Goal: Transaction & Acquisition: Purchase product/service

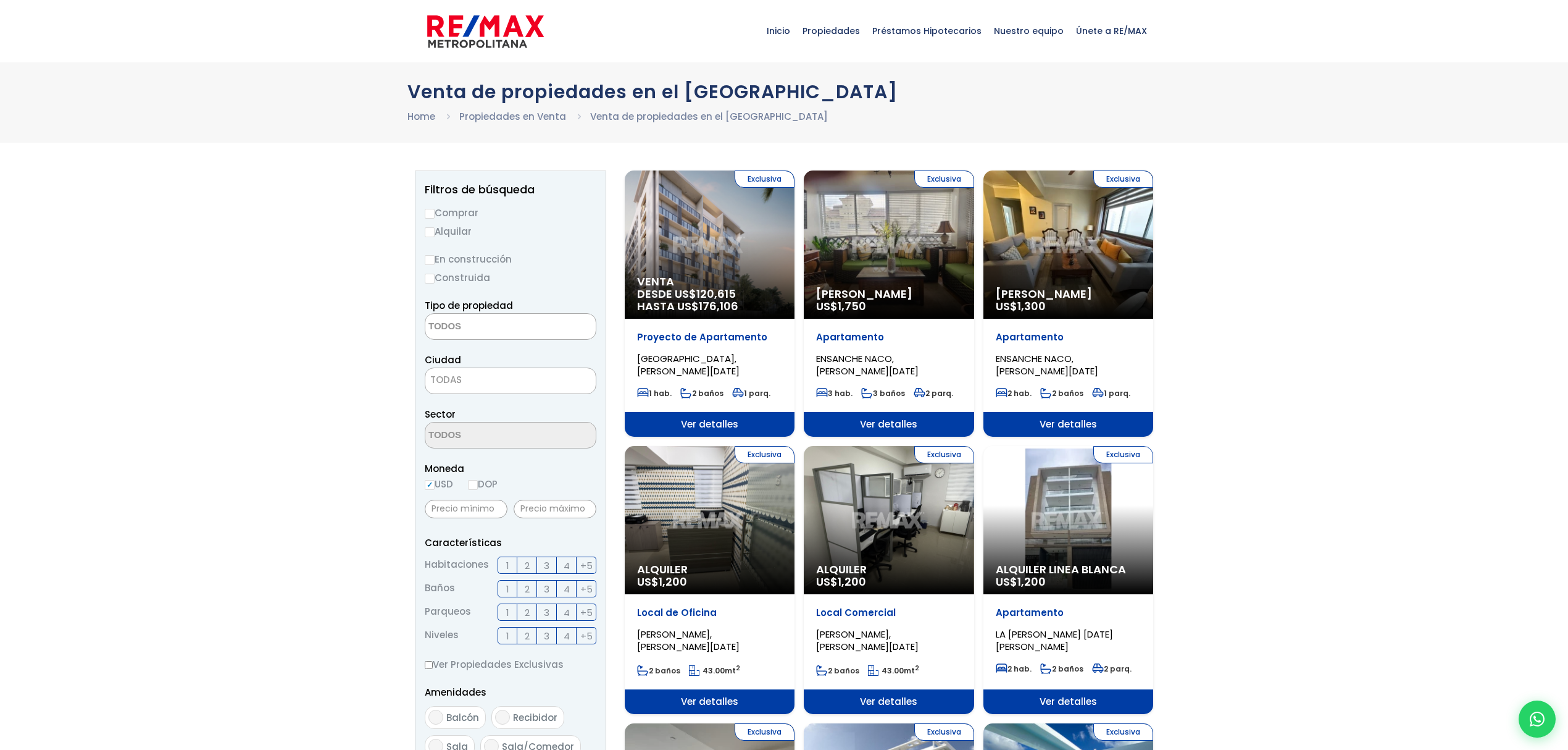
select select
click at [432, 211] on input "Comprar" at bounding box center [430, 214] width 10 height 10
radio input "true"
click at [531, 334] on textarea "Search" at bounding box center [486, 327] width 120 height 26
click at [486, 352] on li "APARTAMENTO" at bounding box center [511, 351] width 170 height 23
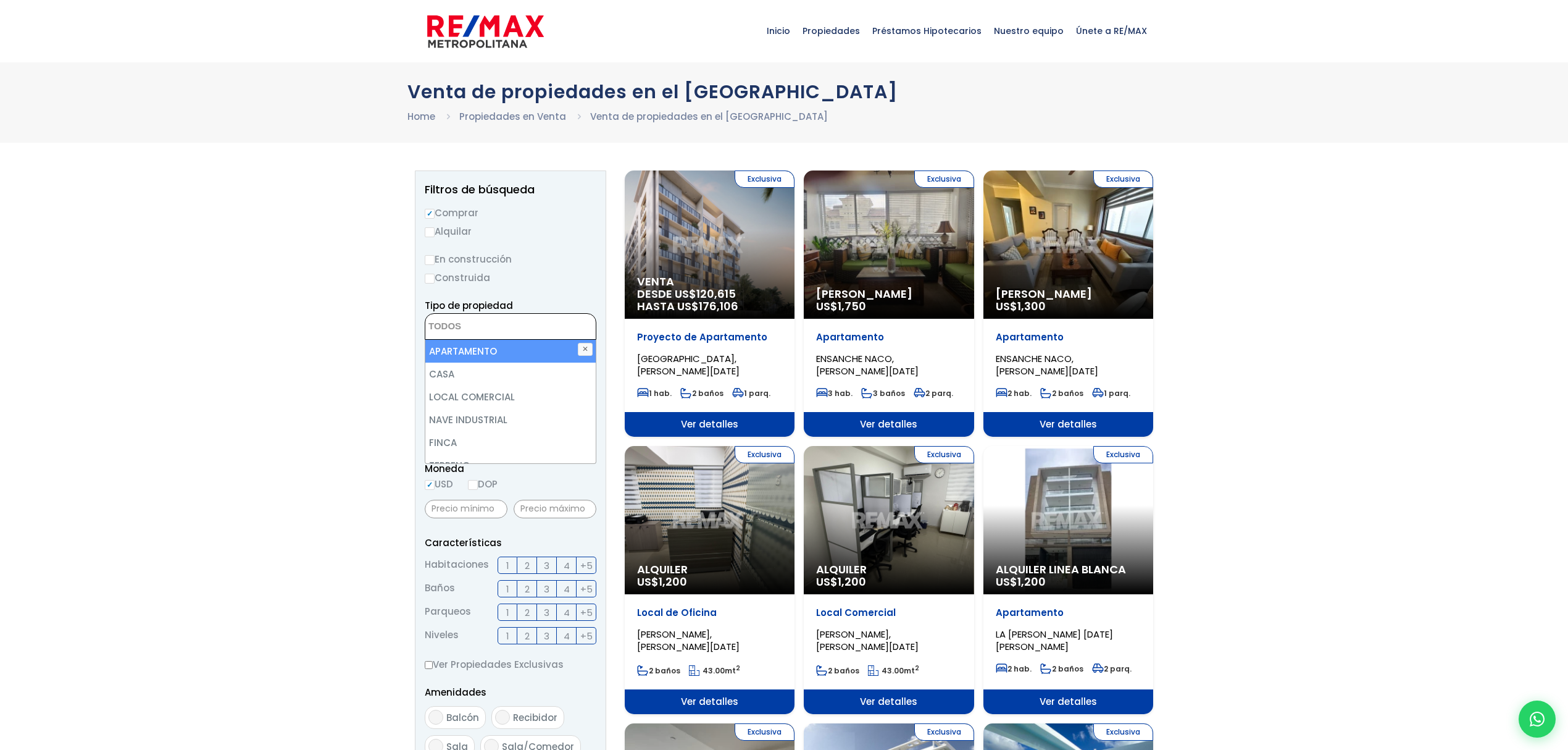
select select "apartment"
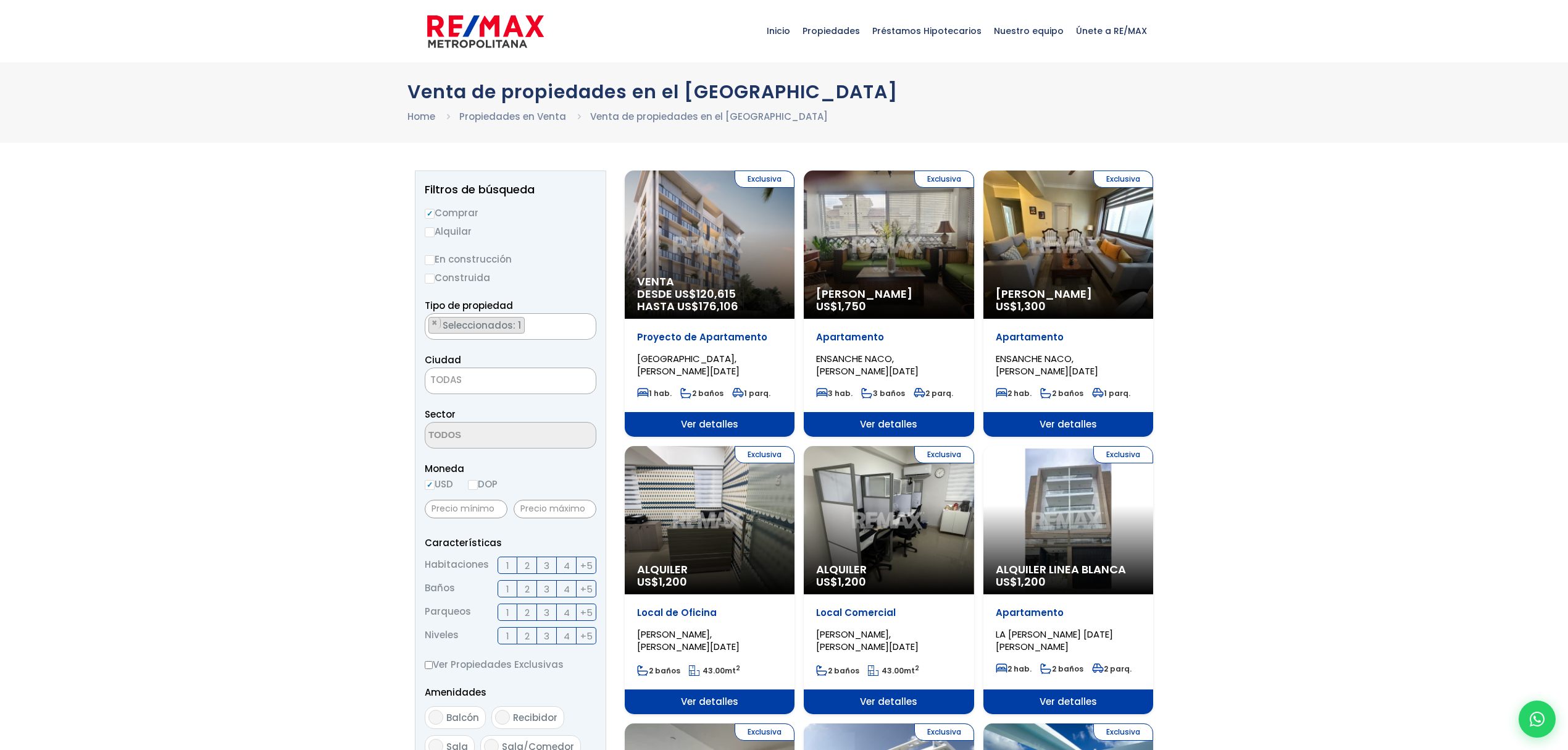
drag, startPoint x: 284, startPoint y: 365, endPoint x: 323, endPoint y: 364, distance: 39.0
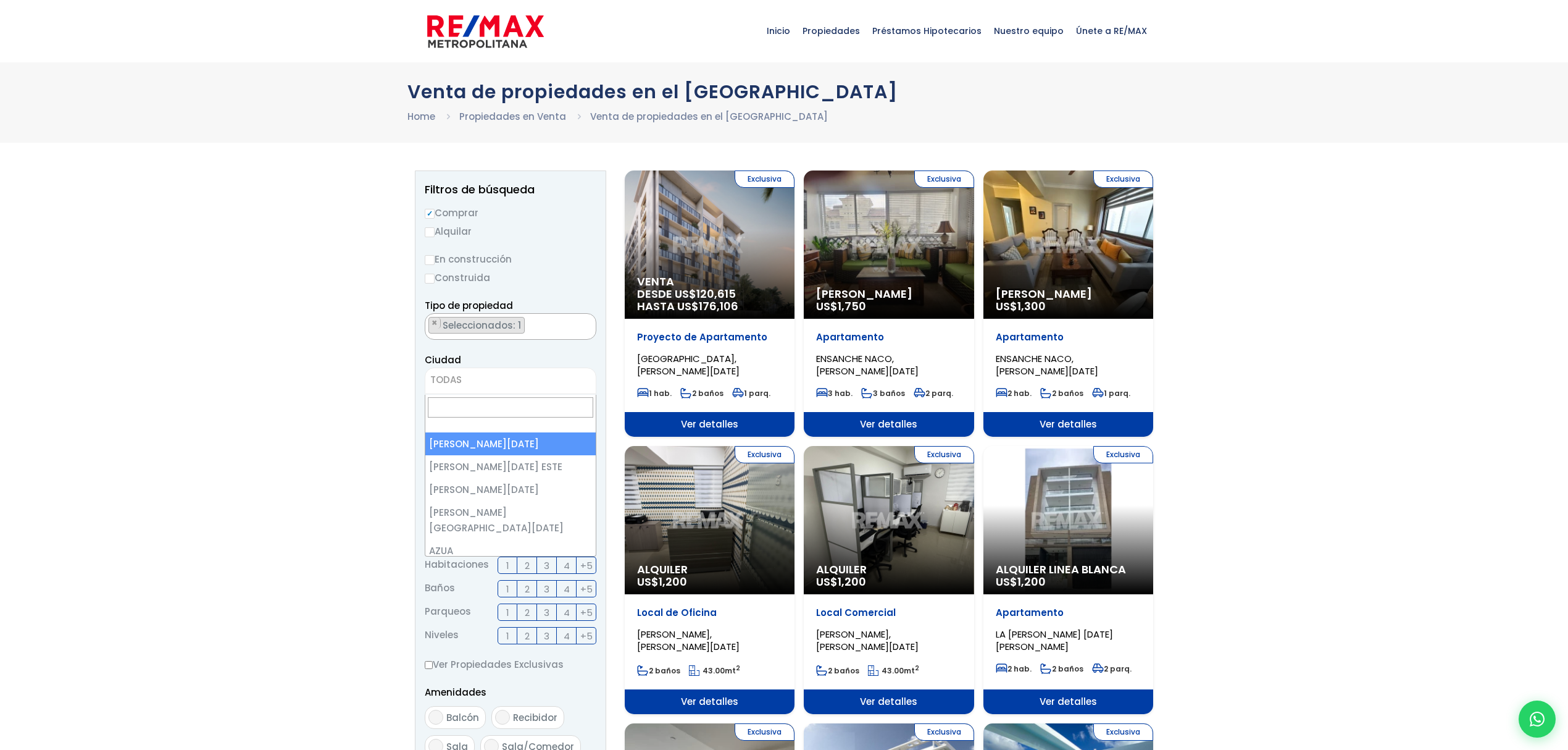
click at [487, 384] on span "TODAS" at bounding box center [511, 380] width 171 height 17
select select "1"
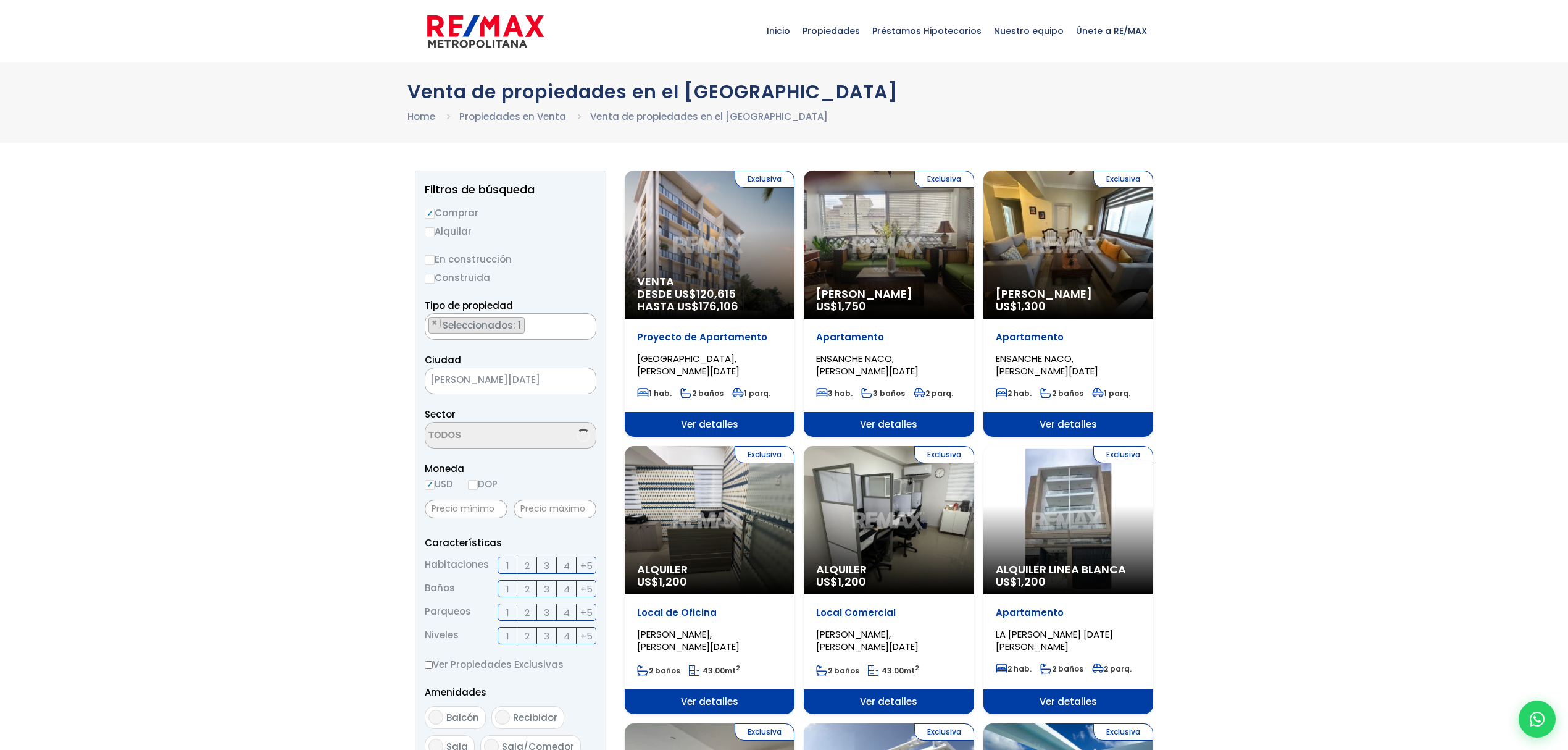
click at [506, 435] on textarea "Search" at bounding box center [486, 436] width 120 height 26
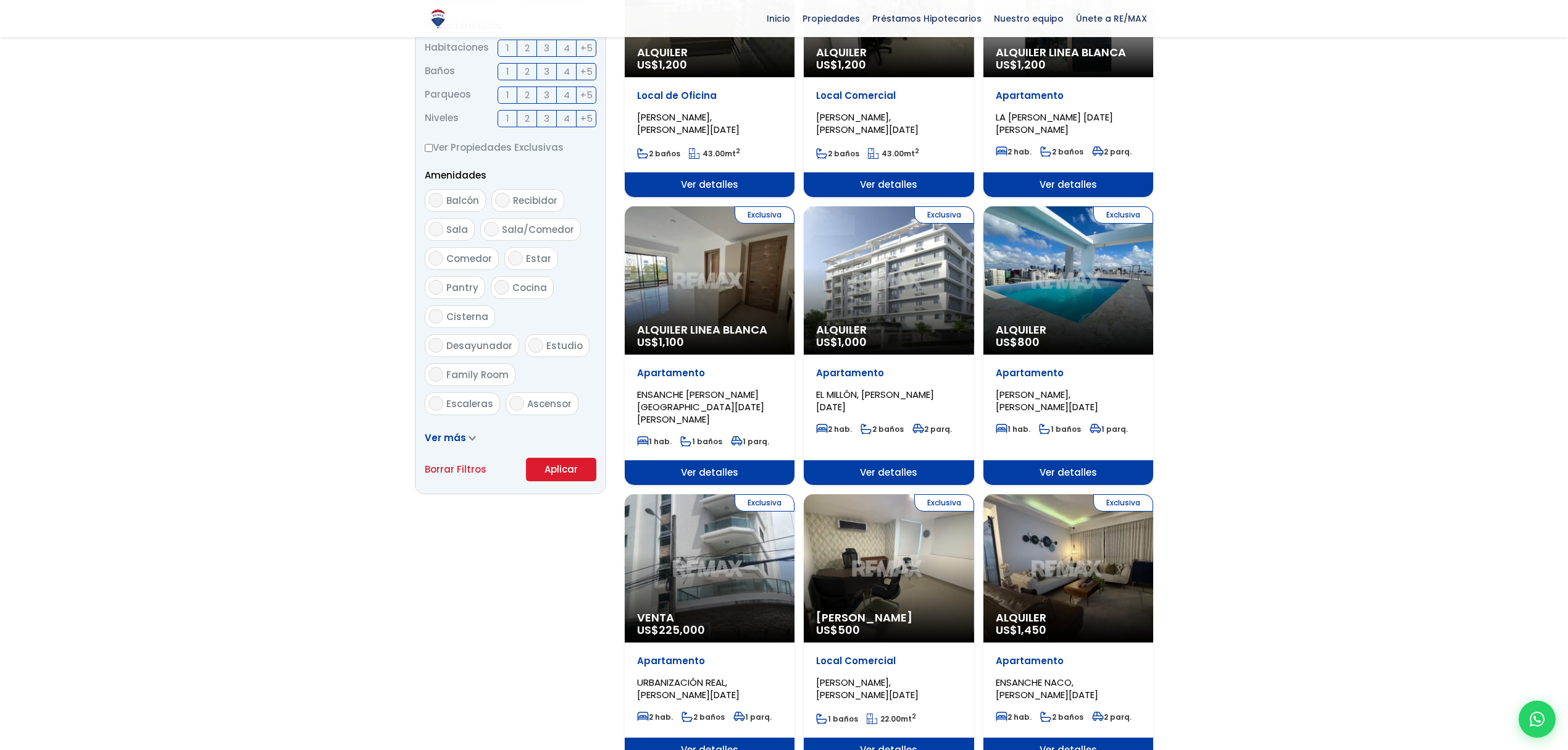
scroll to position [659, 0]
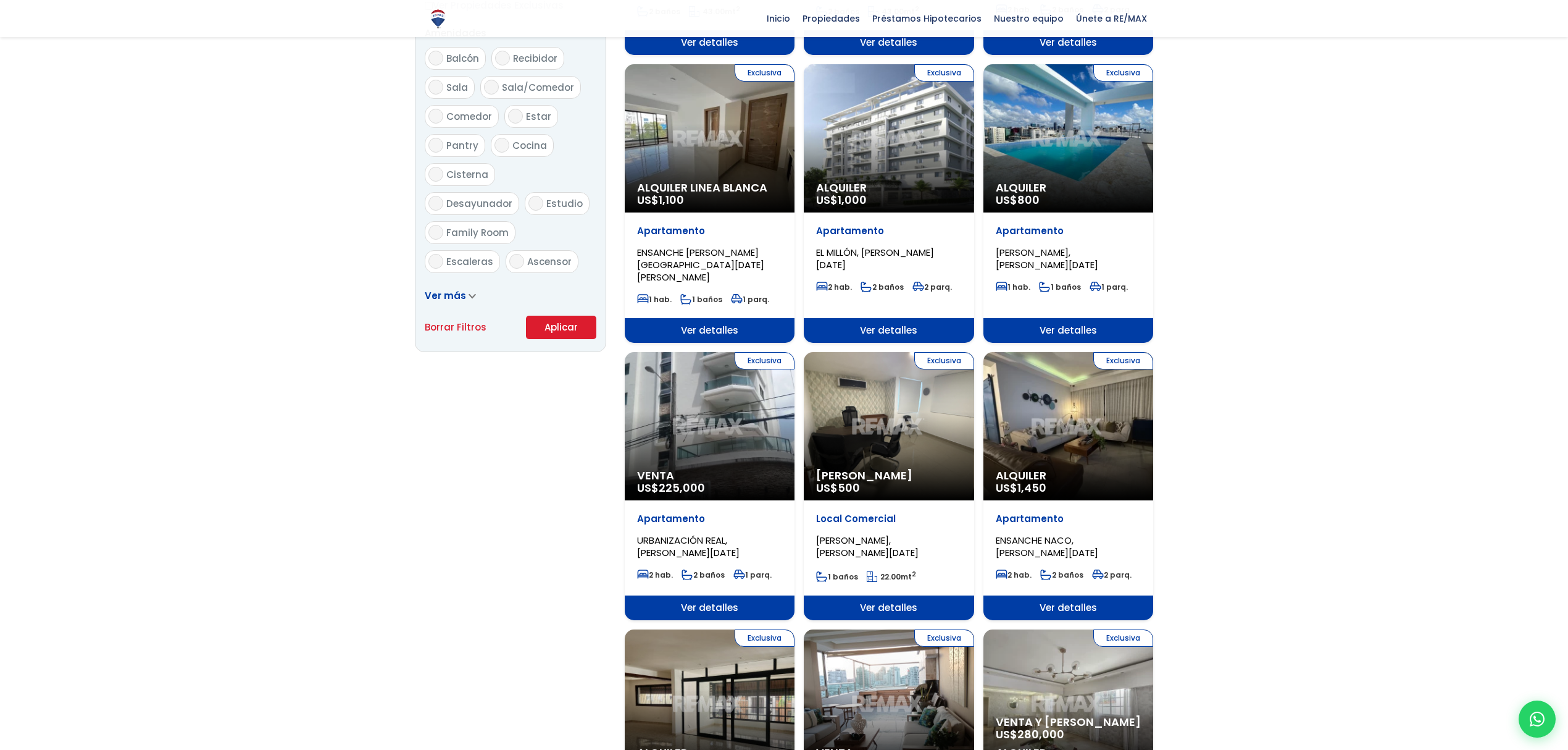
click at [550, 328] on button "Aplicar" at bounding box center [561, 328] width 70 height 24
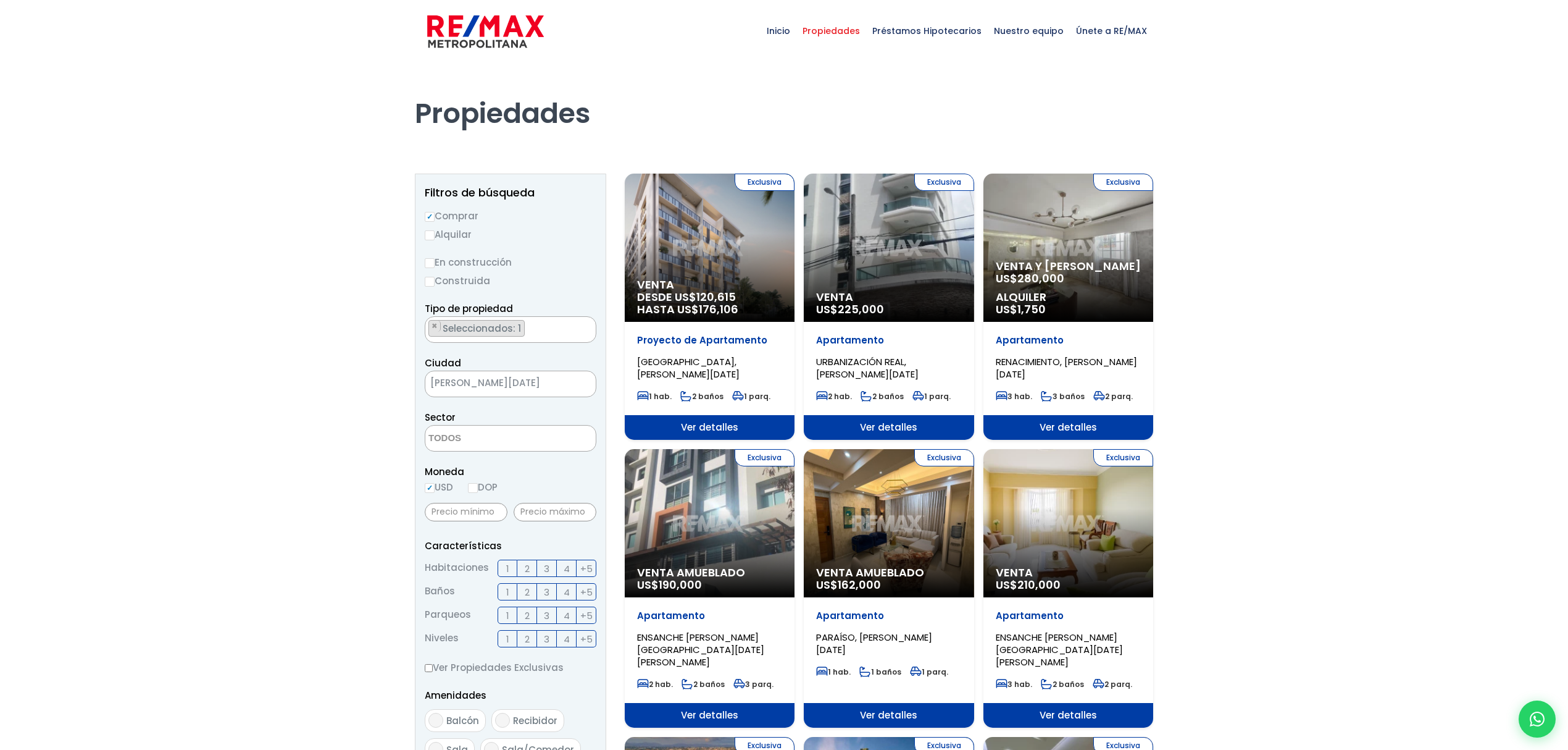
drag, startPoint x: 527, startPoint y: 563, endPoint x: 527, endPoint y: 572, distance: 9.0
click at [527, 563] on span "2" at bounding box center [527, 569] width 5 height 15
click at [0, 0] on input "2" at bounding box center [0, 0] width 0 height 0
drag, startPoint x: 525, startPoint y: 588, endPoint x: 522, endPoint y: 598, distance: 10.4
click at [525, 588] on span "2" at bounding box center [527, 592] width 5 height 15
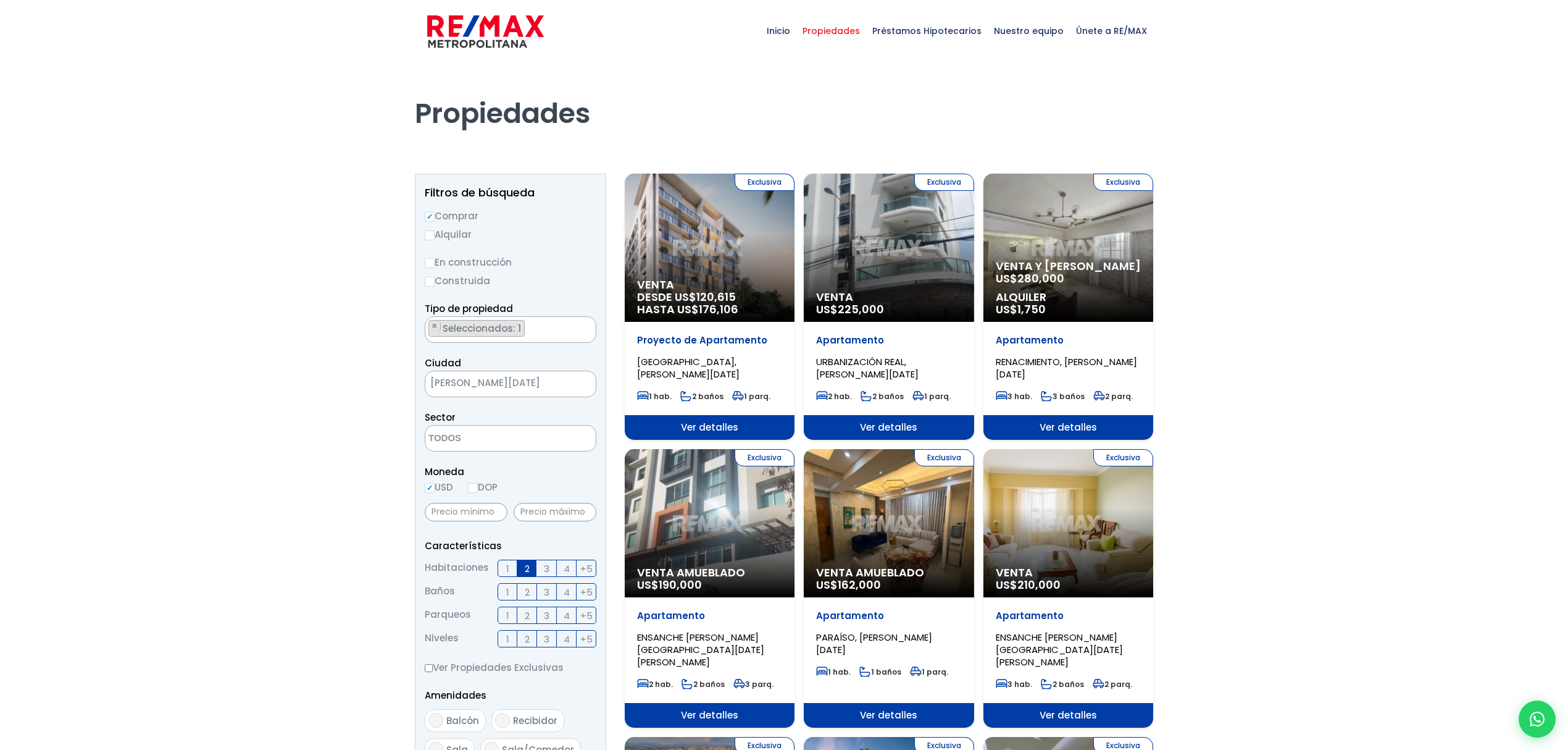
click at [0, 0] on input "2" at bounding box center [0, 0] width 0 height 0
click at [520, 611] on label "2" at bounding box center [527, 615] width 20 height 17
click at [0, 0] on input "2" at bounding box center [0, 0] width 0 height 0
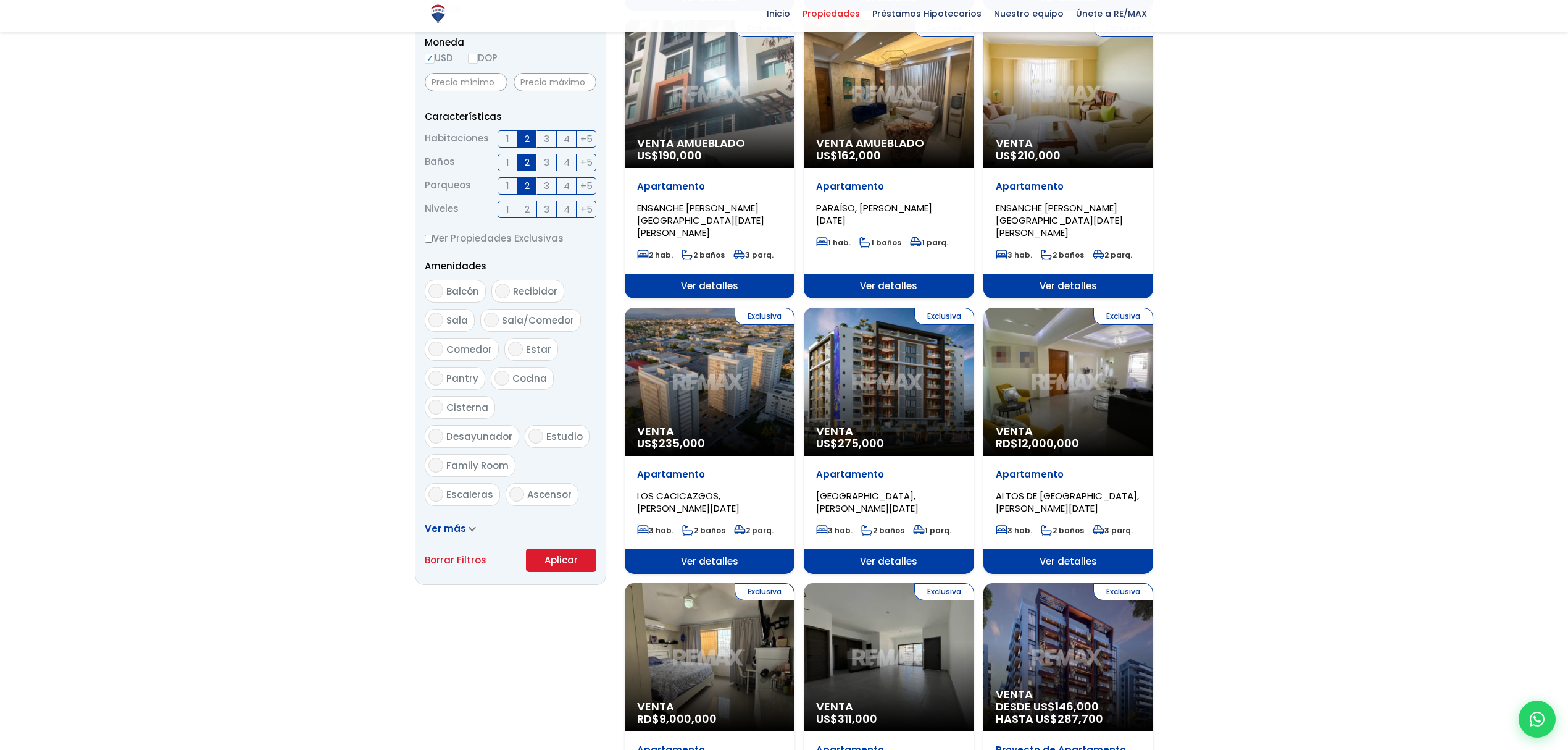
scroll to position [521, 0]
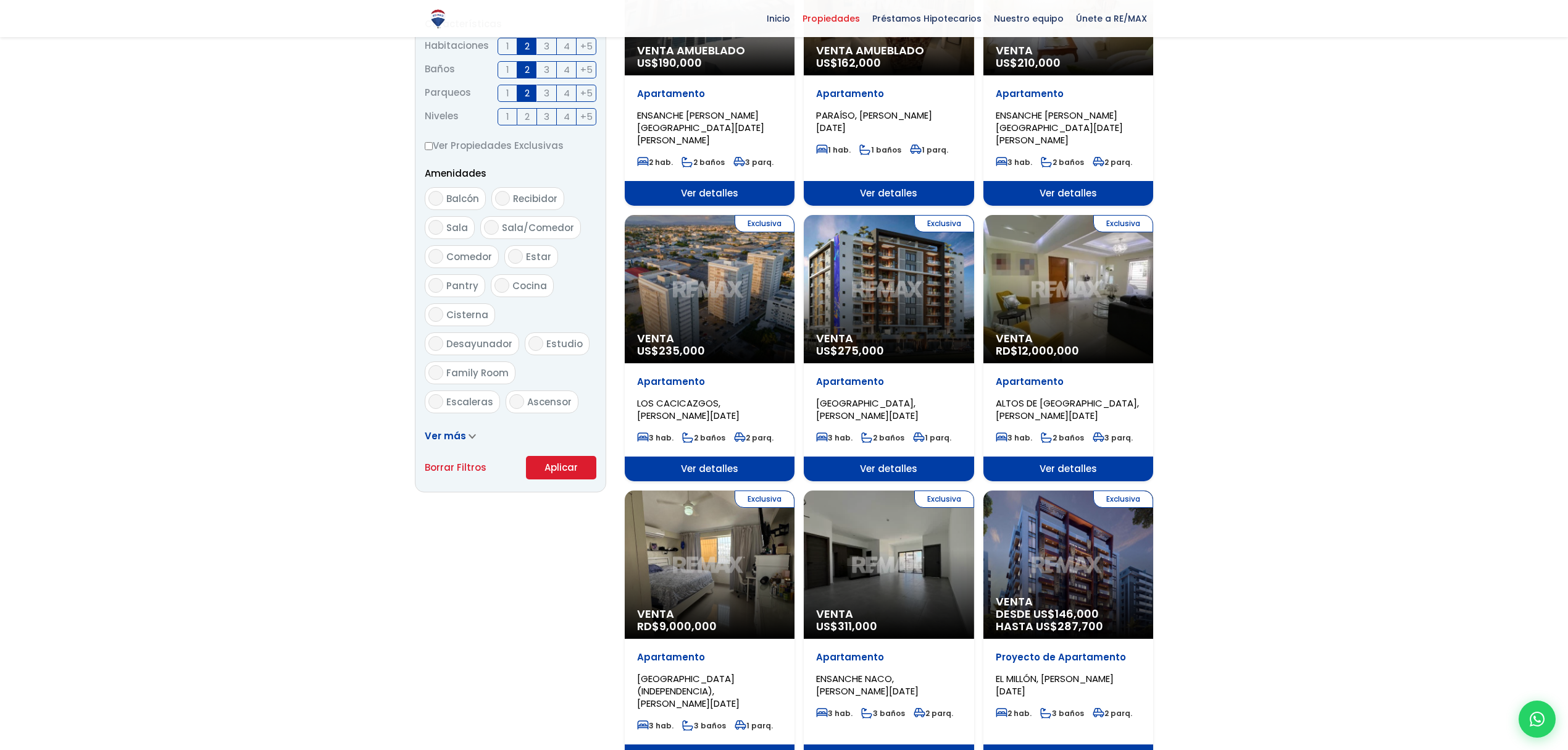
click at [567, 468] on button "Aplicar" at bounding box center [561, 468] width 70 height 24
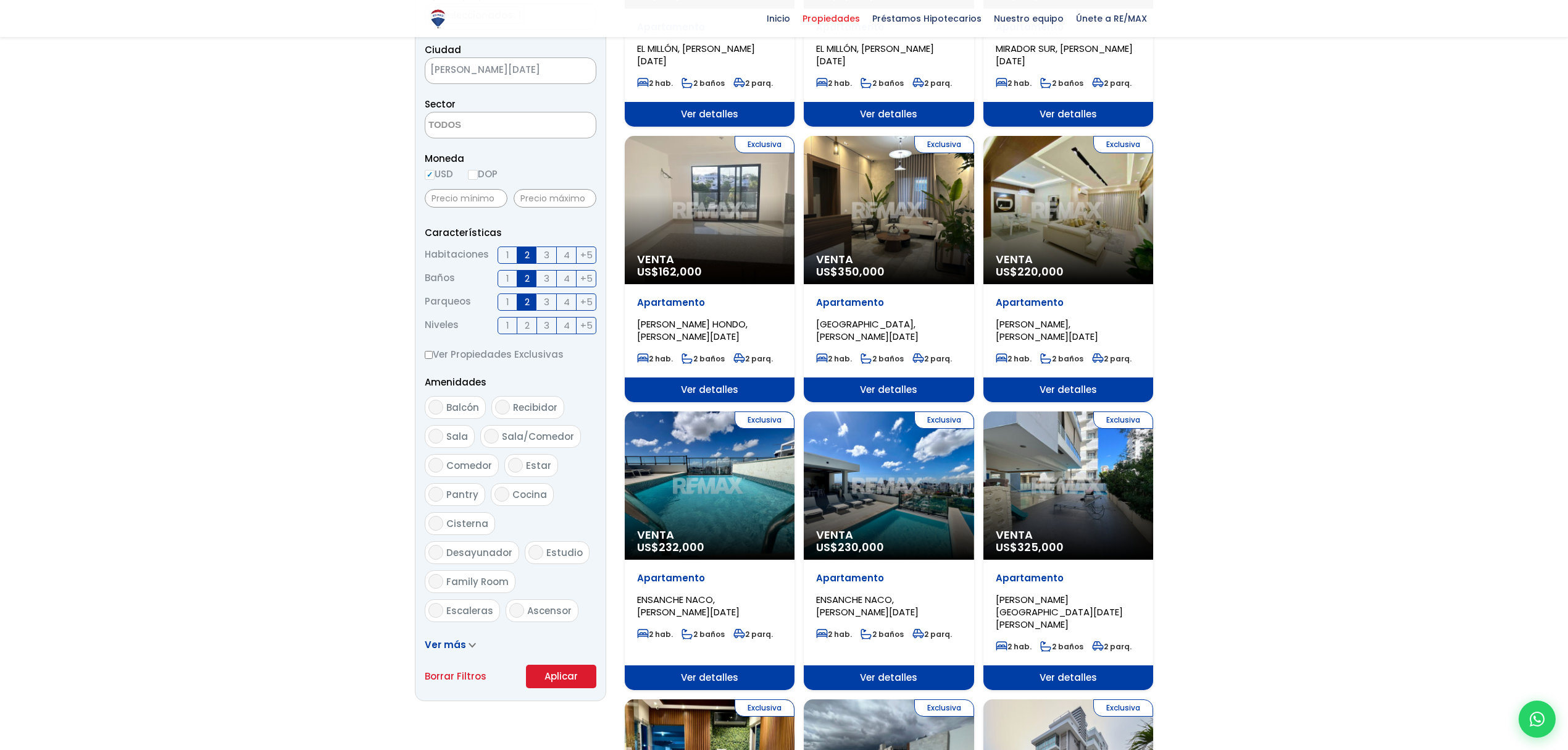
scroll to position [275, 0]
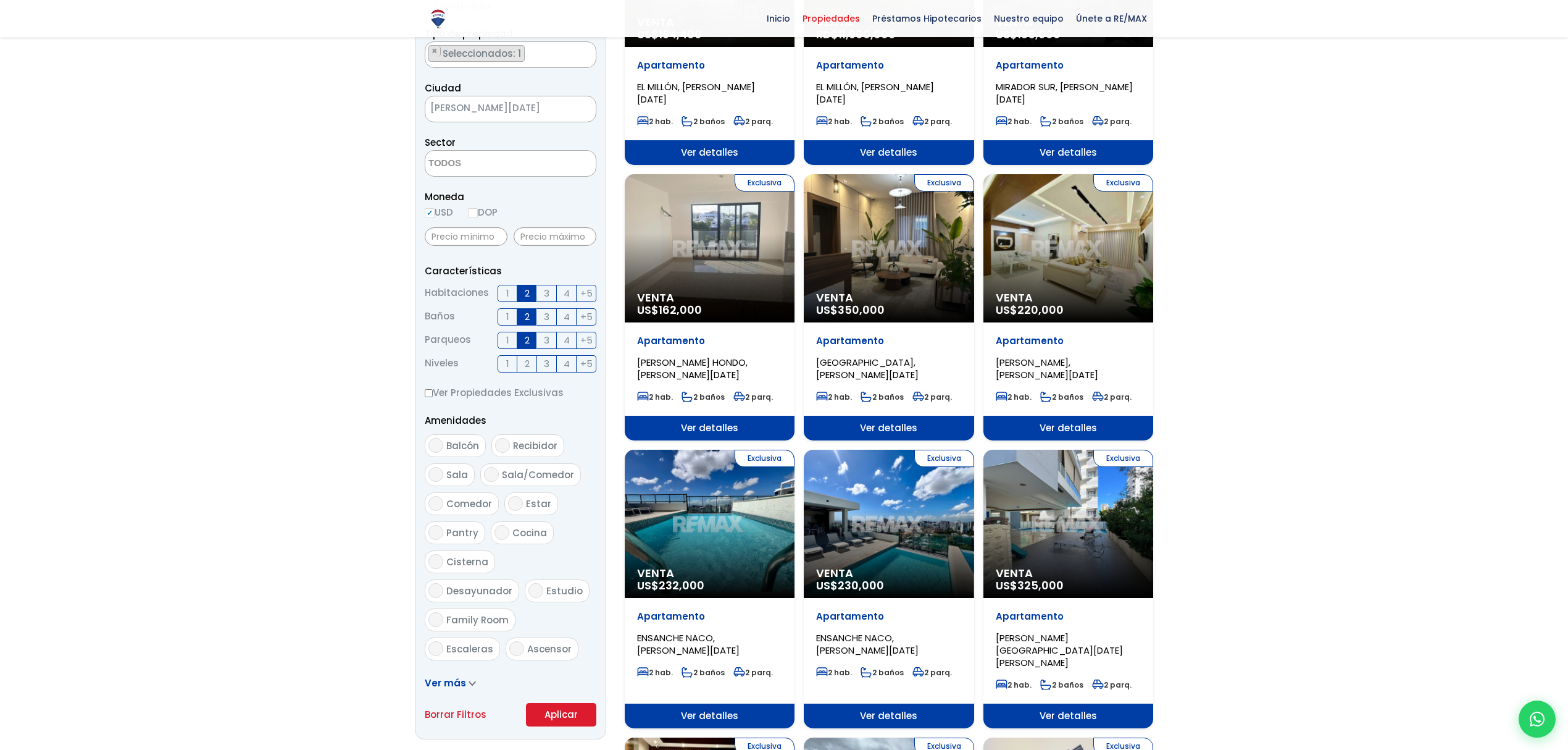
click at [476, 176] on textarea "Search" at bounding box center [486, 164] width 120 height 26
click at [530, 300] on li "Viejo Arroyo Hondo" at bounding box center [511, 312] width 170 height 23
select select "16301"
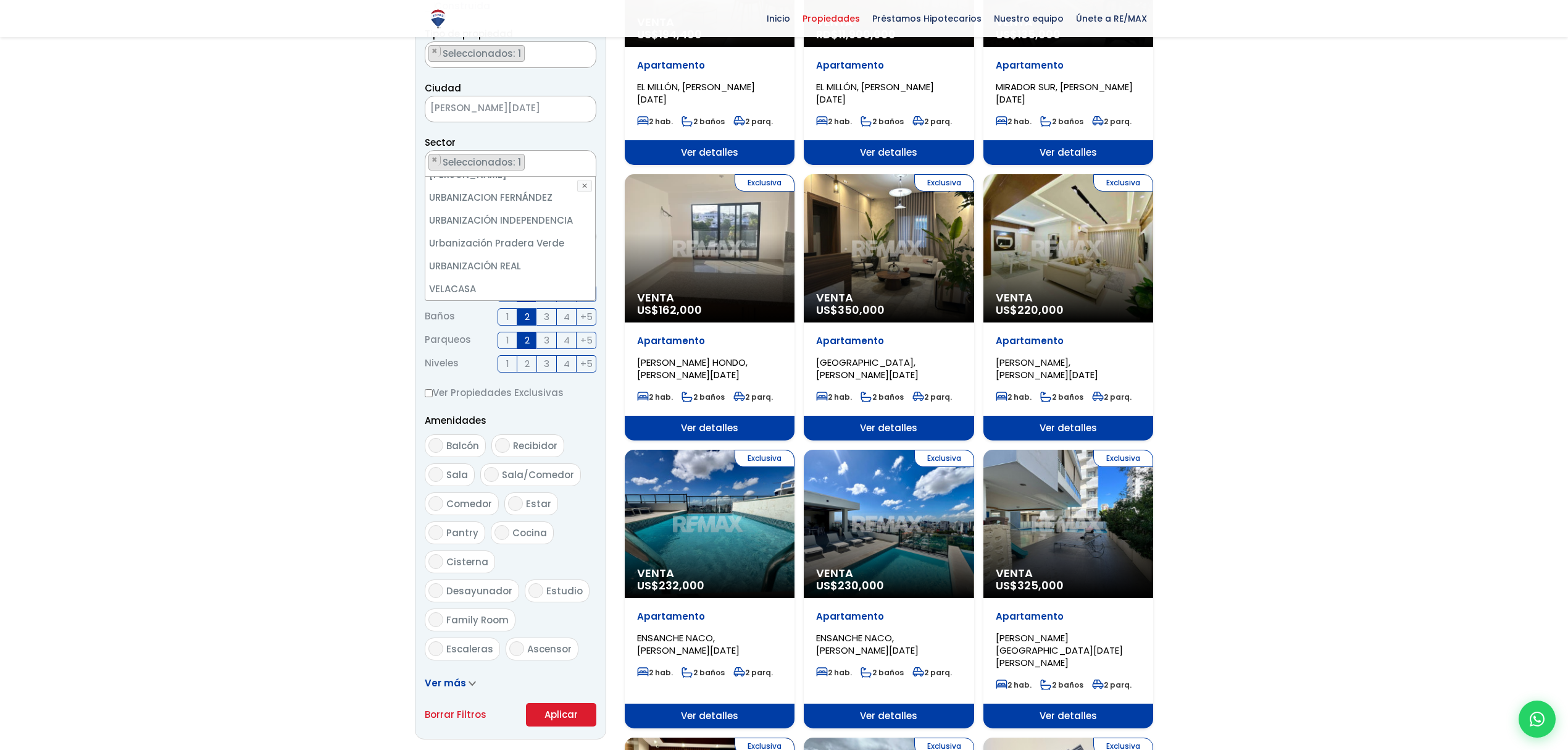
click at [563, 707] on button "Aplicar" at bounding box center [561, 715] width 70 height 24
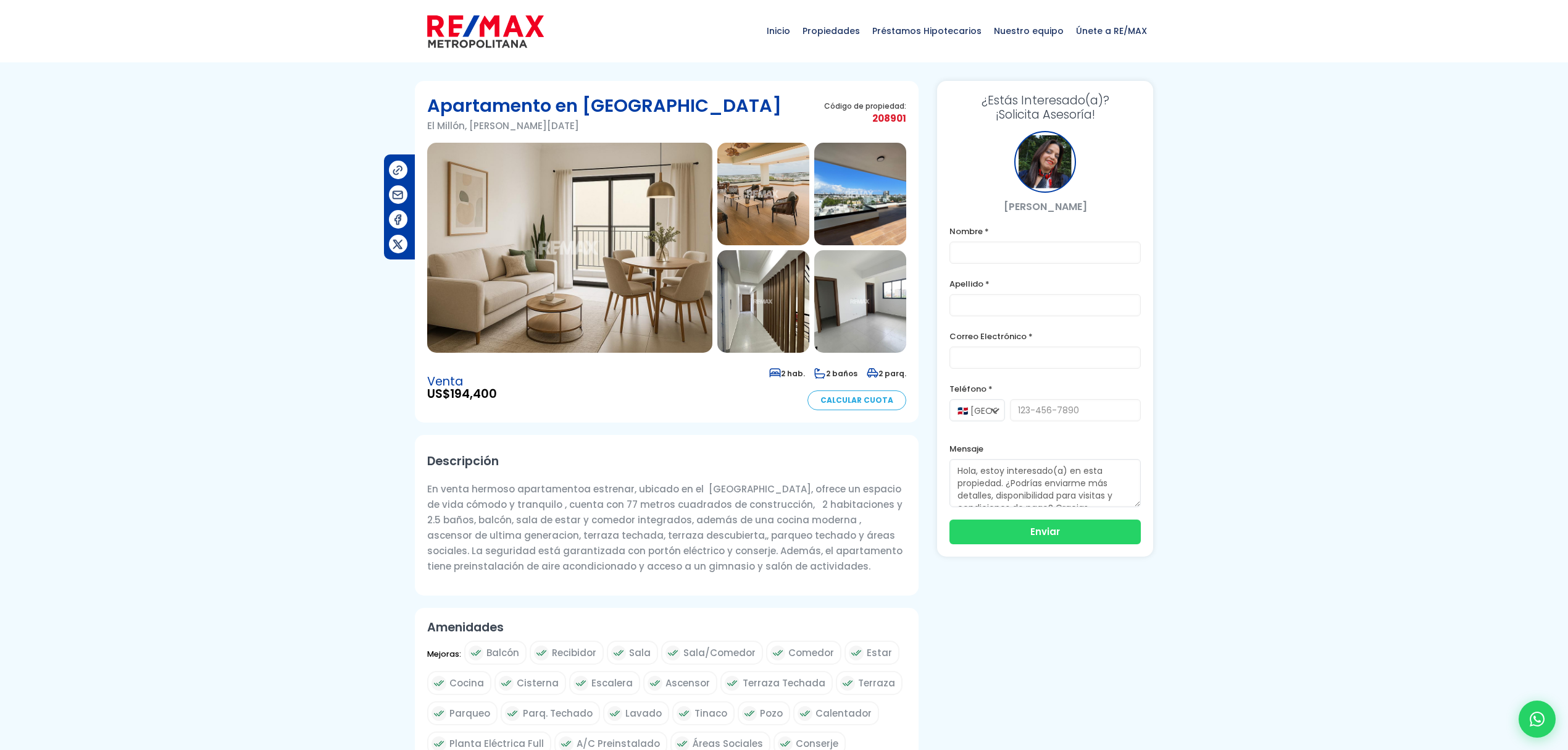
click at [657, 211] on img at bounding box center [570, 247] width 286 height 210
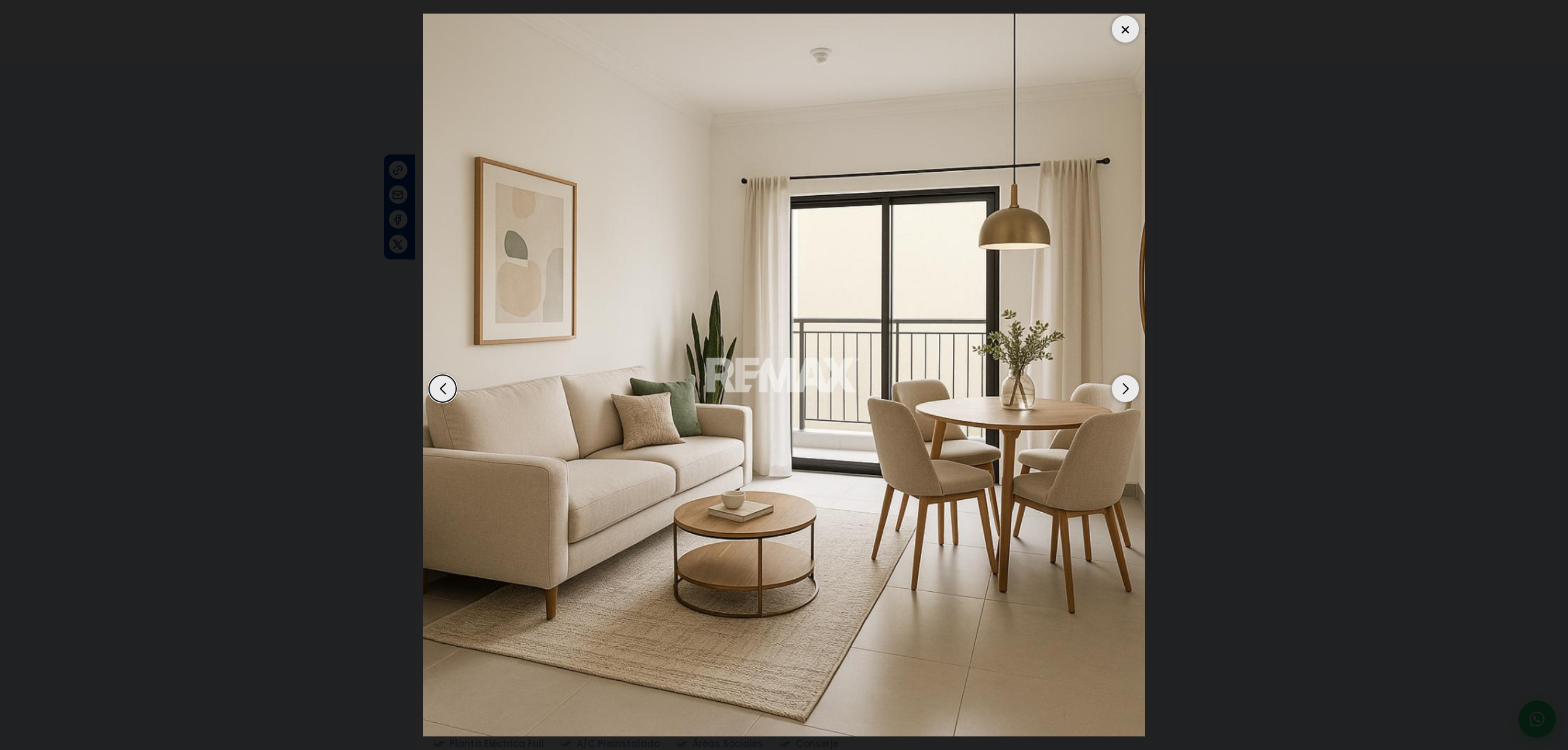
click at [1134, 389] on div "Next slide" at bounding box center [1125, 388] width 27 height 27
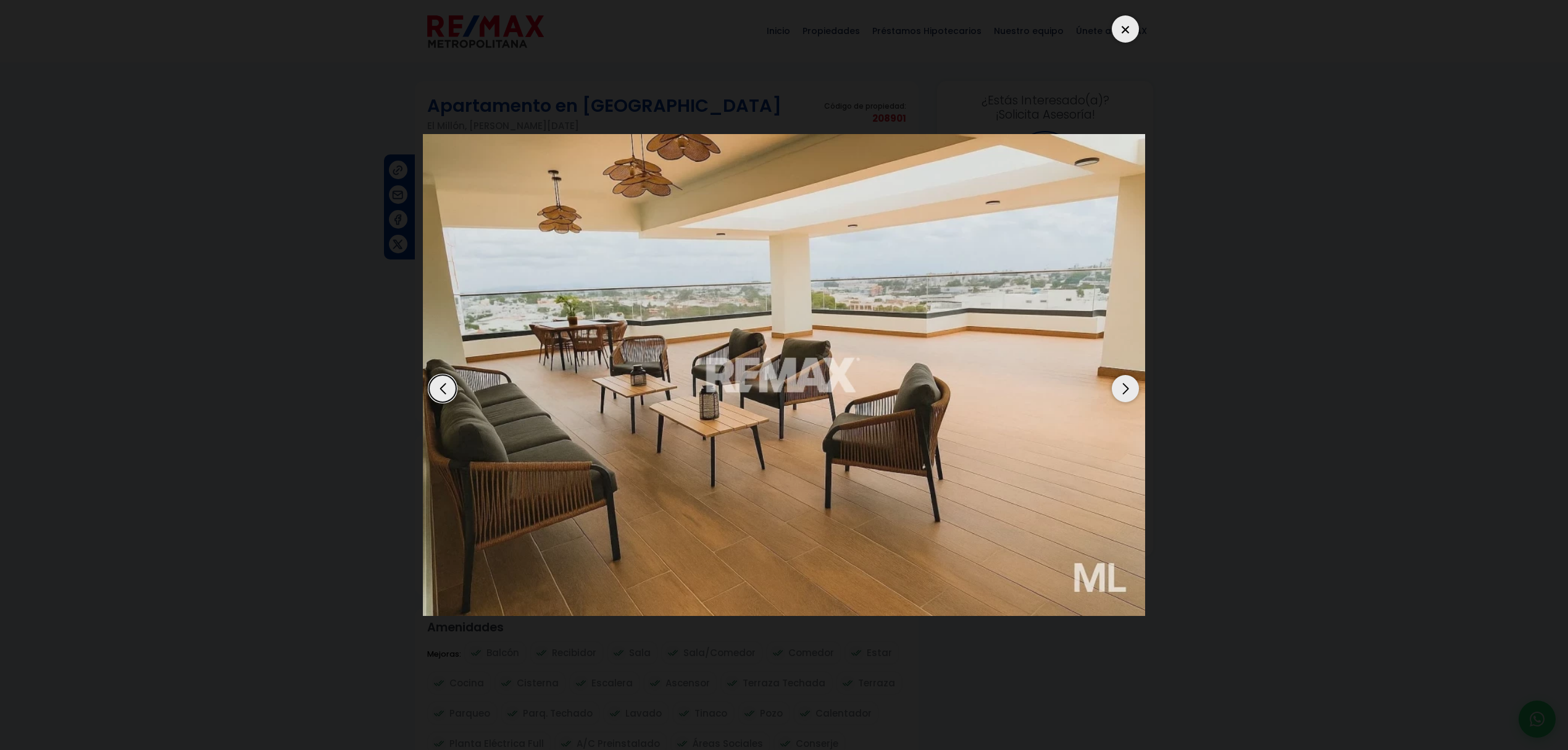
click at [1134, 389] on div "Next slide" at bounding box center [1125, 388] width 27 height 27
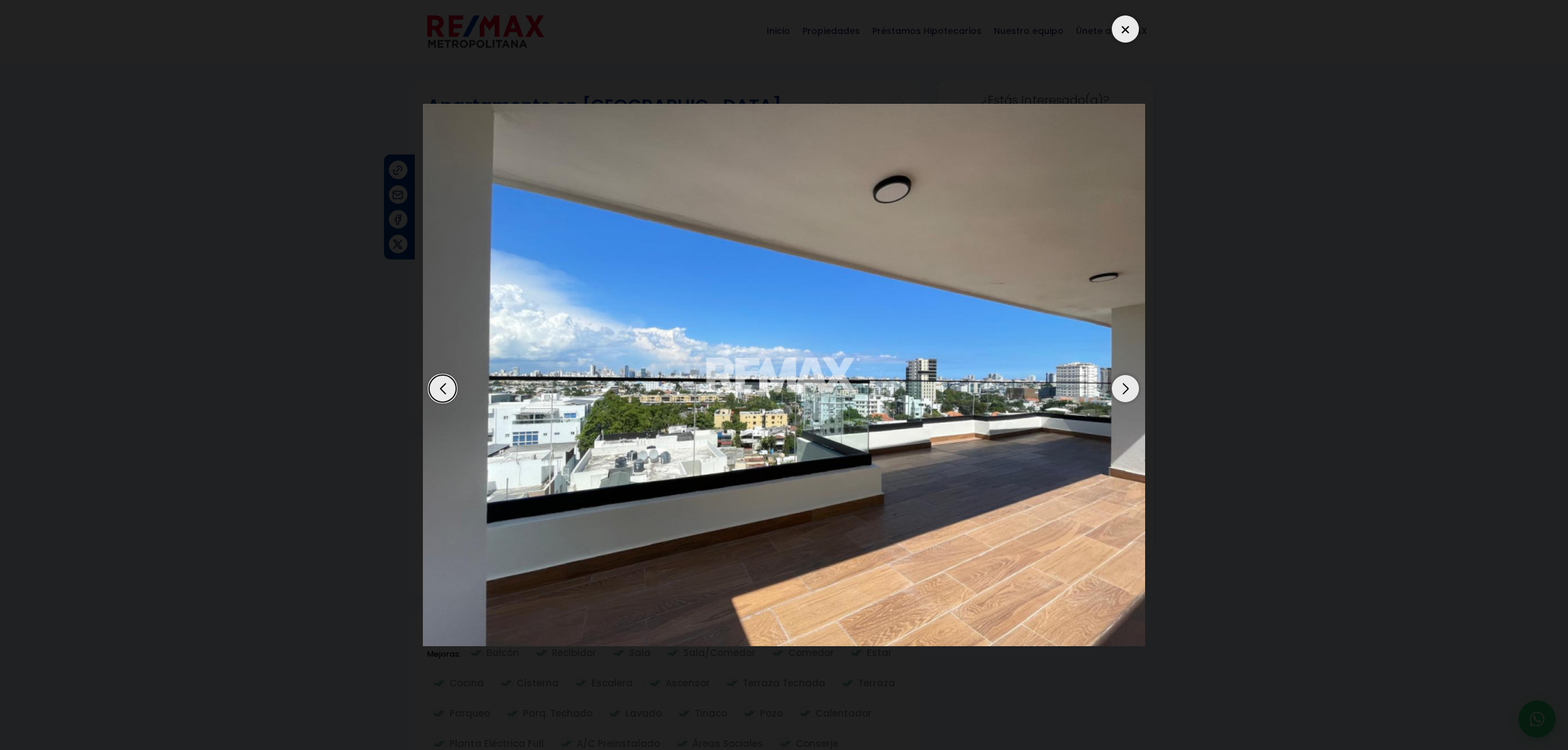
click at [1134, 389] on div "Next slide" at bounding box center [1125, 388] width 27 height 27
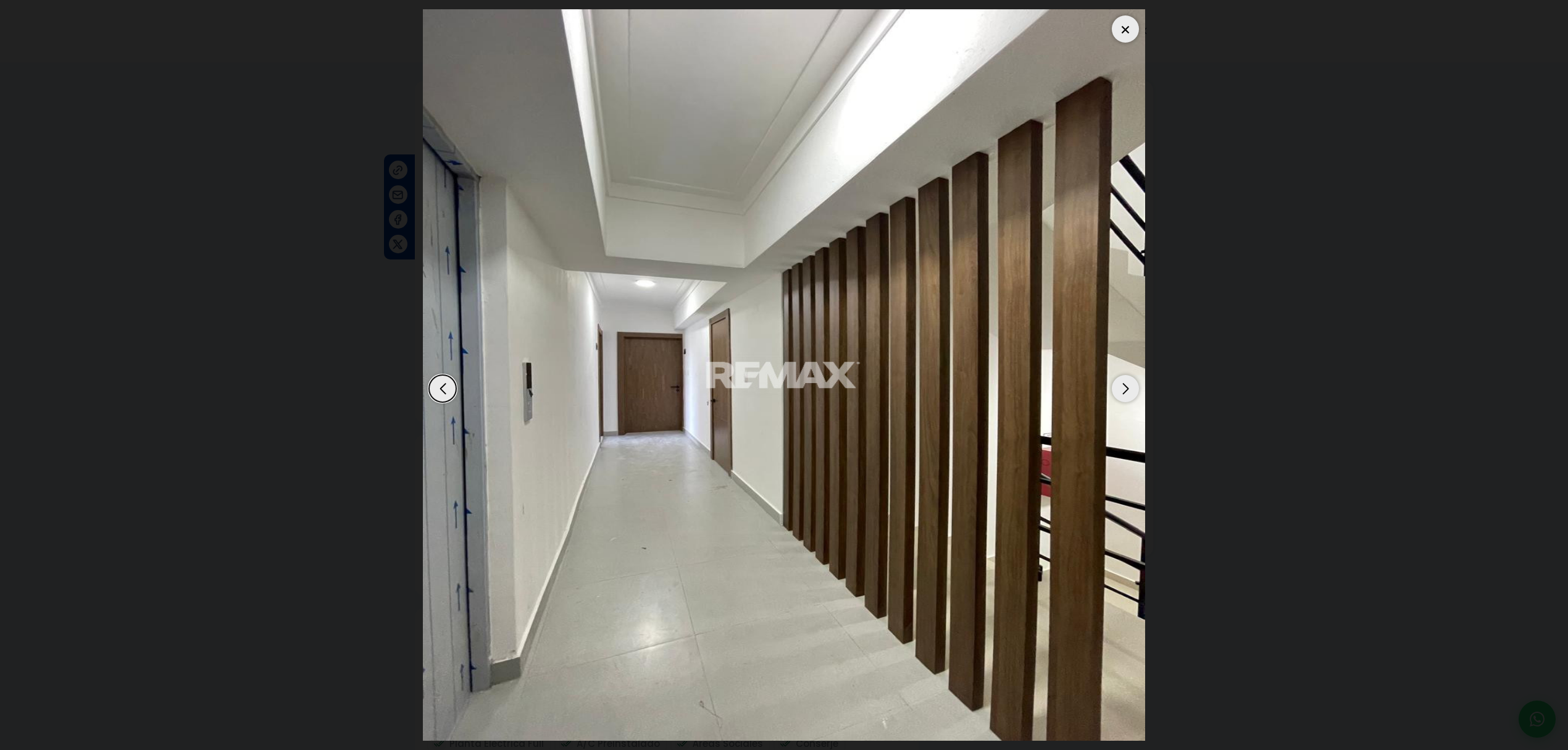
click at [1134, 389] on div "Next slide" at bounding box center [1125, 388] width 27 height 27
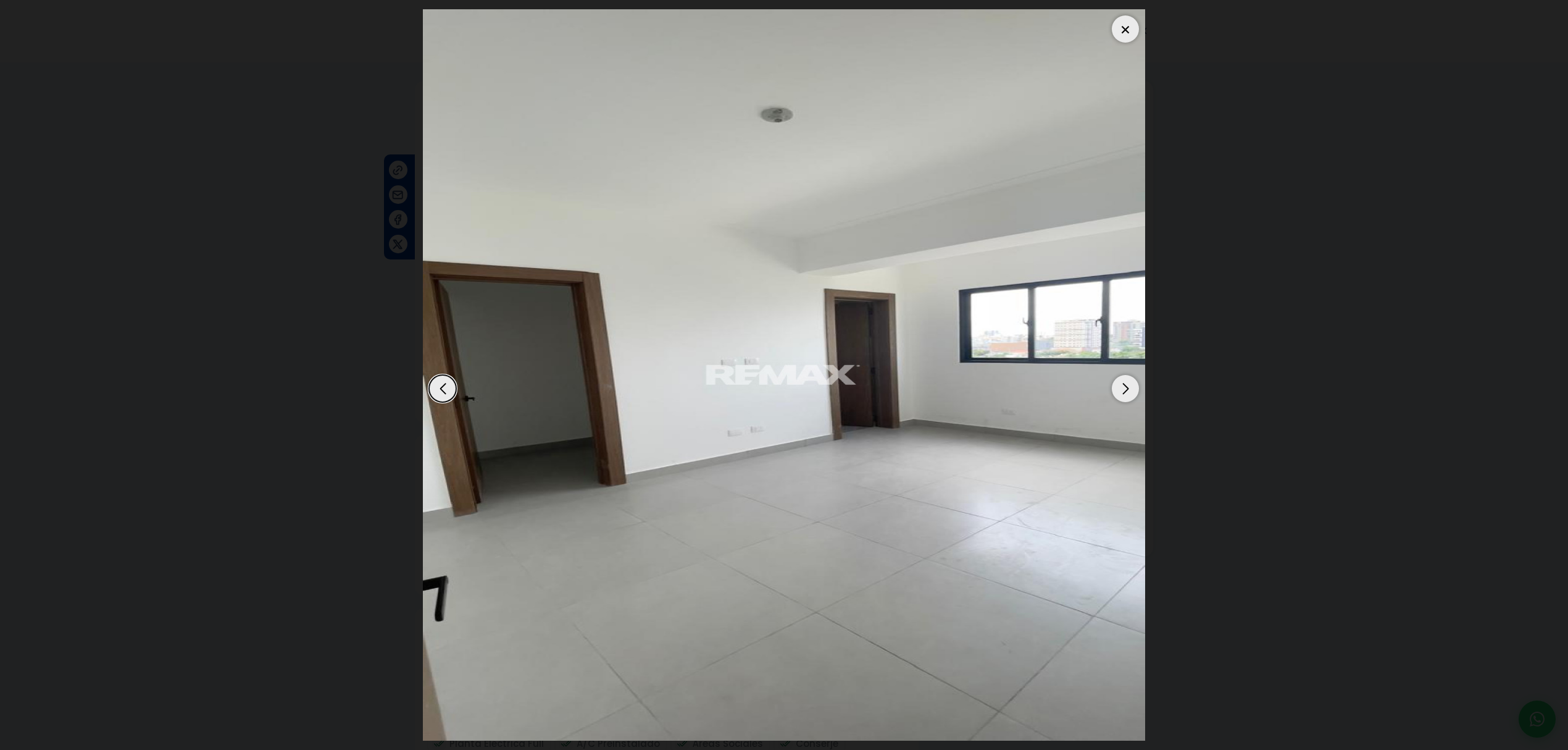
click at [1134, 389] on div "Next slide" at bounding box center [1125, 388] width 27 height 27
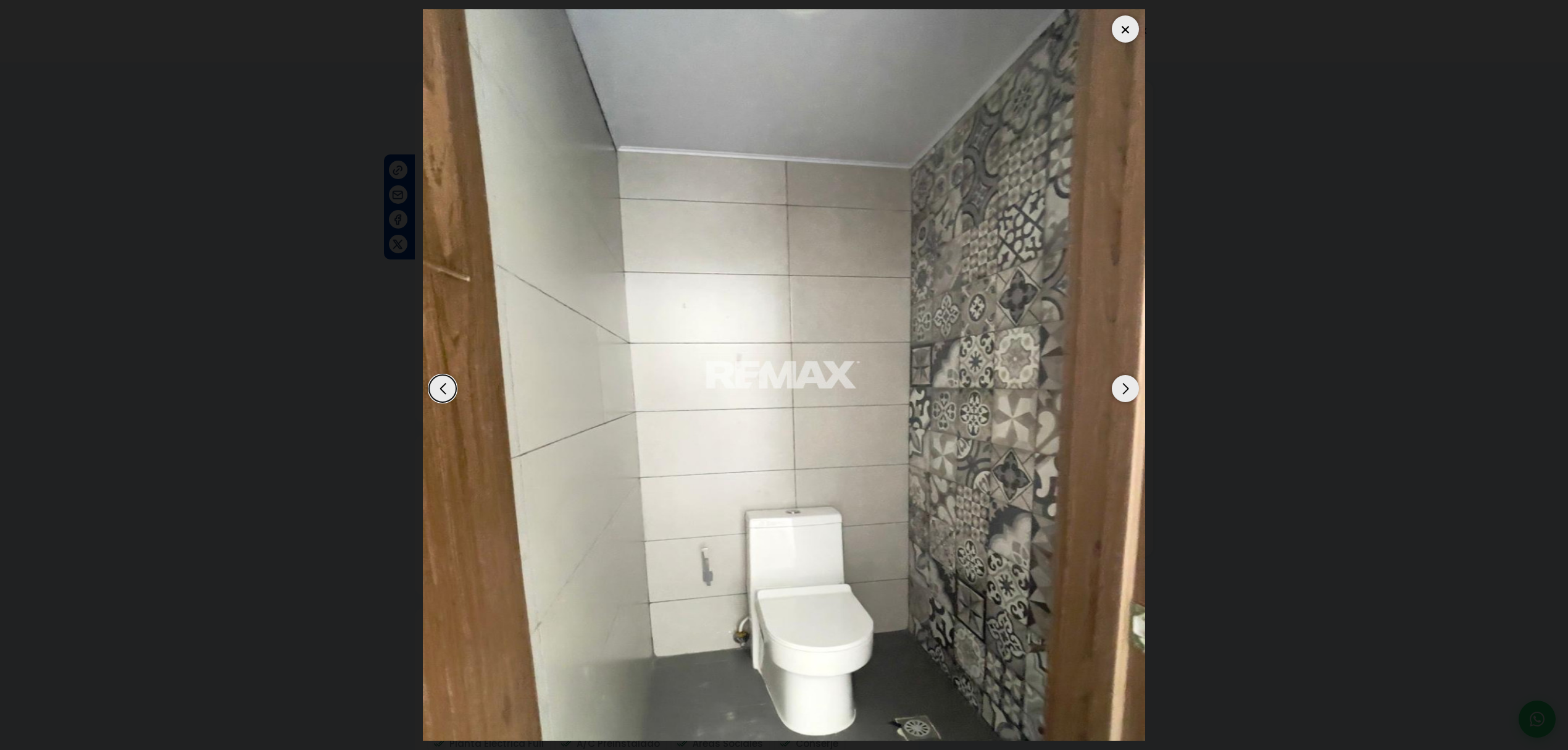
click at [1134, 389] on div "Next slide" at bounding box center [1125, 388] width 27 height 27
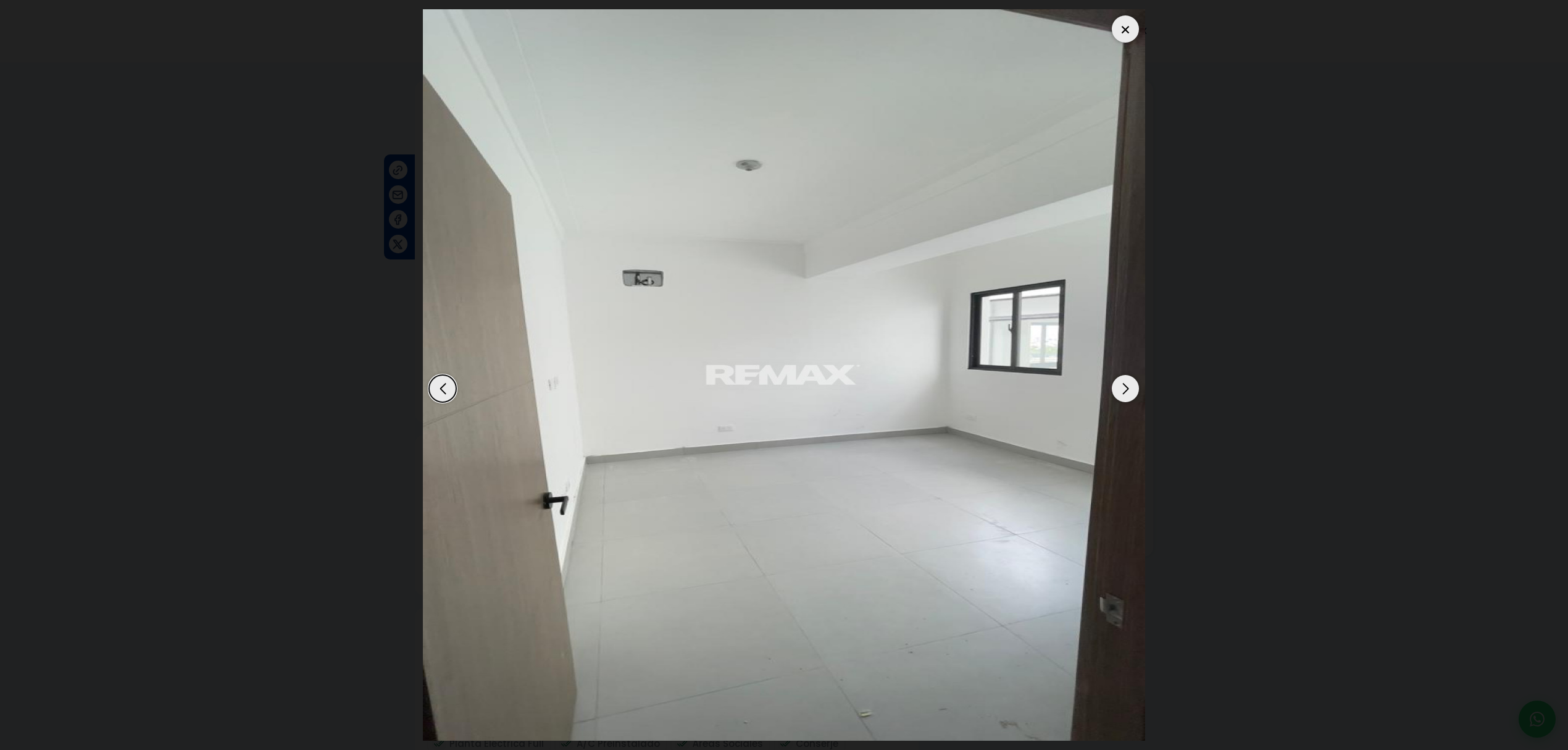
click at [1134, 389] on div "Next slide" at bounding box center [1125, 388] width 27 height 27
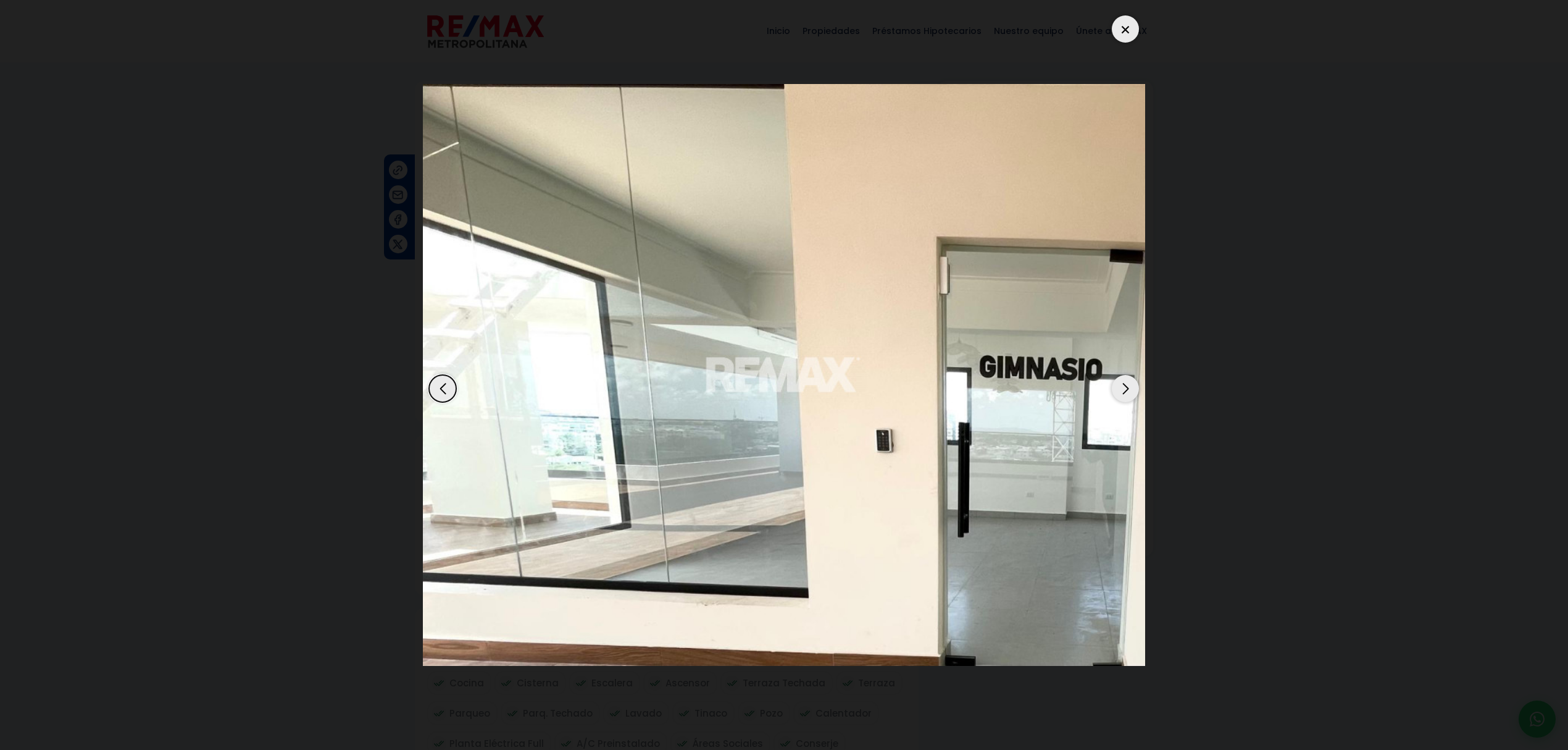
click at [1134, 389] on div "Next slide" at bounding box center [1125, 388] width 27 height 27
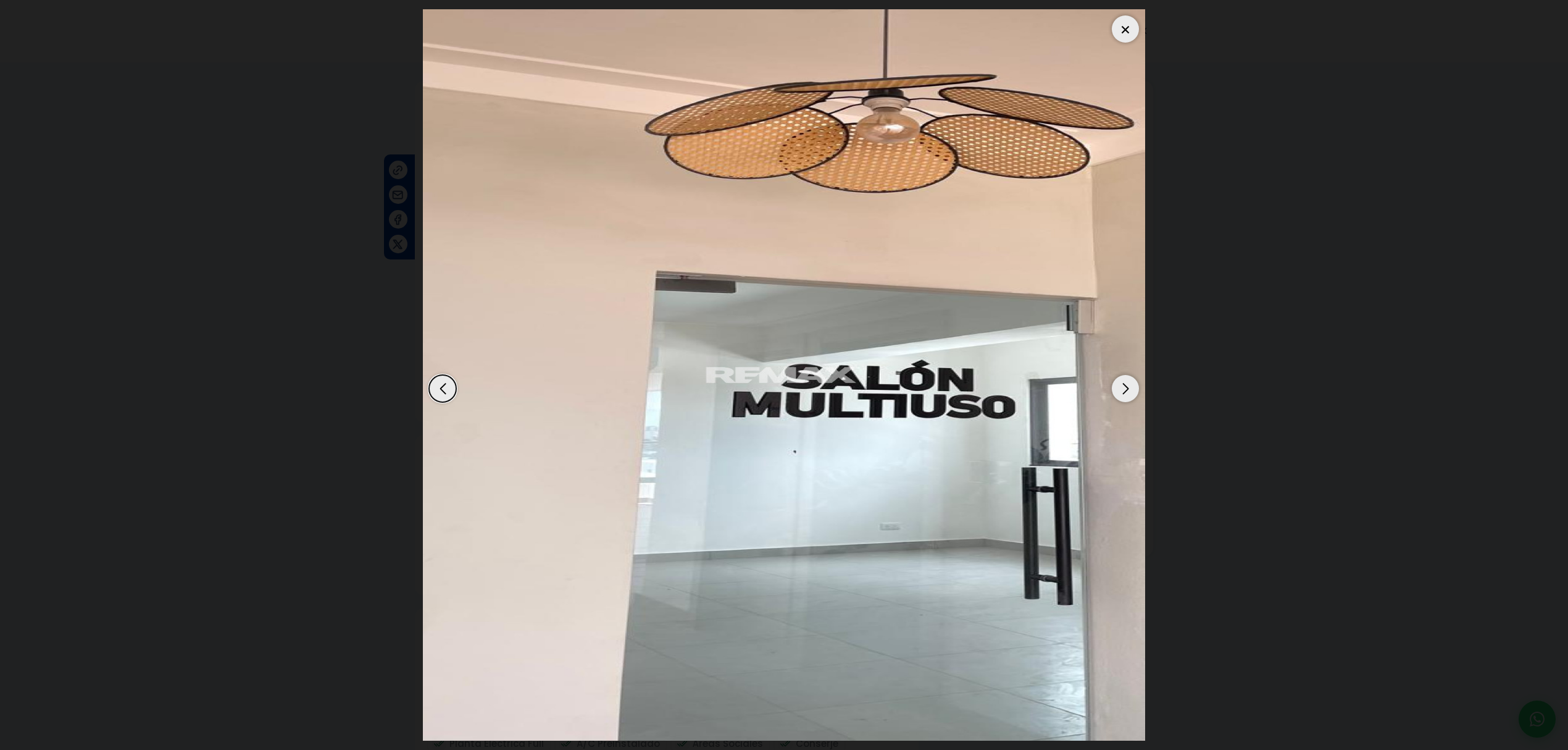
click at [1134, 389] on div "Next slide" at bounding box center [1125, 388] width 27 height 27
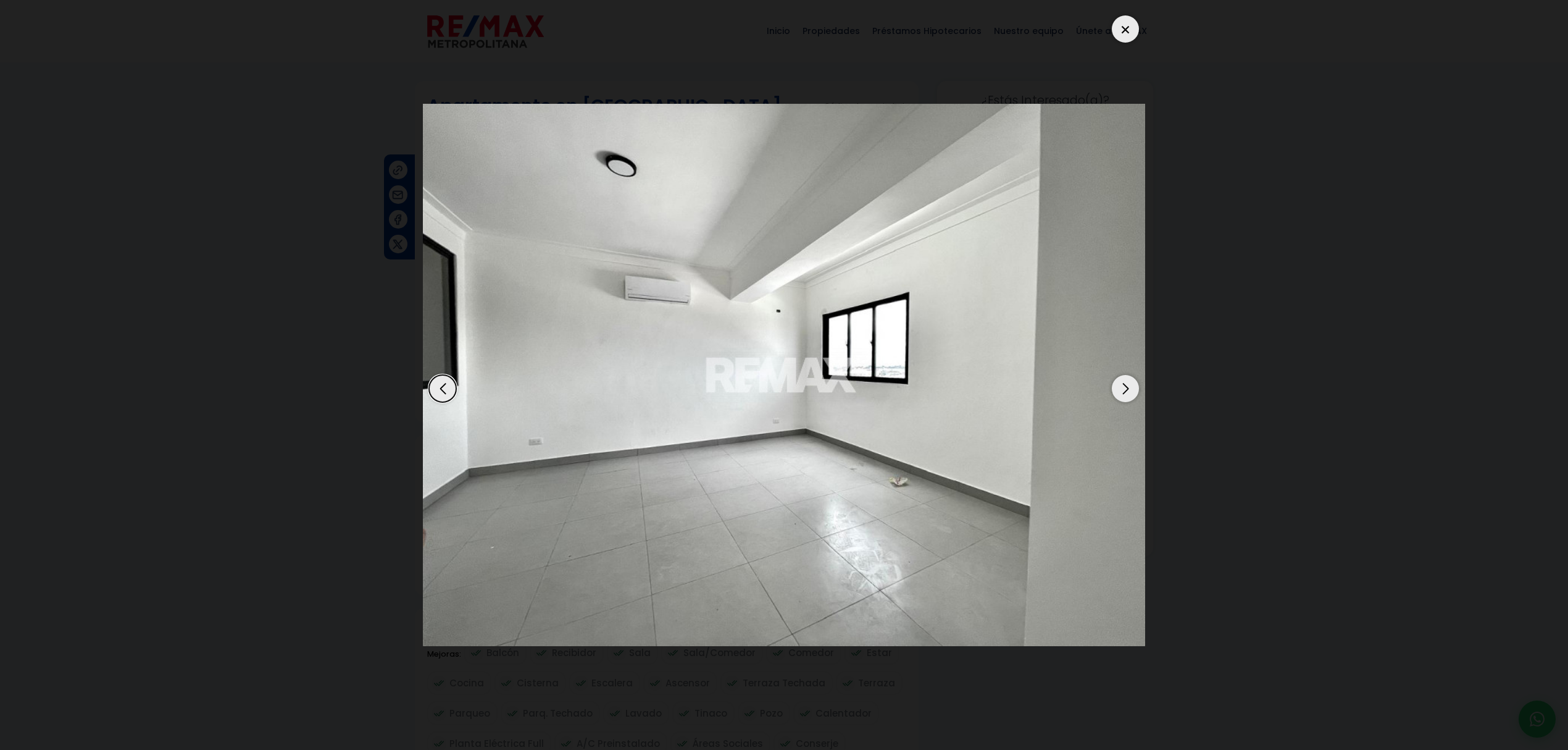
click at [1134, 389] on div "Next slide" at bounding box center [1125, 388] width 27 height 27
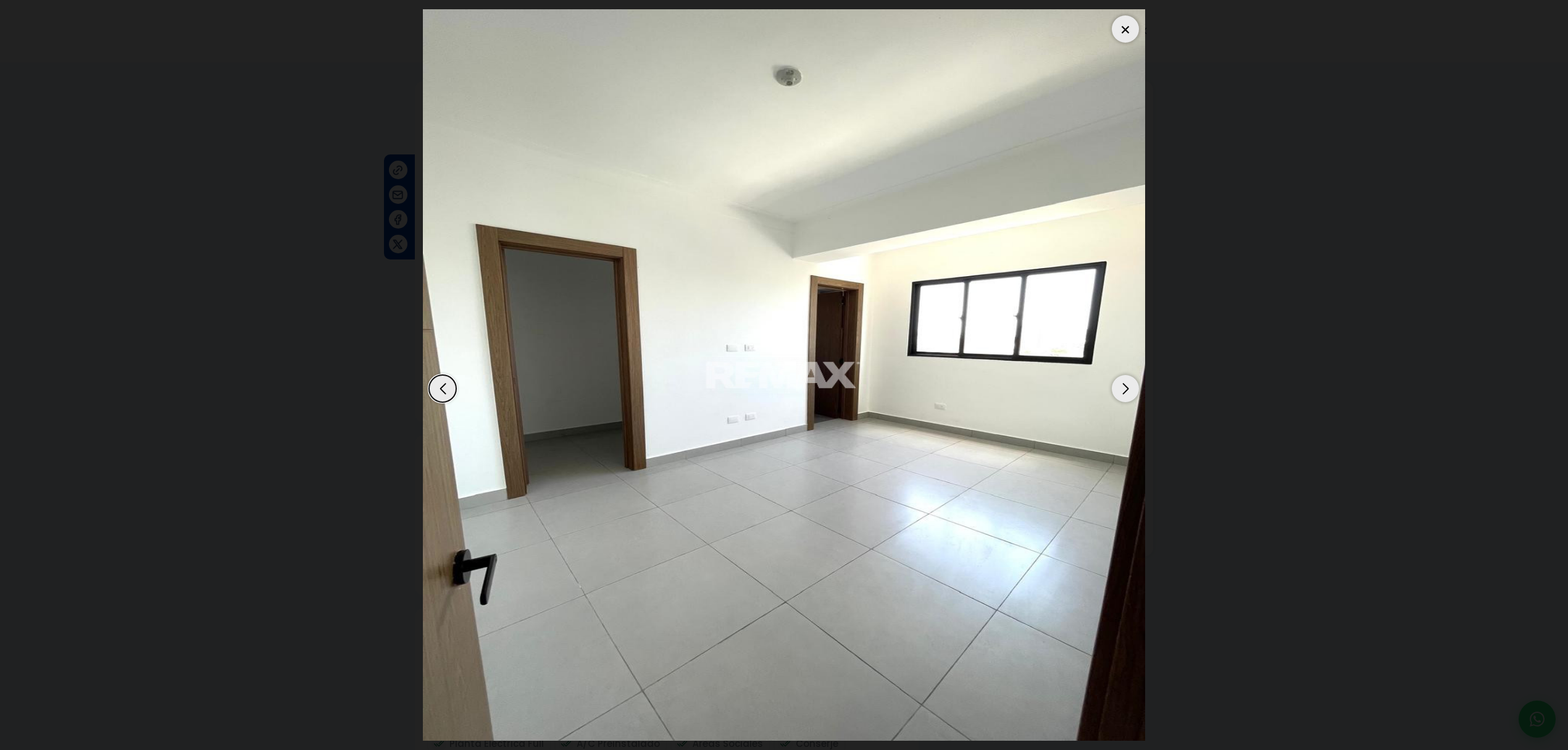
click at [1155, 443] on dialog at bounding box center [784, 375] width 741 height 750
click at [1124, 386] on div "Next slide" at bounding box center [1125, 388] width 27 height 27
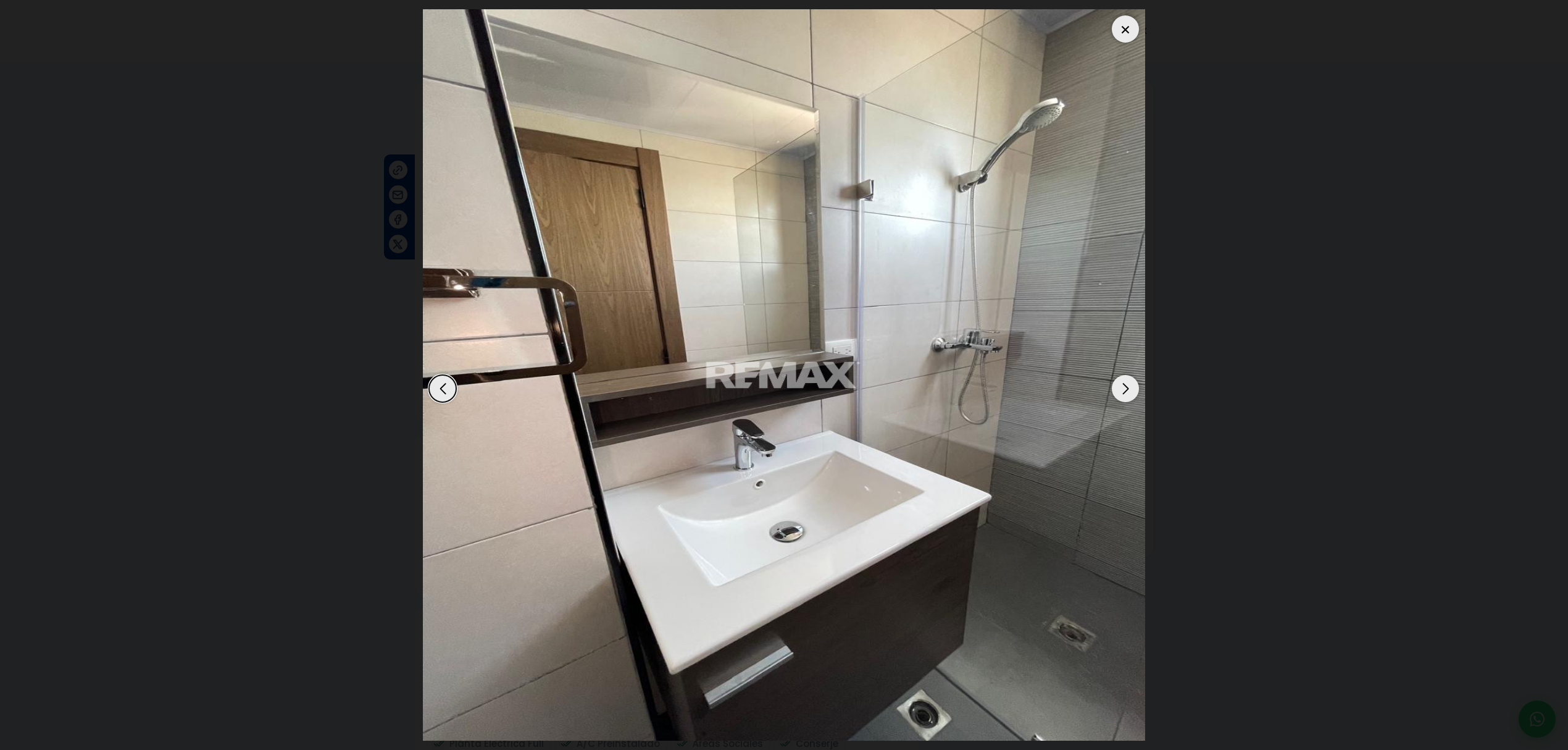
click at [1124, 386] on div "Next slide" at bounding box center [1125, 388] width 27 height 27
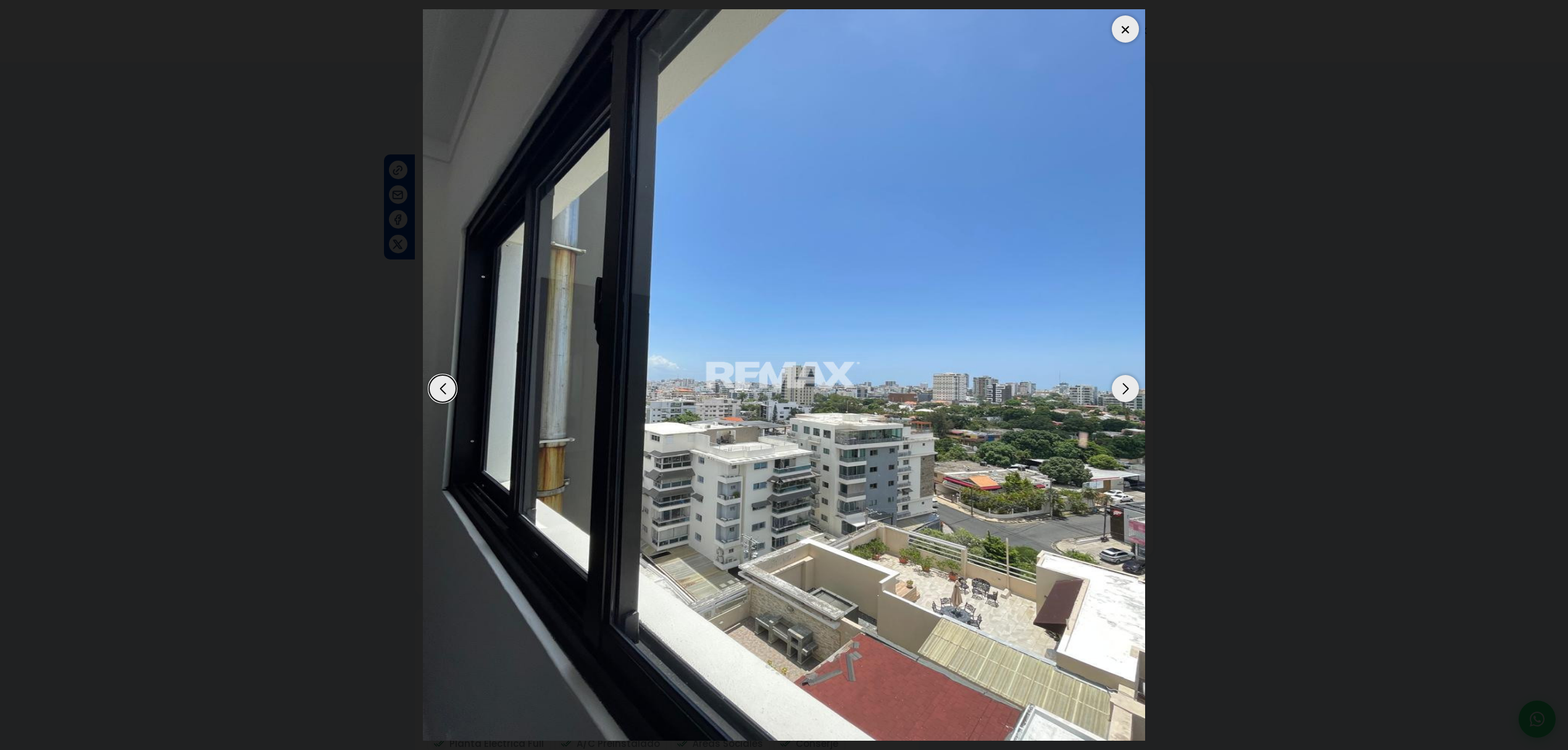
click at [1124, 386] on div "Next slide" at bounding box center [1125, 388] width 27 height 27
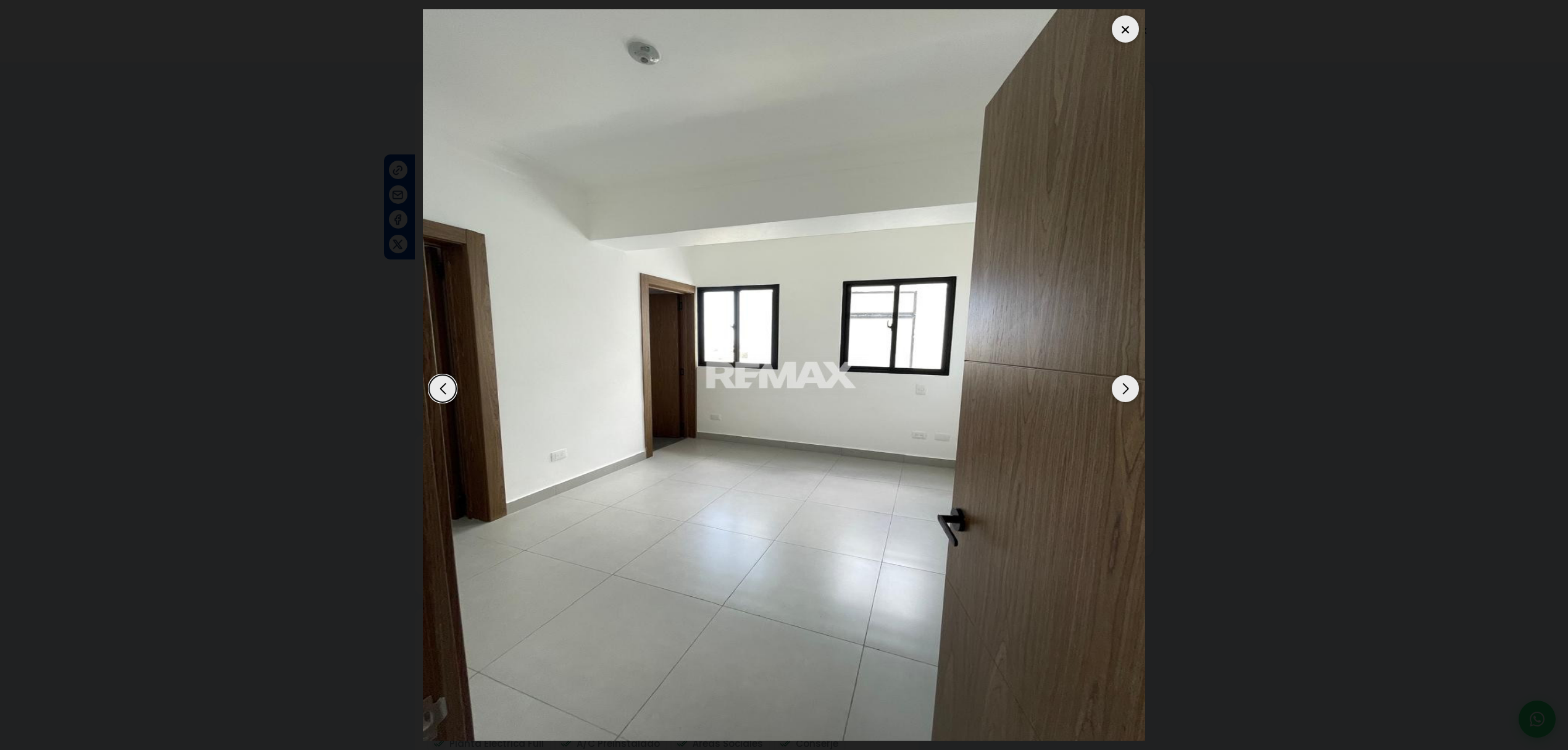
click at [438, 390] on div "Previous slide" at bounding box center [442, 388] width 27 height 27
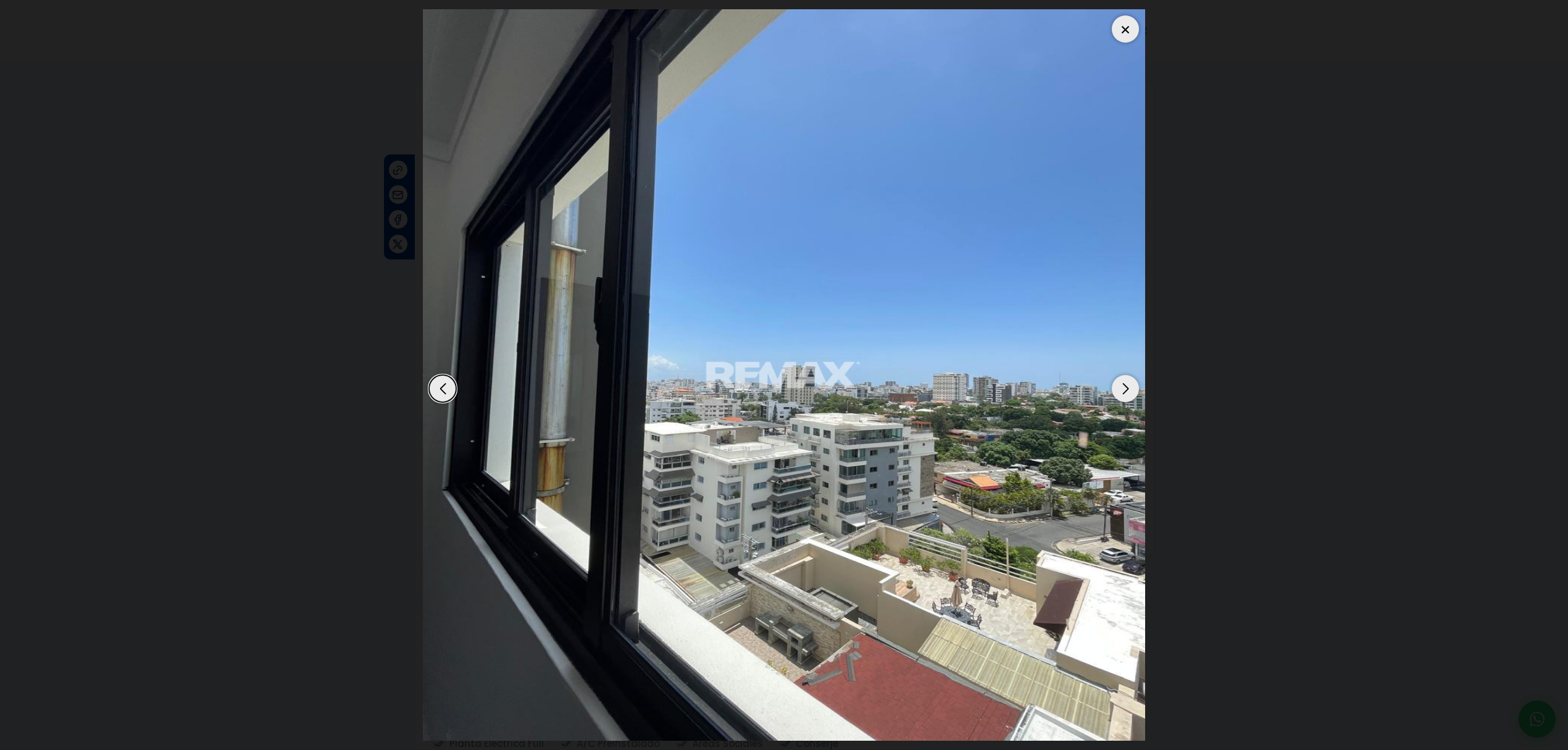
click at [1122, 393] on div "Next slide" at bounding box center [1125, 388] width 27 height 27
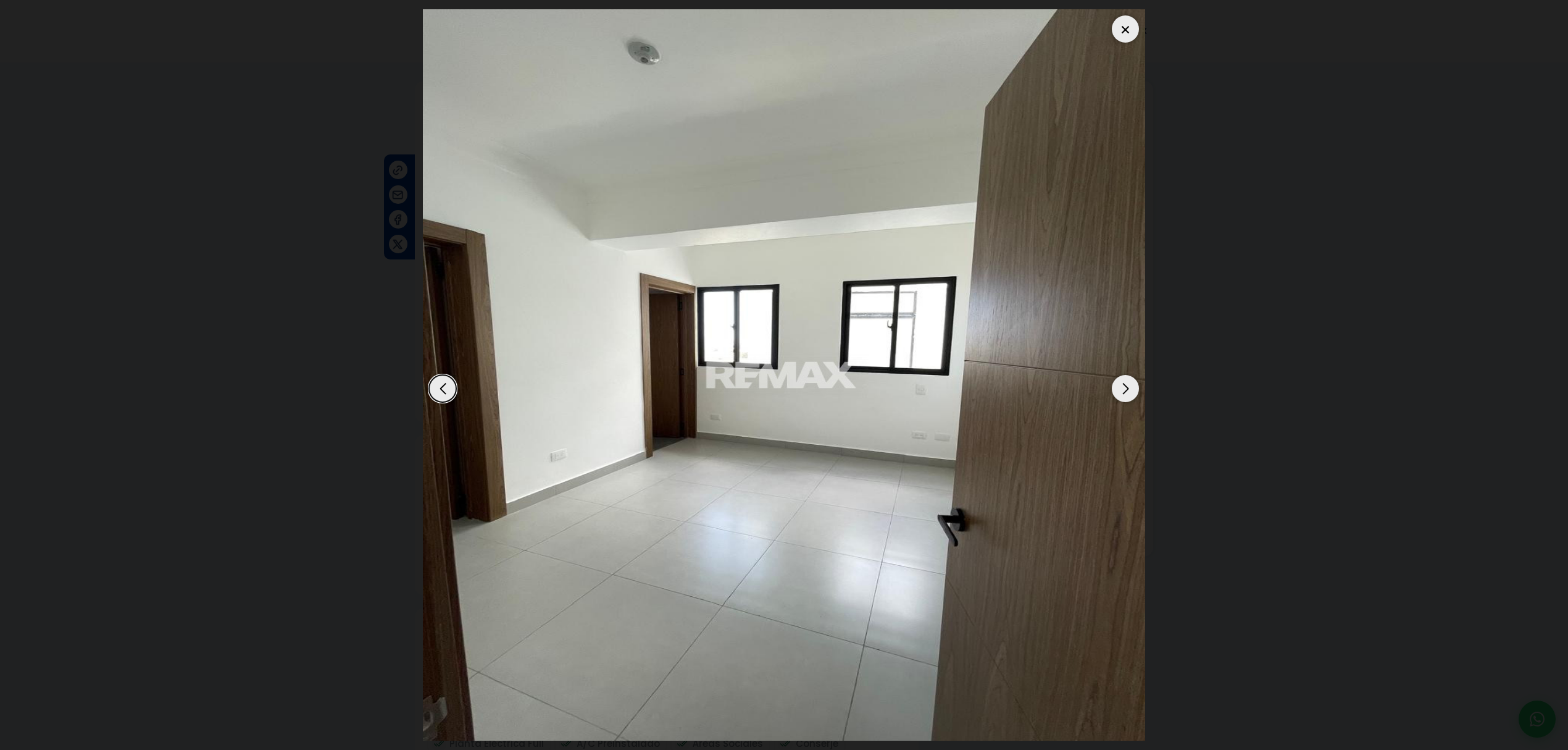
click at [1122, 393] on div "Next slide" at bounding box center [1125, 388] width 27 height 27
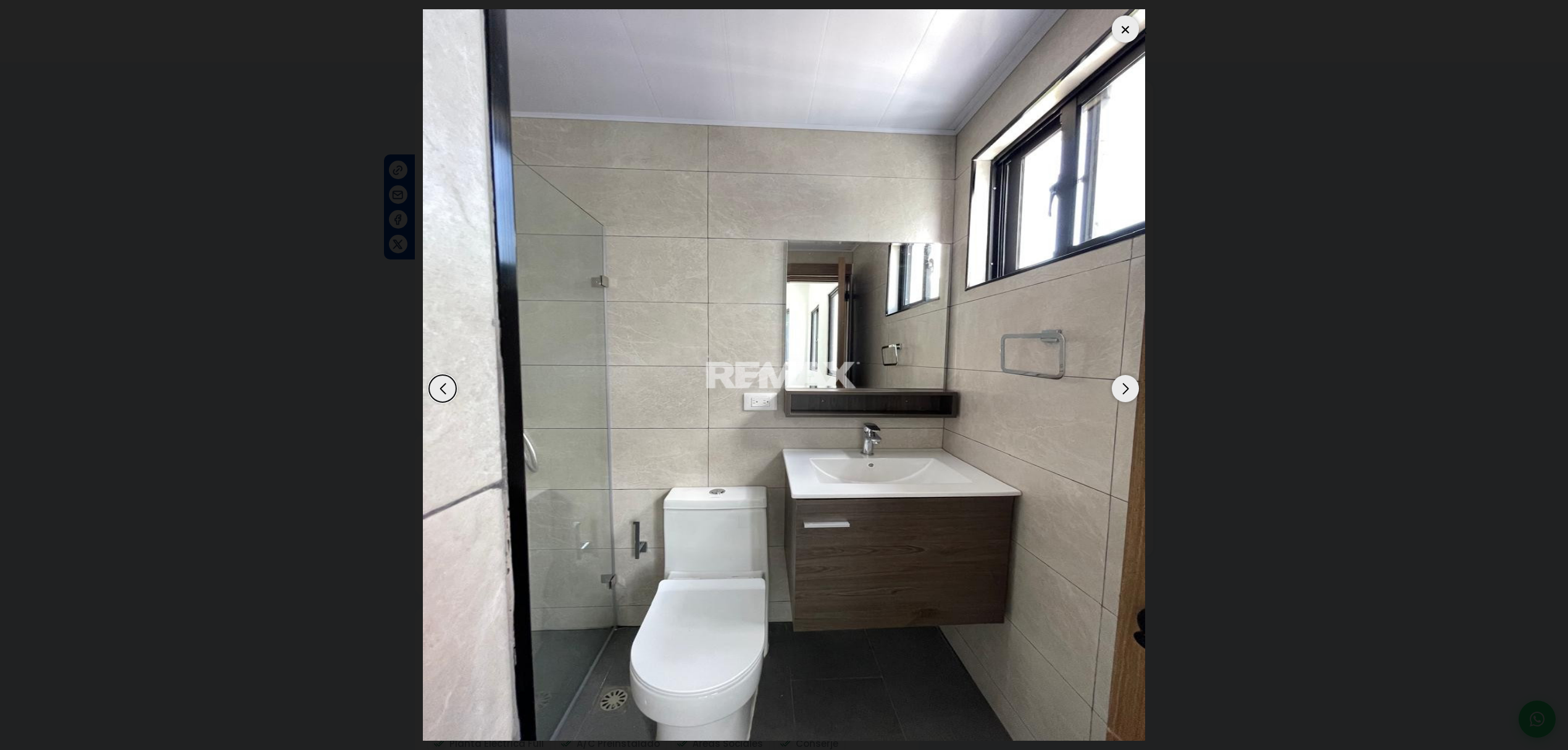
click at [1122, 393] on div "Next slide" at bounding box center [1125, 388] width 27 height 27
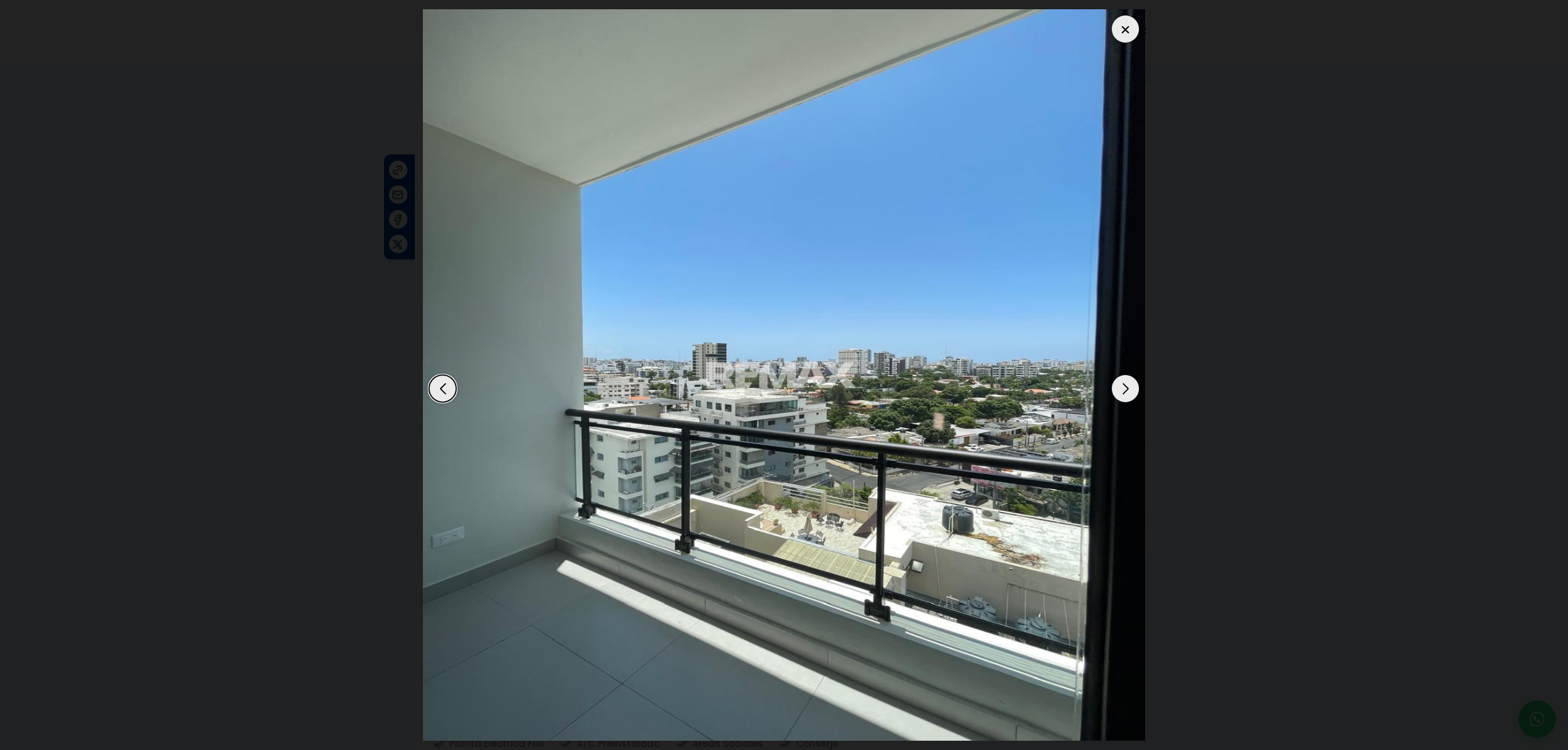
click at [1122, 393] on div "Next slide" at bounding box center [1125, 388] width 27 height 27
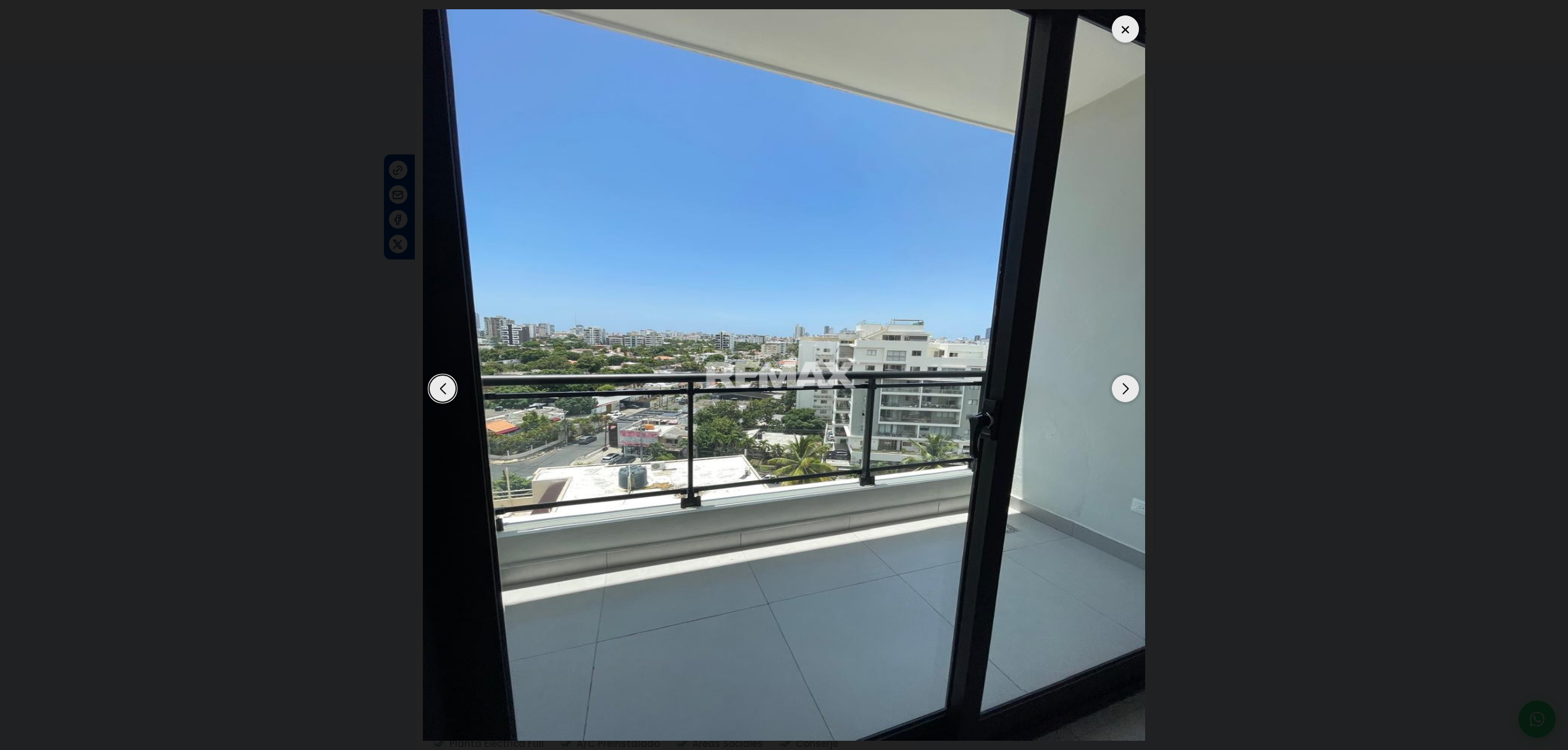
click at [1122, 393] on div "Next slide" at bounding box center [1125, 388] width 27 height 27
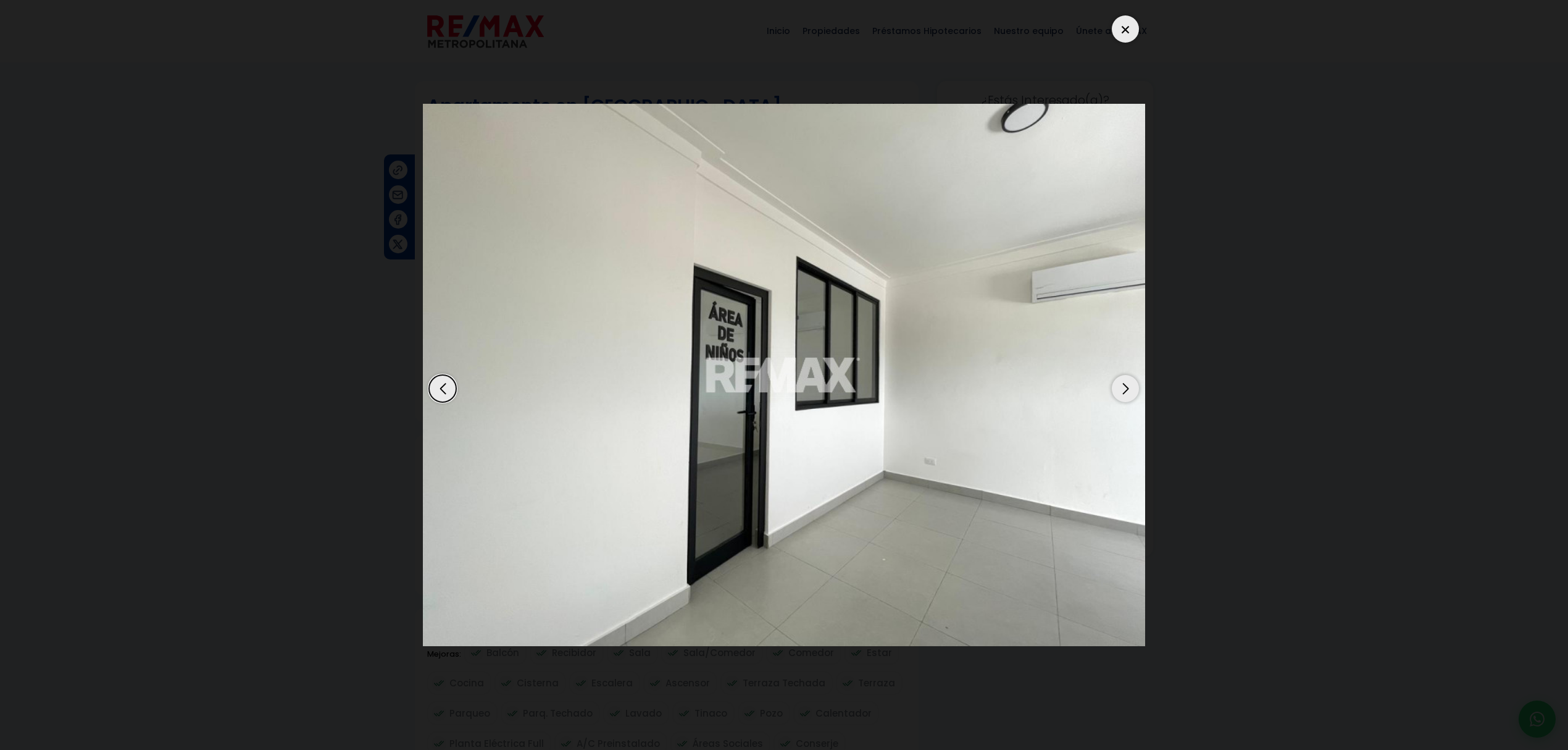
click at [1122, 393] on div "Next slide" at bounding box center [1125, 388] width 27 height 27
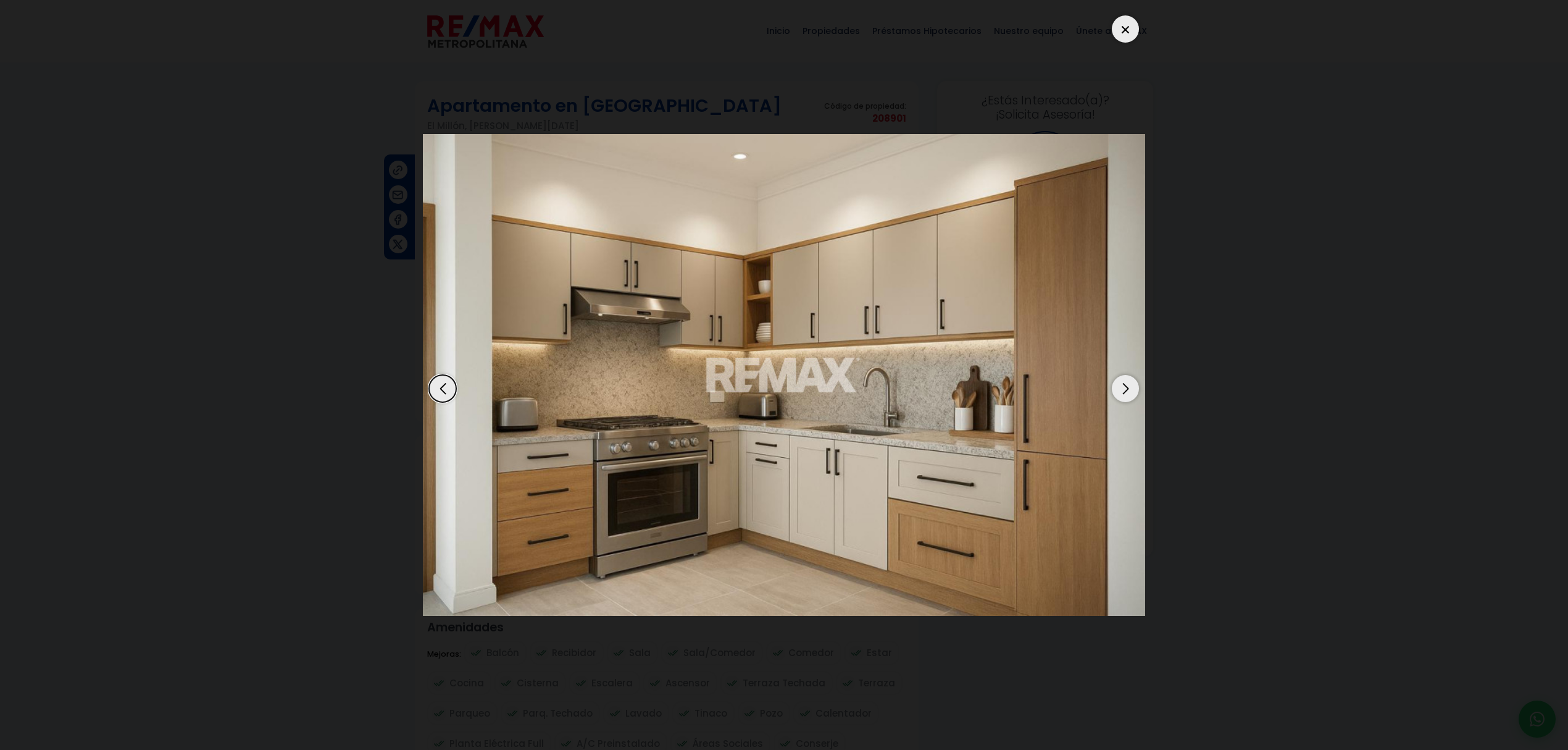
click at [1122, 393] on div "Next slide" at bounding box center [1125, 388] width 27 height 27
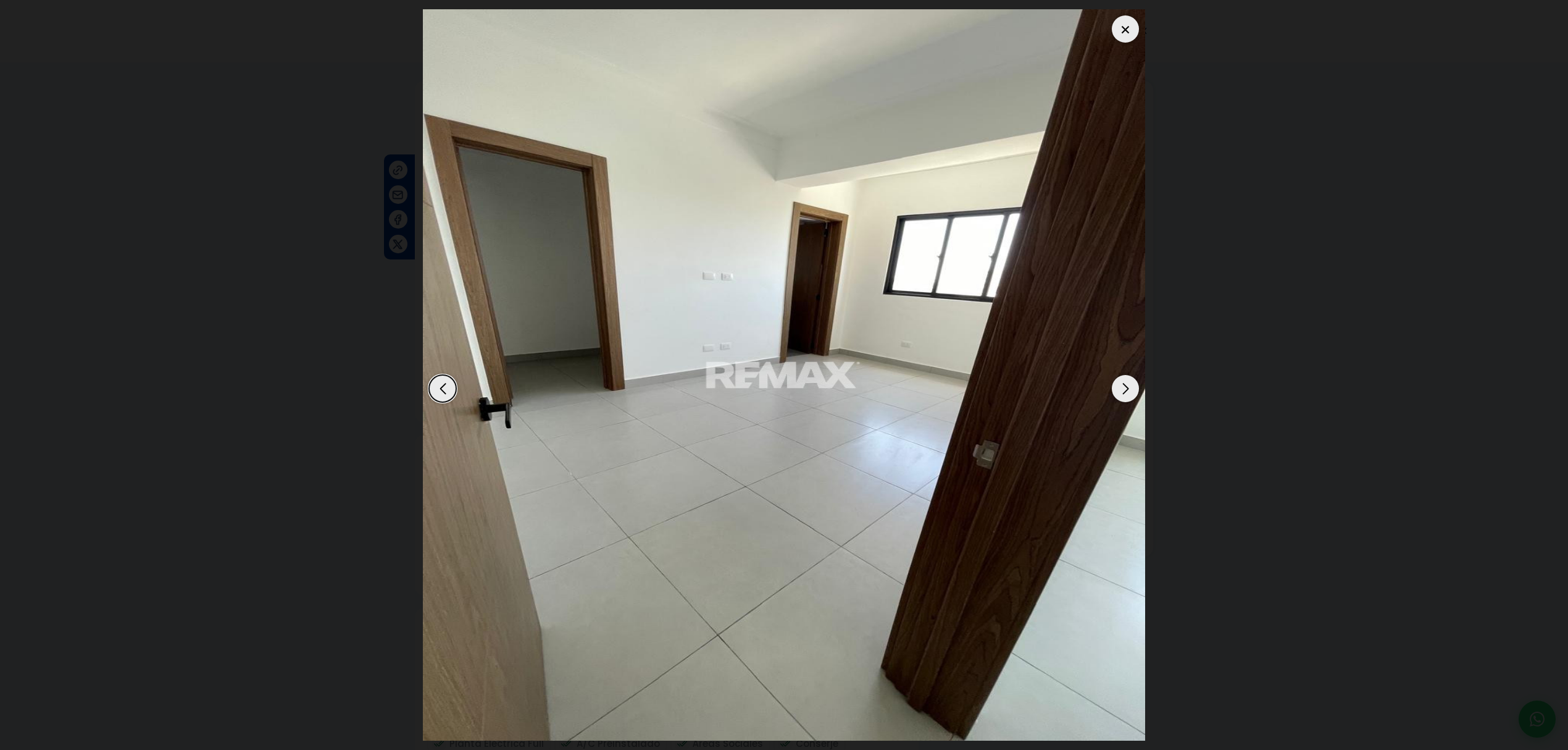
click at [1155, 443] on dialog at bounding box center [784, 375] width 741 height 750
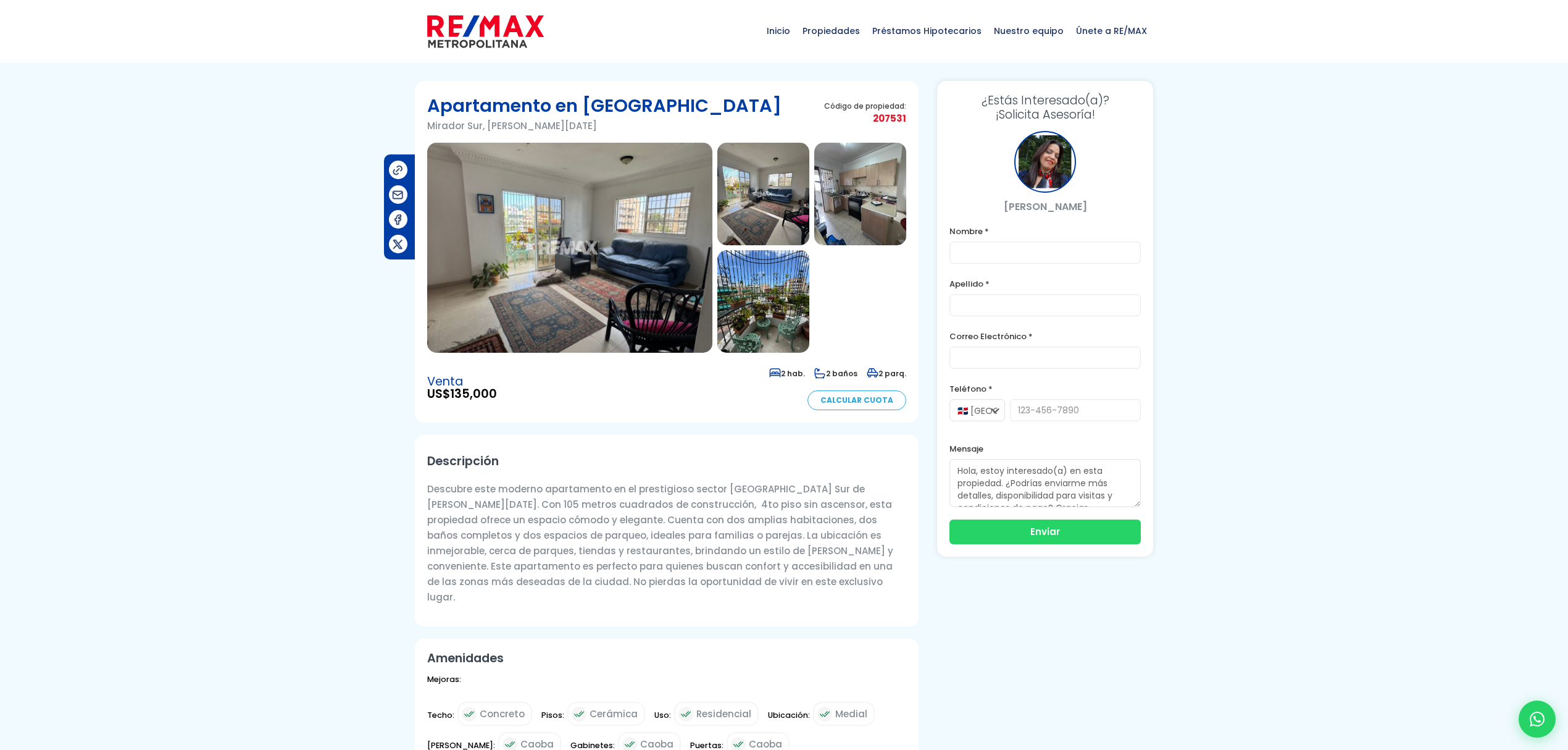
click at [660, 269] on img at bounding box center [570, 247] width 286 height 210
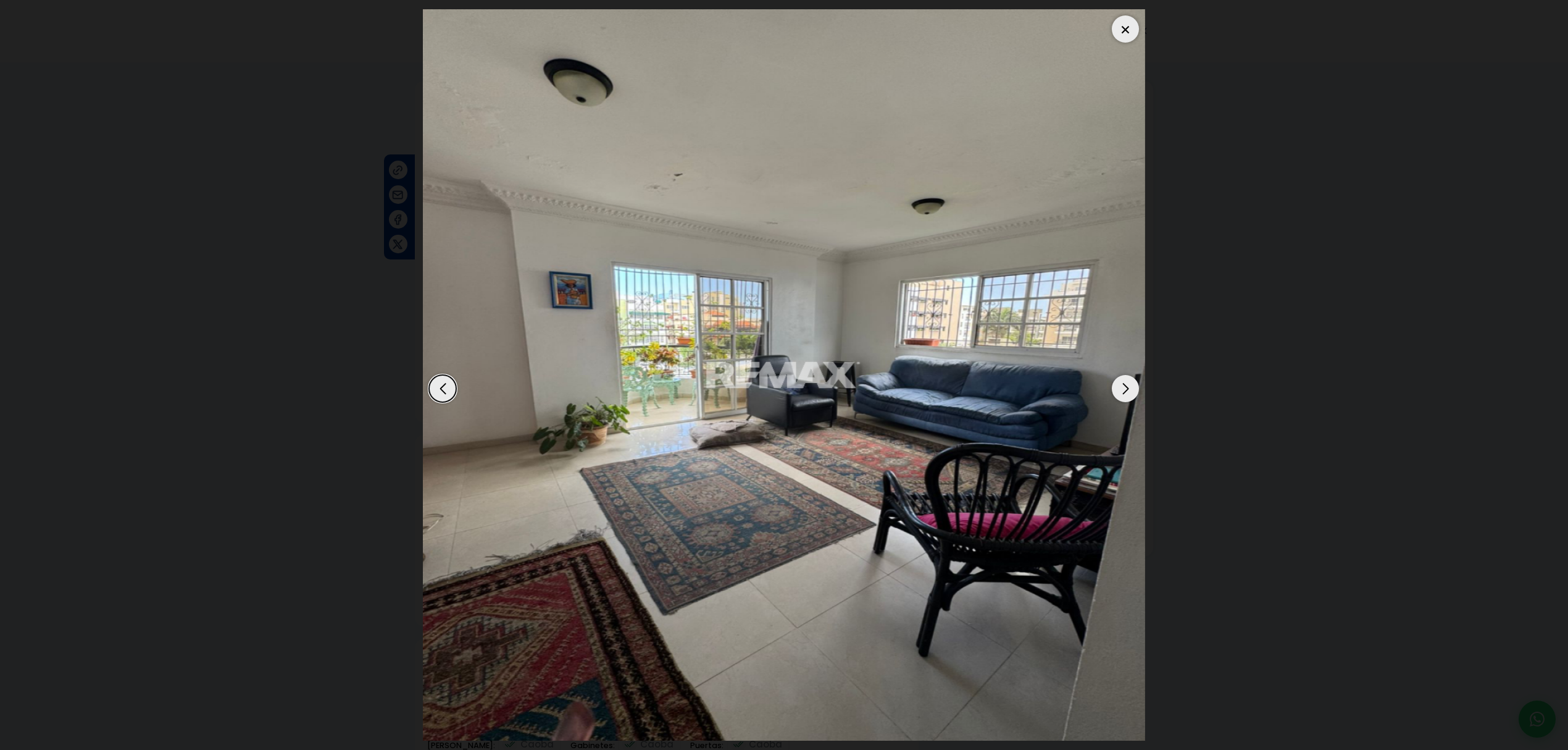
click at [1133, 401] on img "1 / 4" at bounding box center [784, 374] width 722 height 731
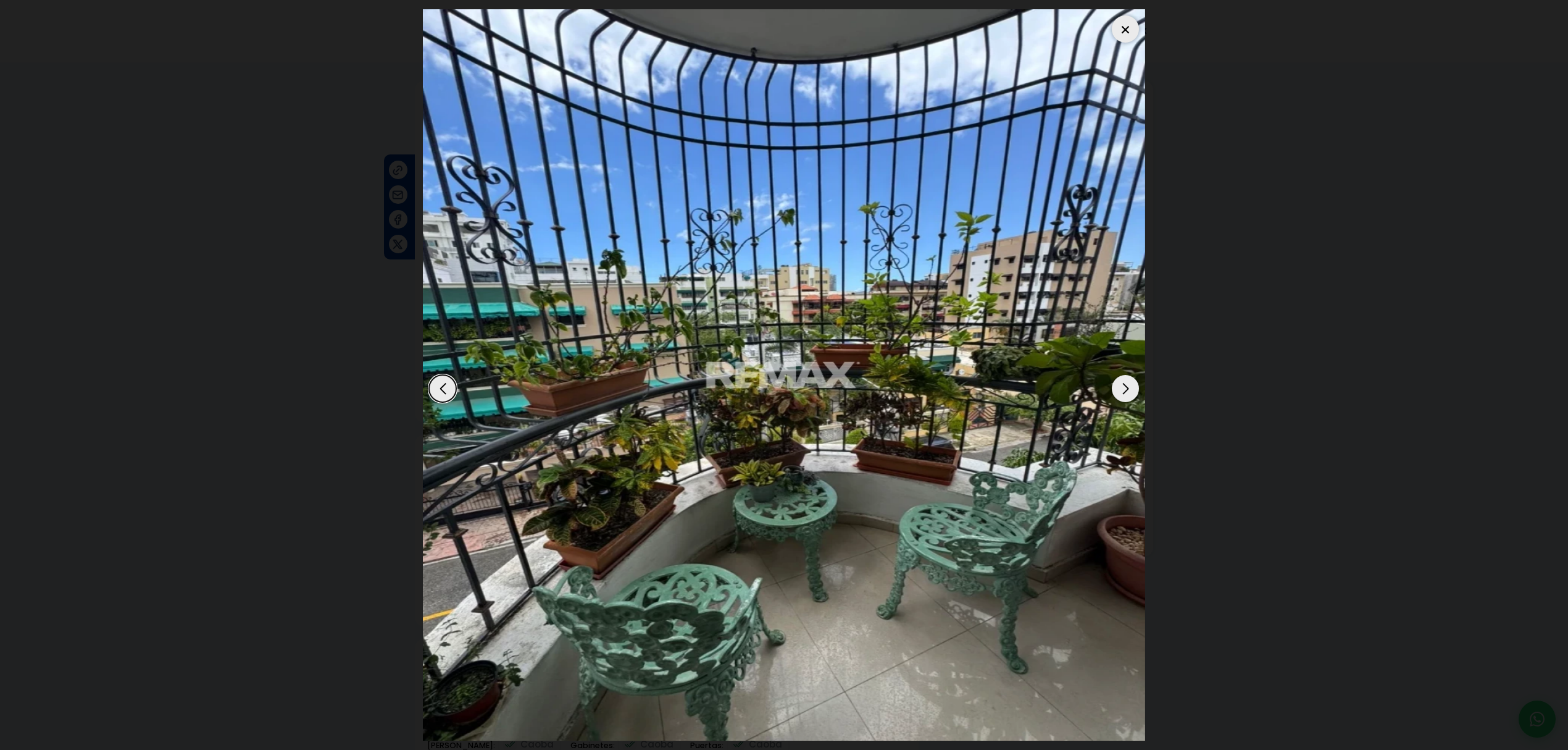
click at [1122, 393] on div "Next slide" at bounding box center [1125, 388] width 27 height 27
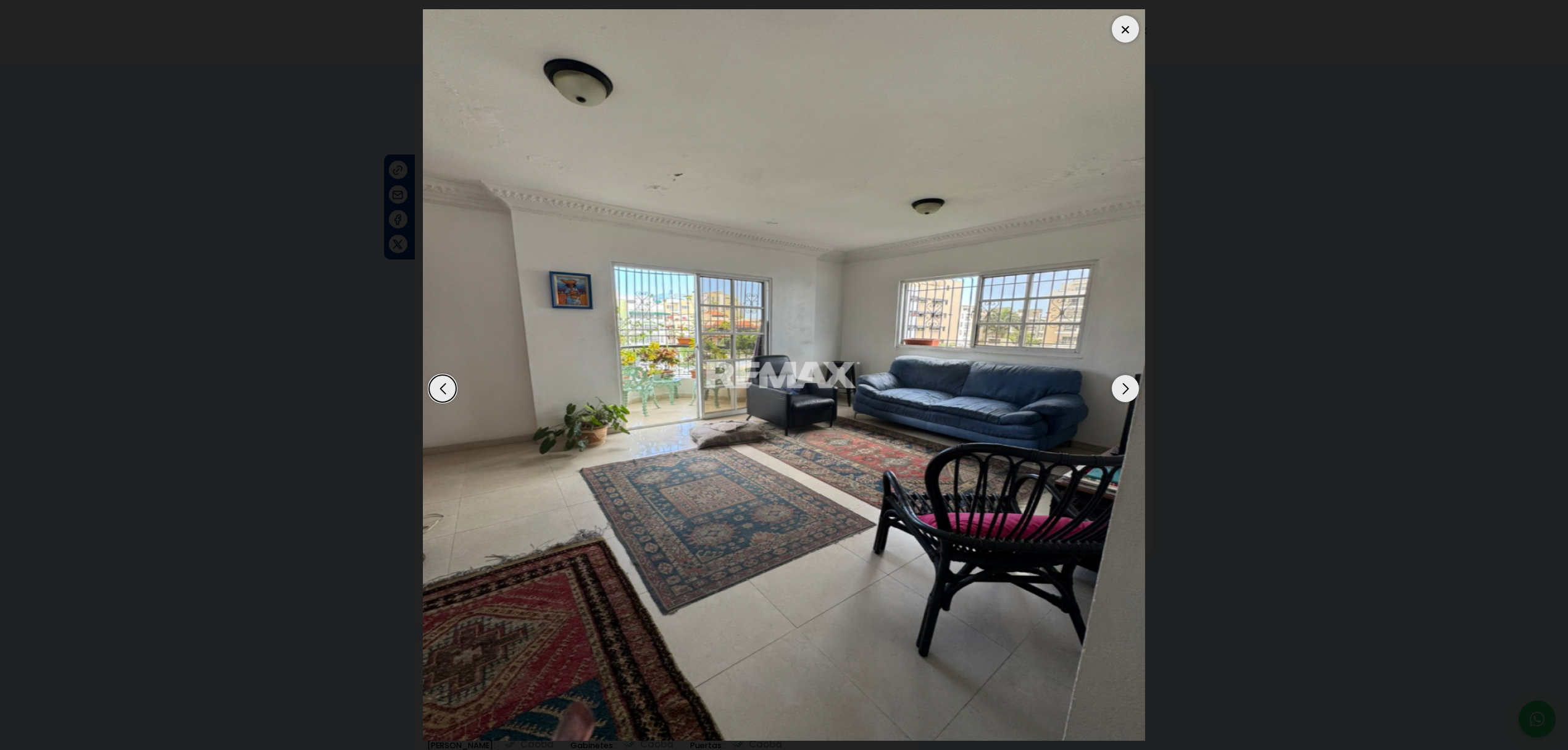
click at [1122, 393] on div "Next slide" at bounding box center [1125, 388] width 27 height 27
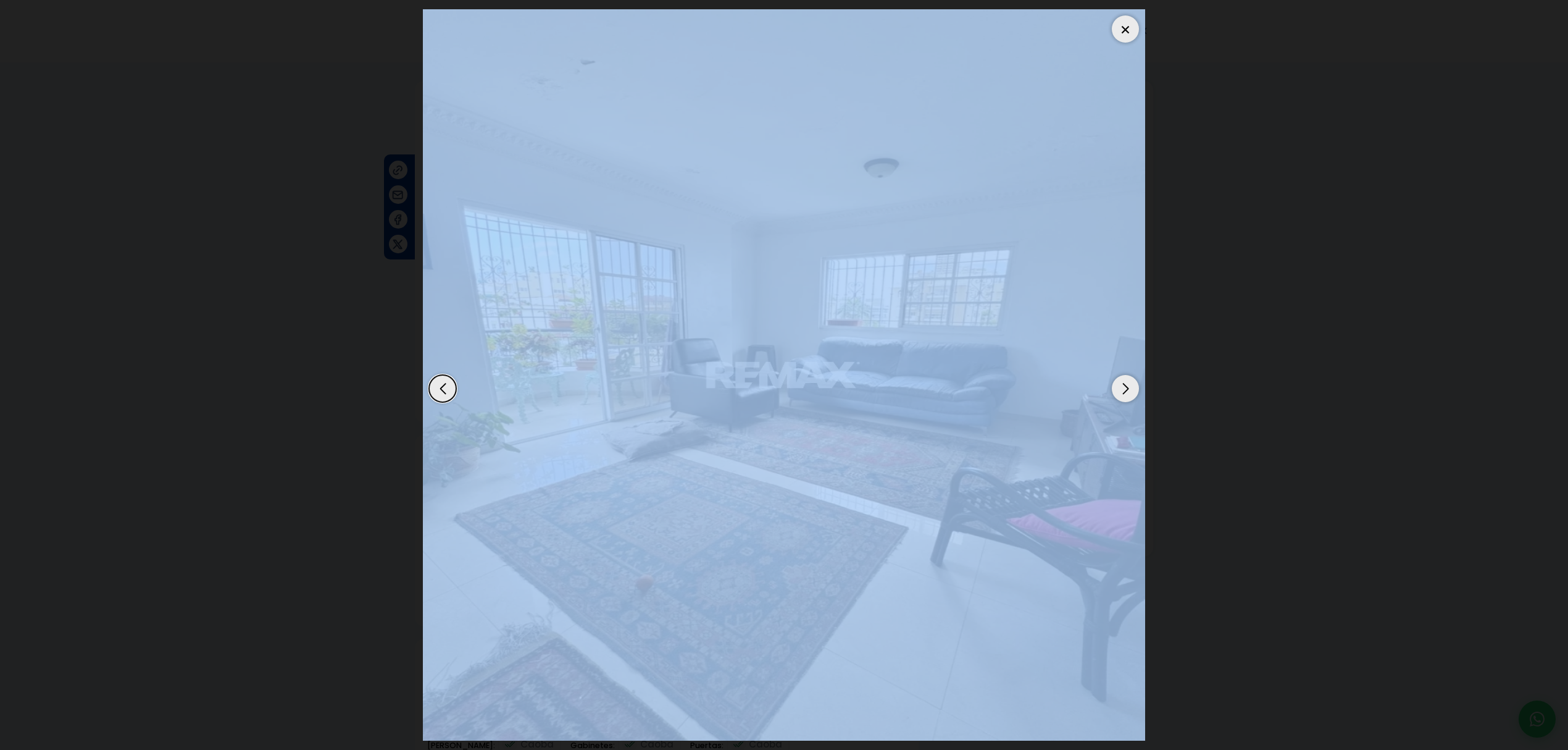
click at [1122, 393] on div "Next slide" at bounding box center [1125, 388] width 27 height 27
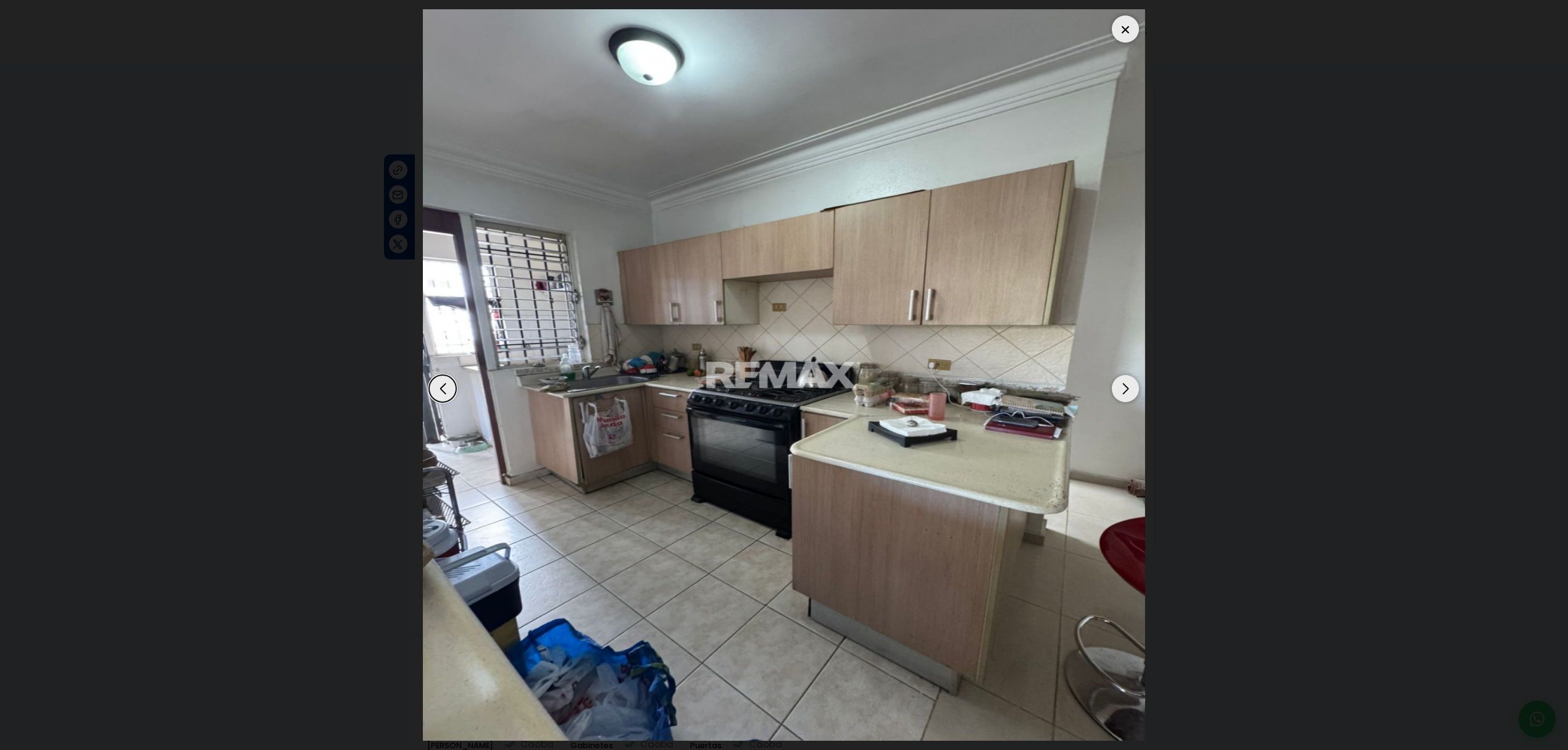
click at [1155, 384] on dialog at bounding box center [784, 375] width 741 height 750
click at [1131, 391] on div "Next slide" at bounding box center [1125, 388] width 27 height 27
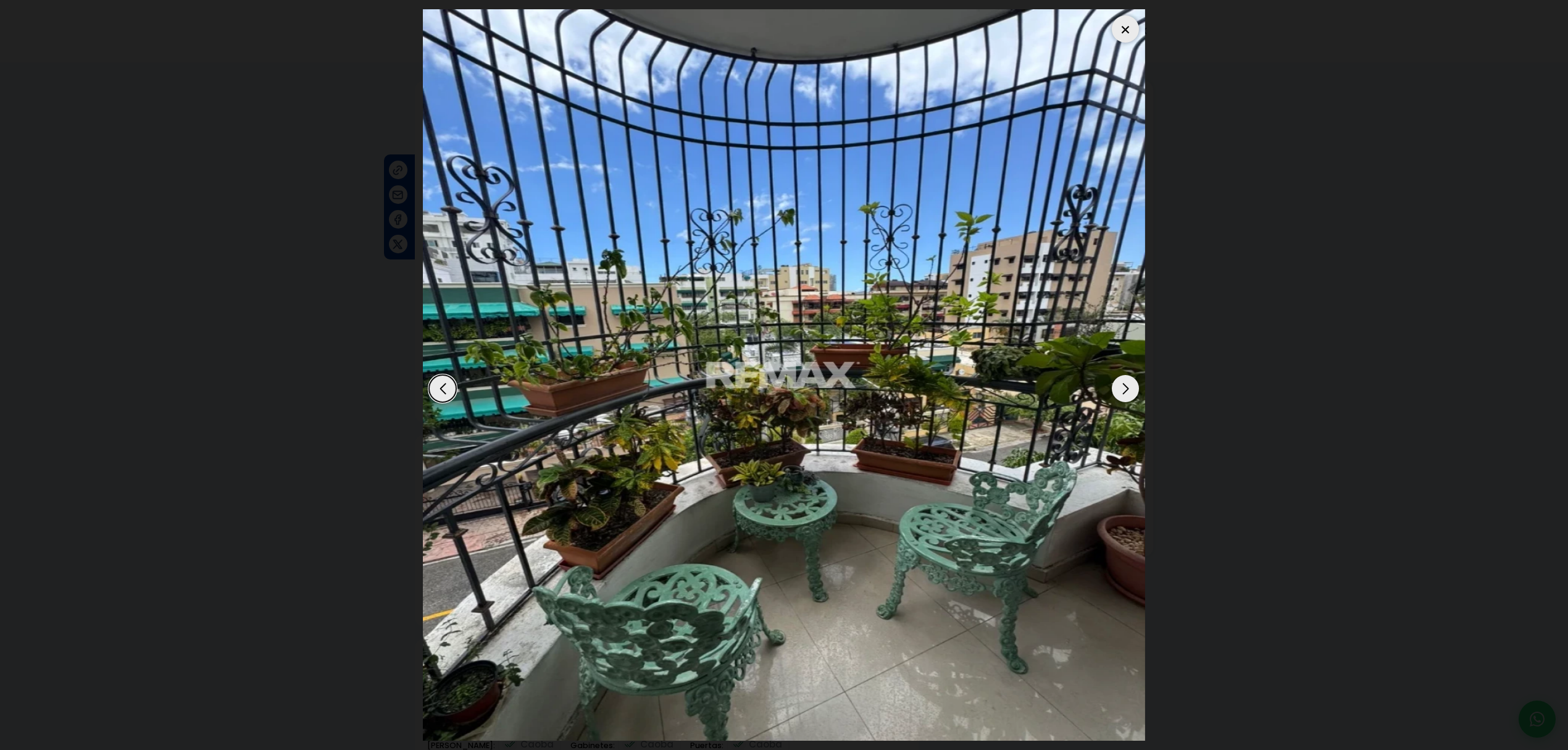
click at [1131, 391] on div "Next slide" at bounding box center [1125, 388] width 27 height 27
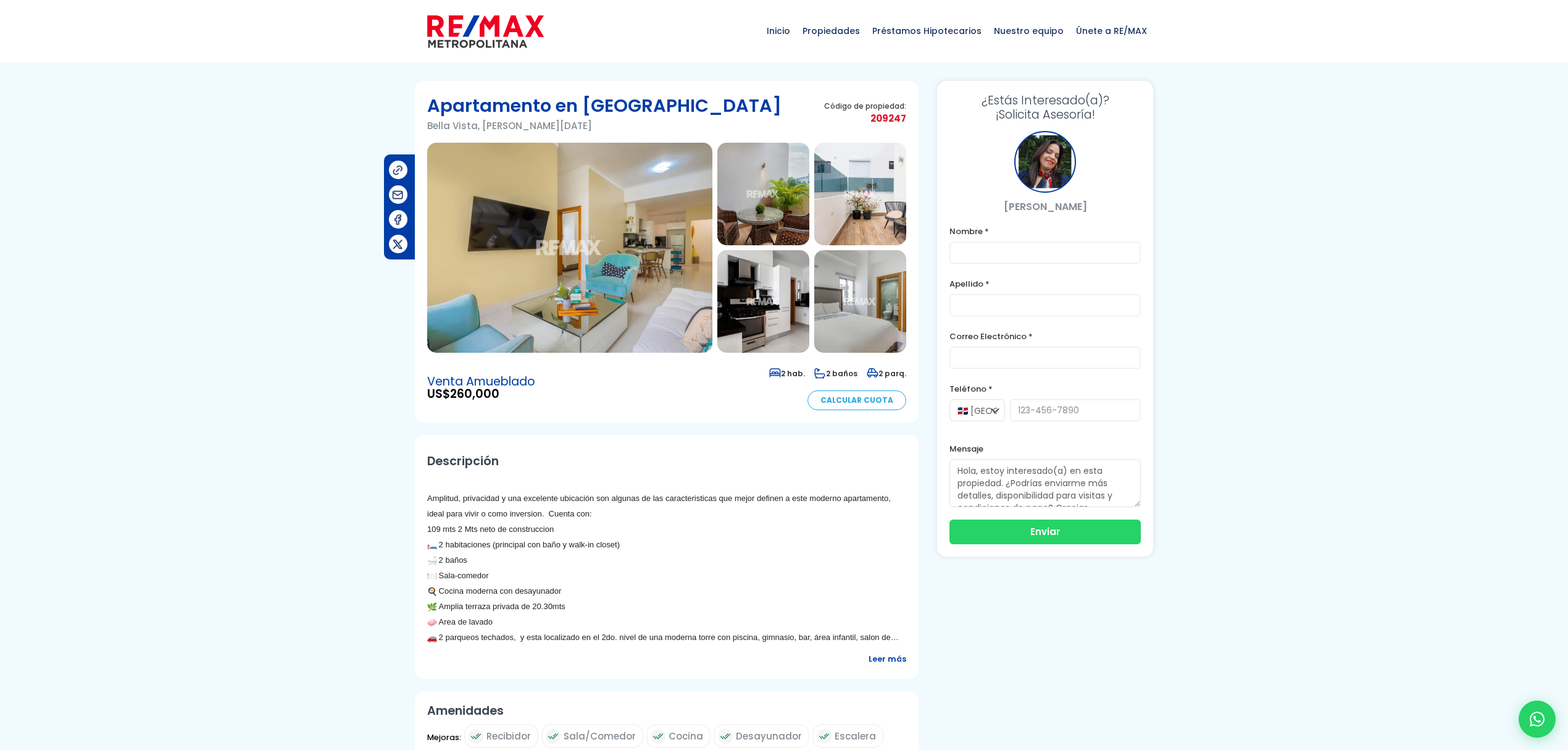
click at [589, 208] on img at bounding box center [570, 247] width 286 height 210
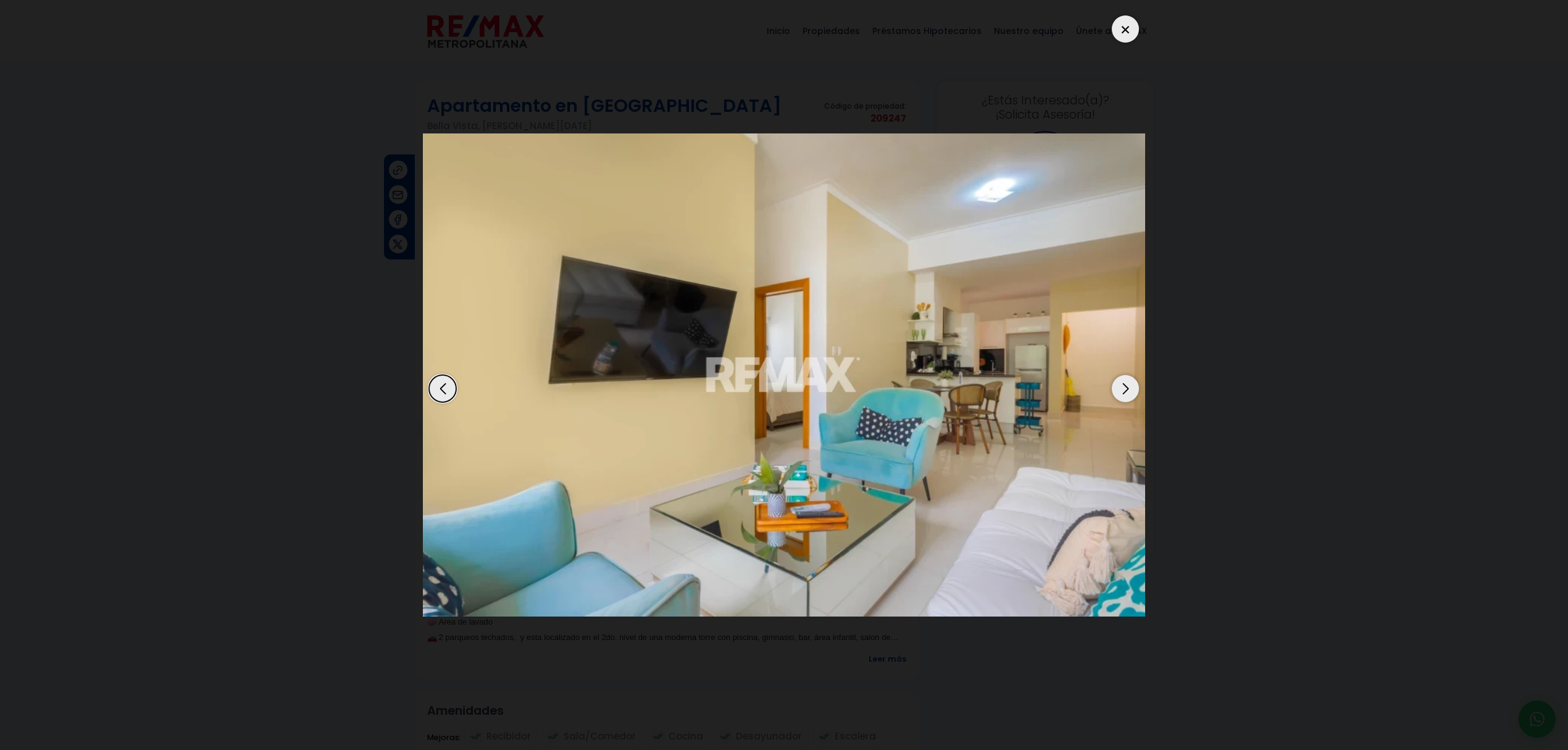
click at [1128, 389] on div "Next slide" at bounding box center [1125, 388] width 27 height 27
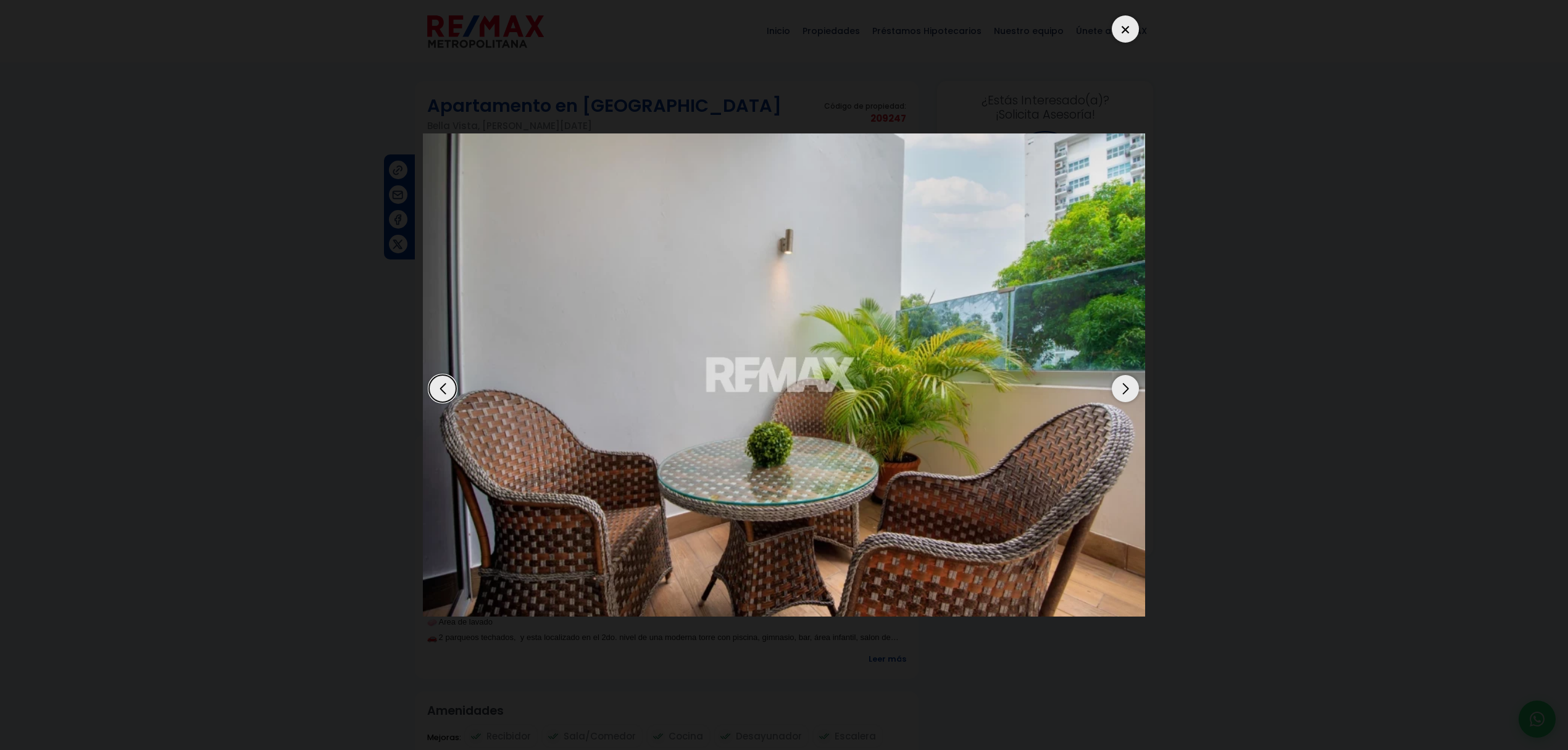
click at [1128, 389] on div "Next slide" at bounding box center [1125, 388] width 27 height 27
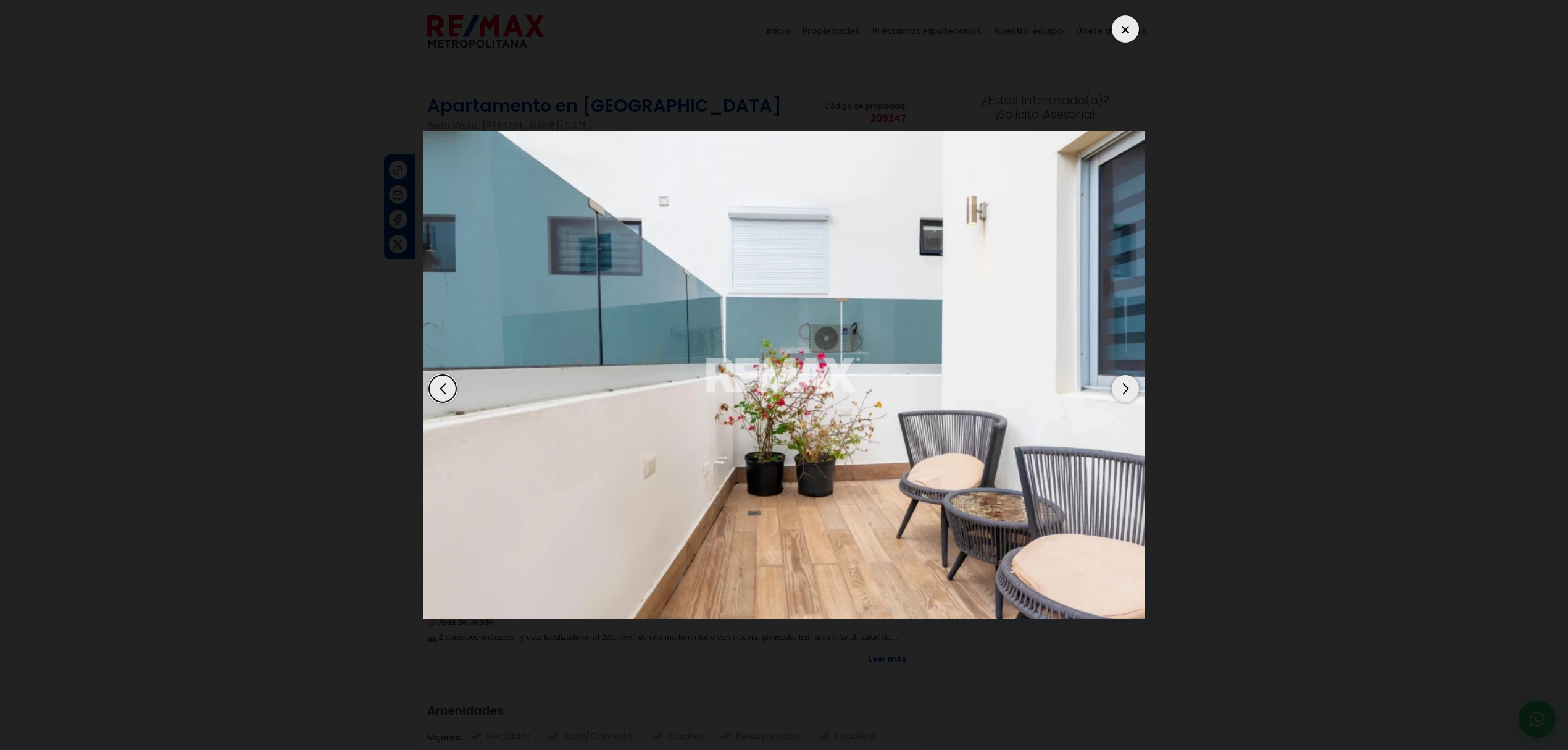
click at [1128, 389] on div "Next slide" at bounding box center [1125, 388] width 27 height 27
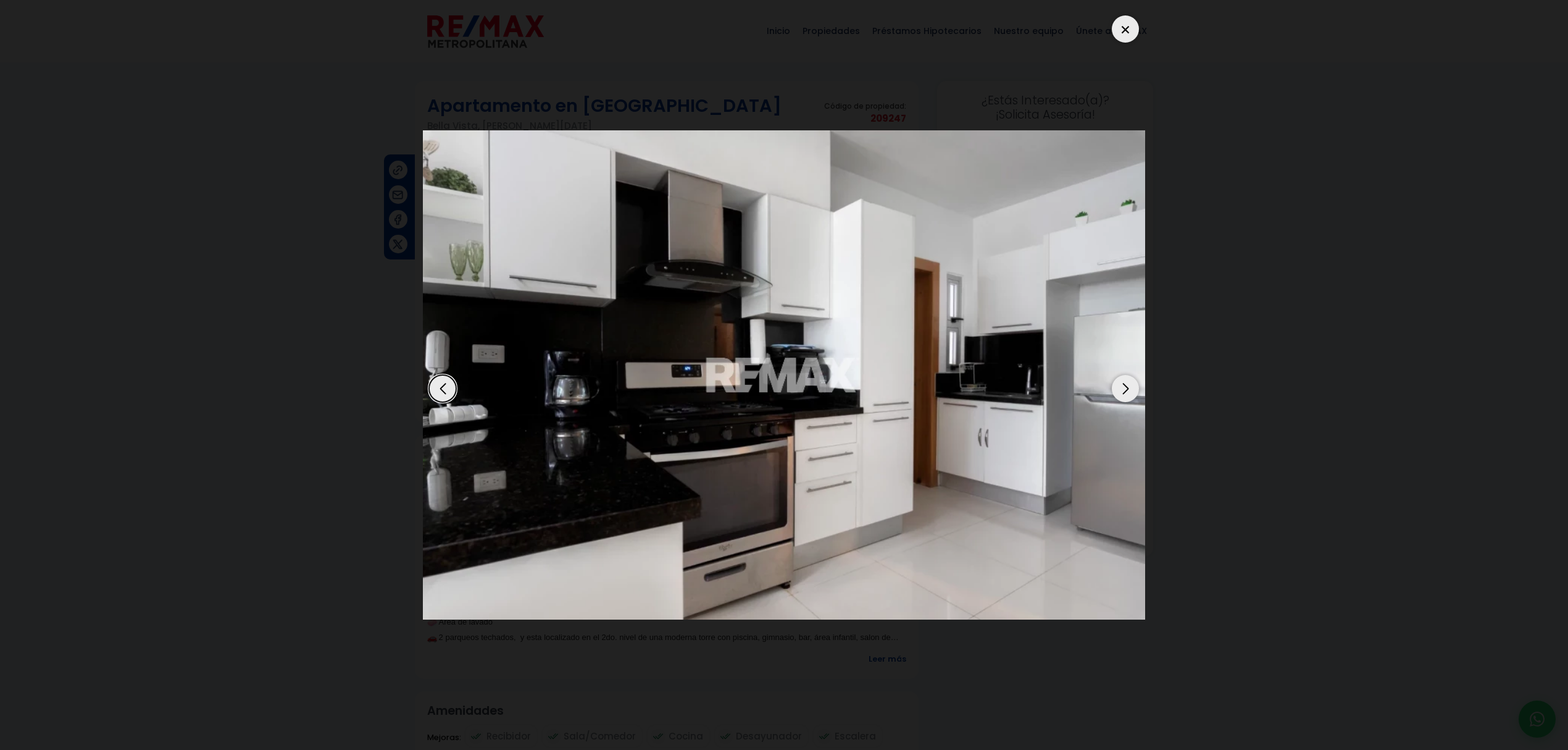
click at [1128, 389] on div "Next slide" at bounding box center [1125, 388] width 27 height 27
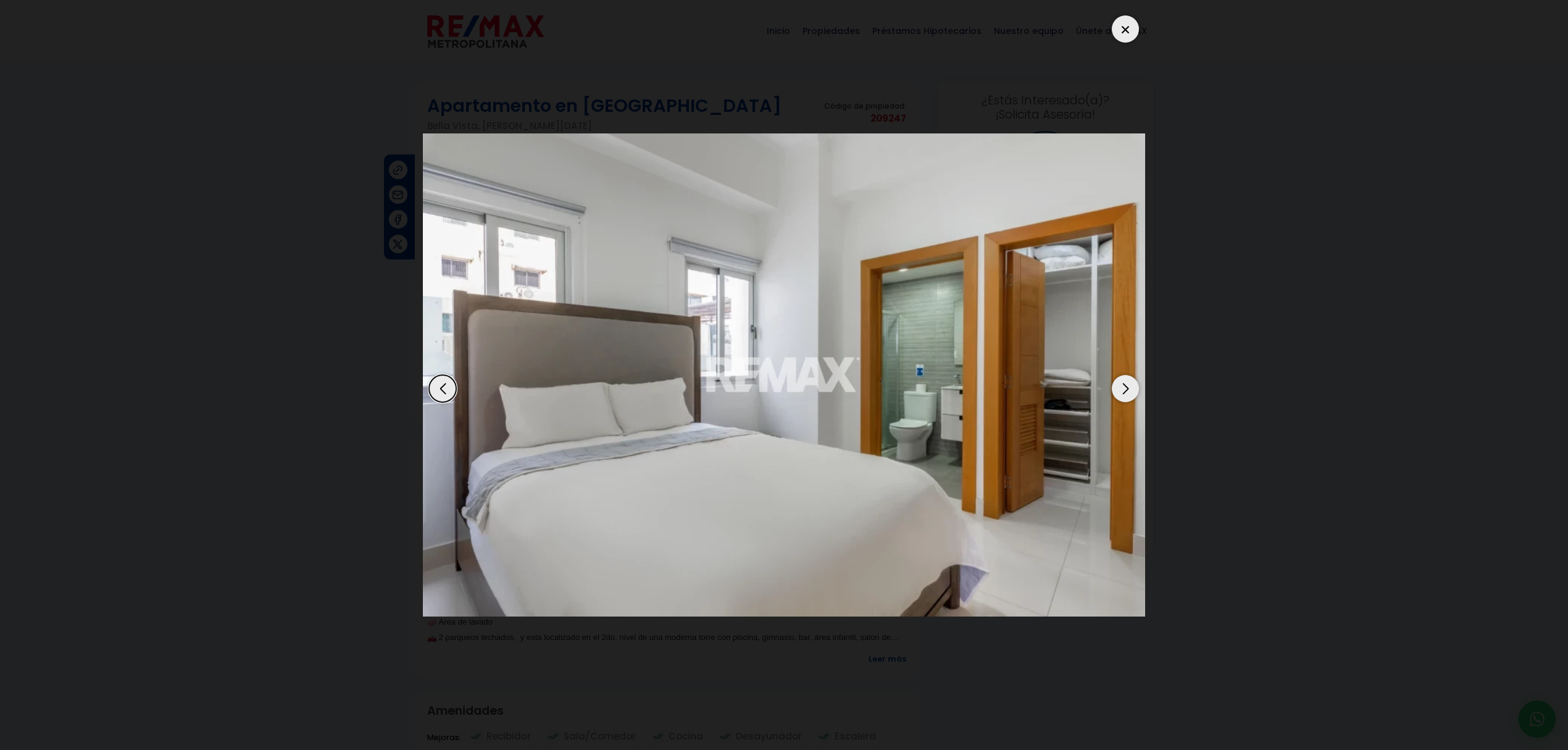
click at [1128, 389] on div "Next slide" at bounding box center [1125, 388] width 27 height 27
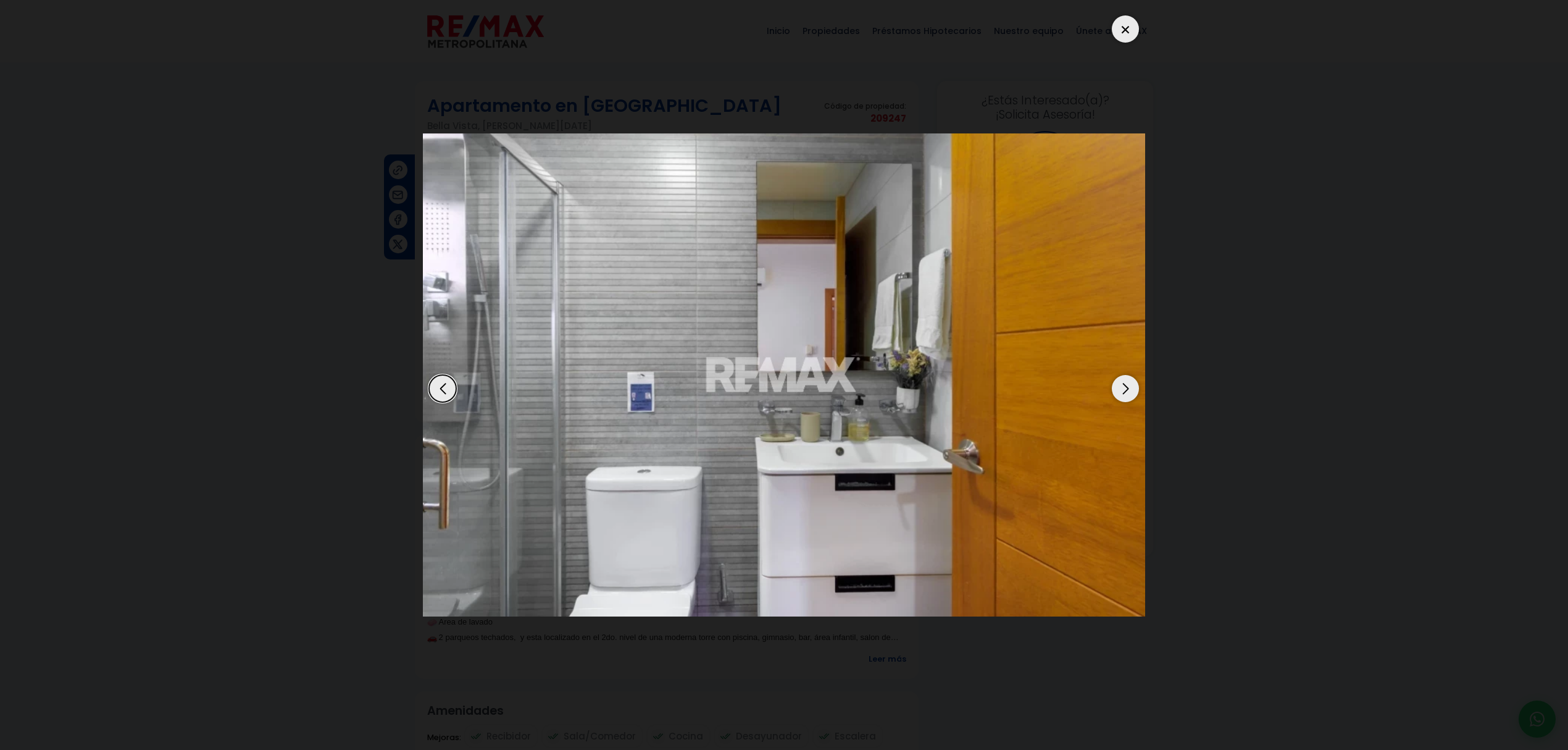
click at [1128, 389] on div "Next slide" at bounding box center [1125, 388] width 27 height 27
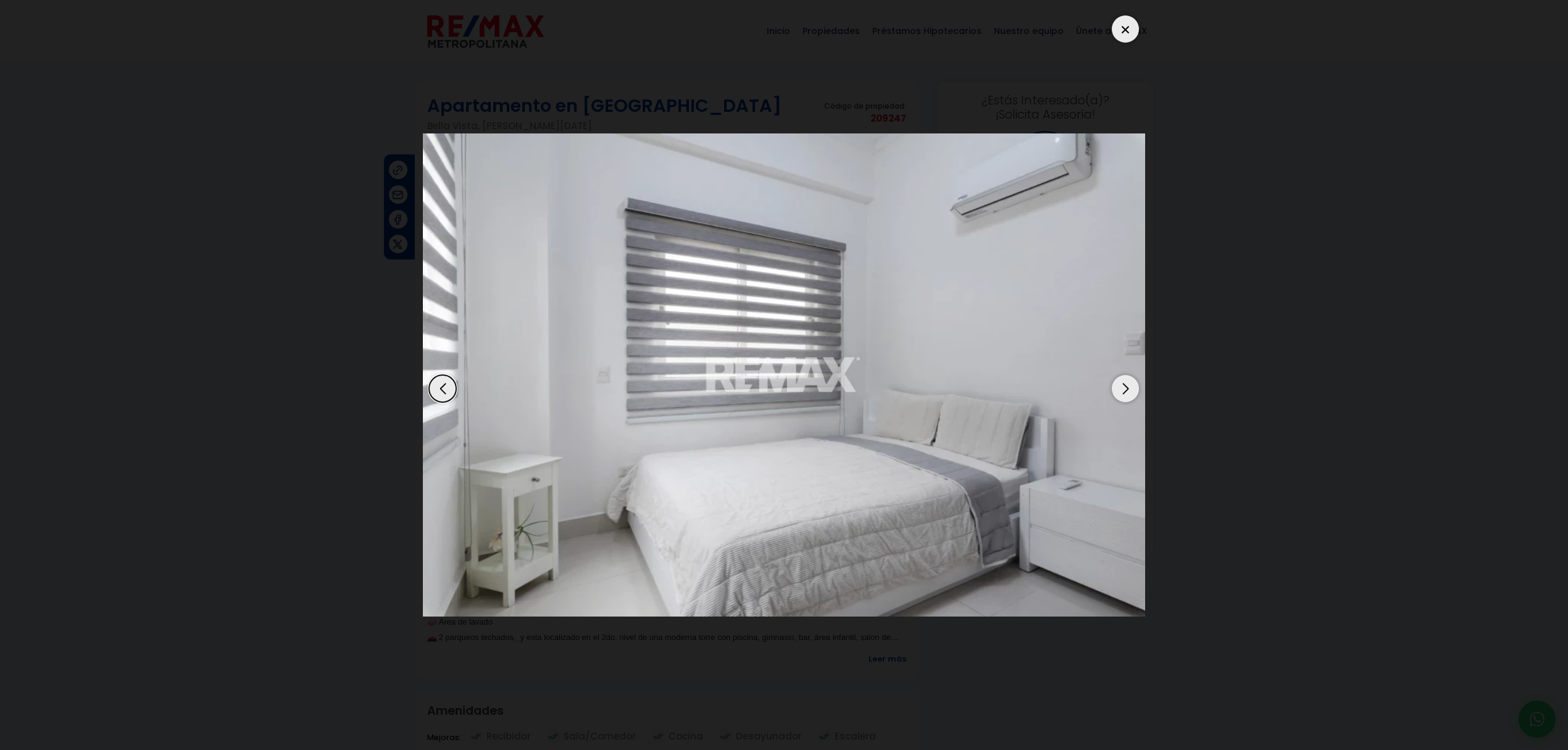
click at [1128, 389] on div "Next slide" at bounding box center [1125, 388] width 27 height 27
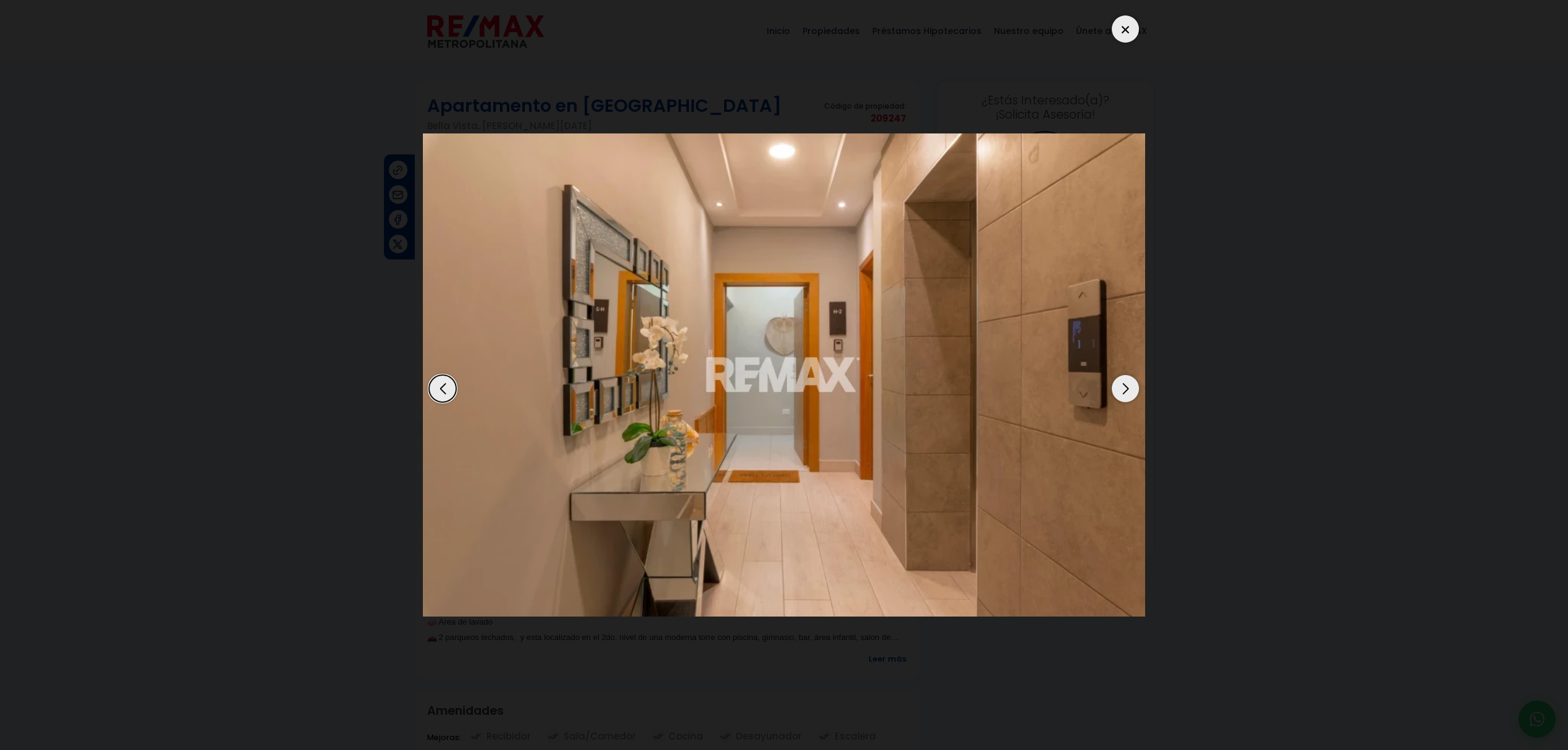
click at [1128, 389] on div "Next slide" at bounding box center [1125, 388] width 27 height 27
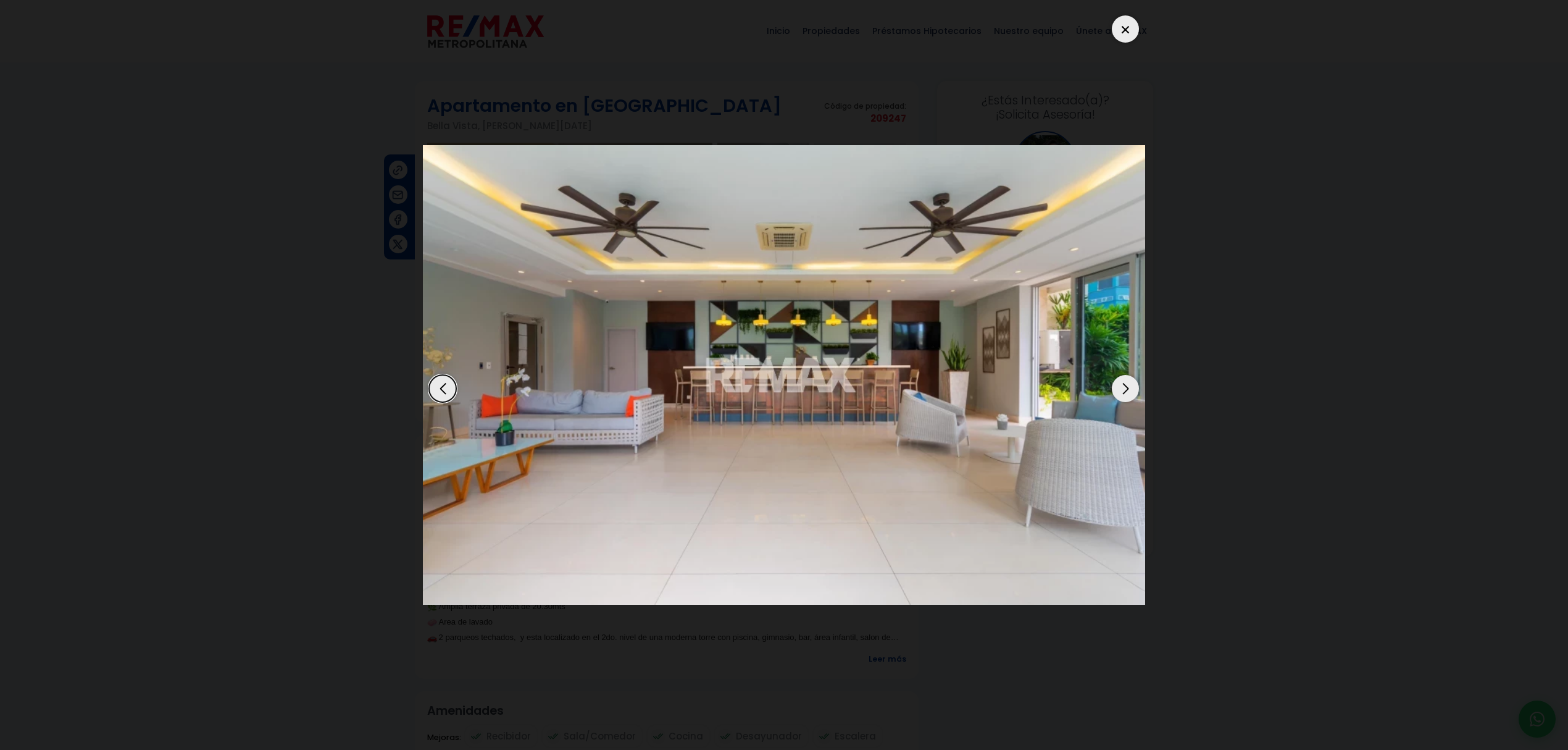
click at [1128, 389] on div "Next slide" at bounding box center [1125, 388] width 27 height 27
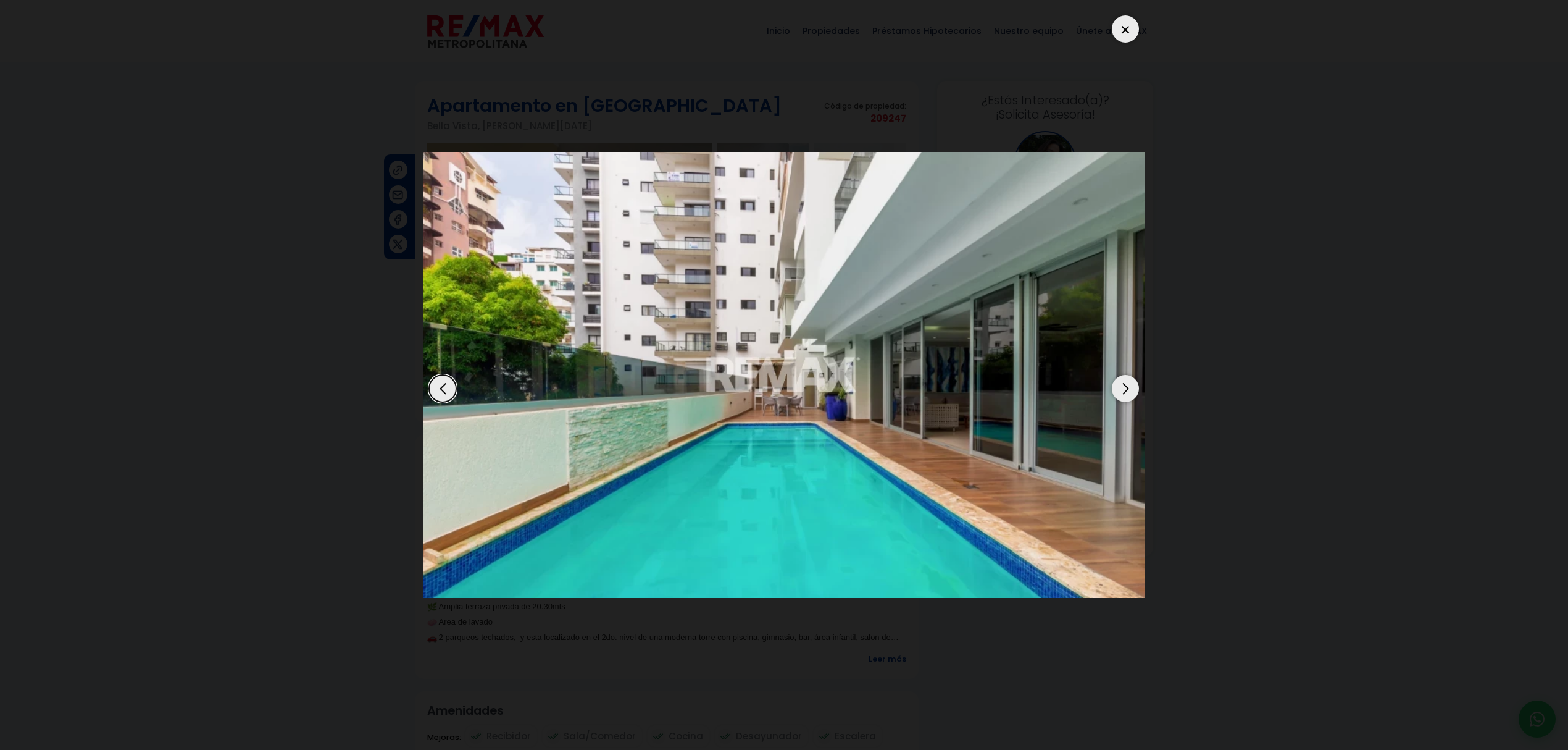
click at [1128, 389] on div "Next slide" at bounding box center [1125, 388] width 27 height 27
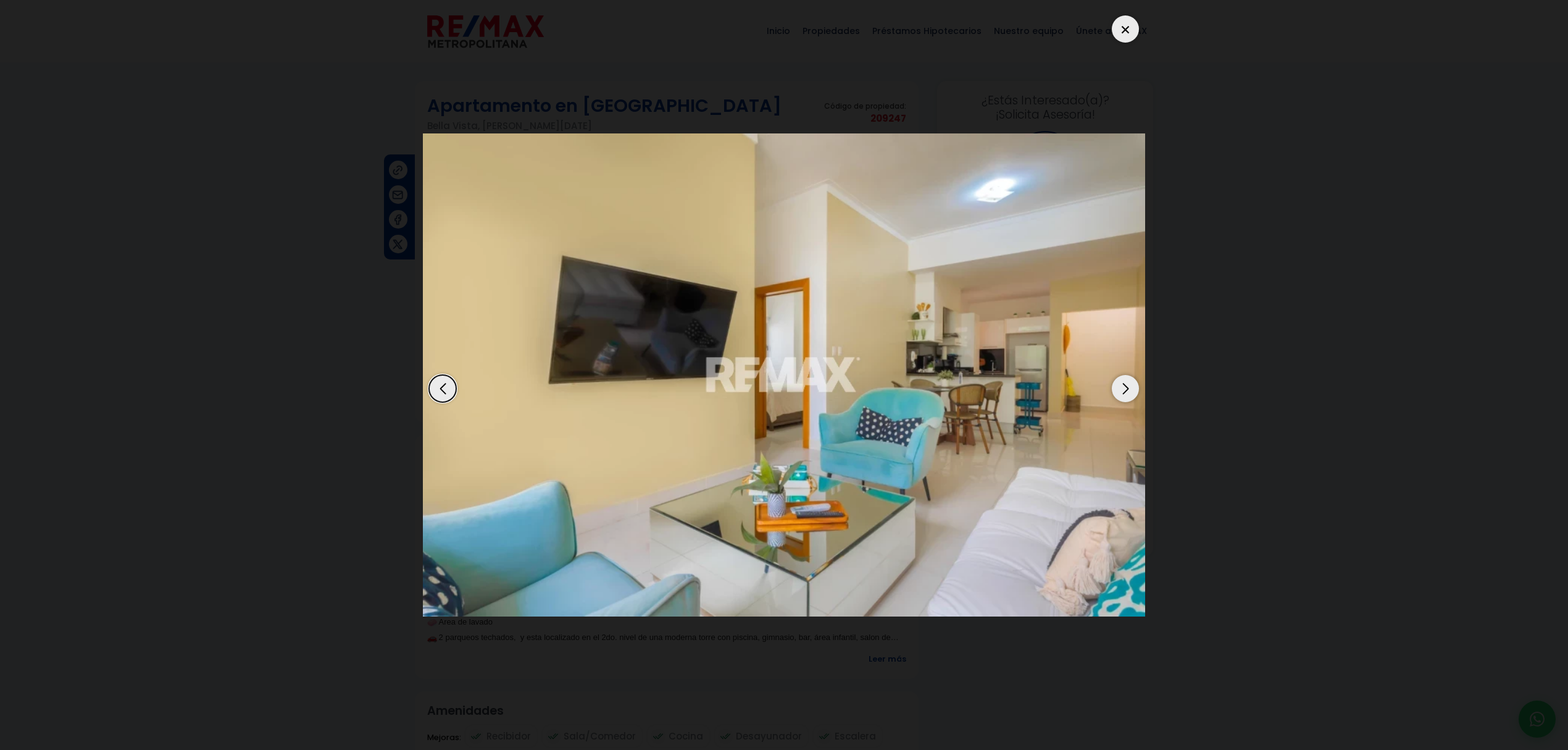
click at [1128, 389] on div "Next slide" at bounding box center [1125, 388] width 27 height 27
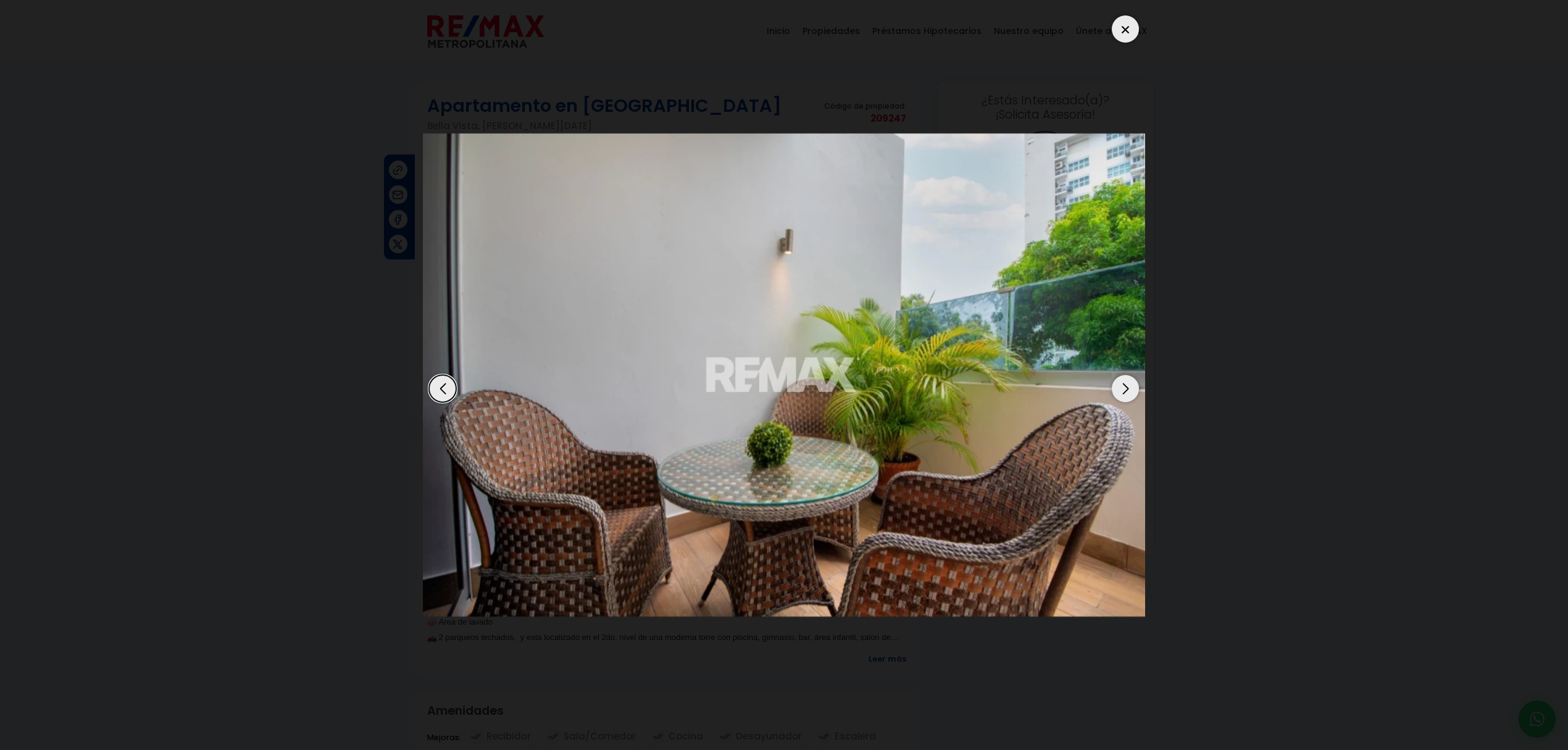
click at [1128, 389] on div "Next slide" at bounding box center [1125, 388] width 27 height 27
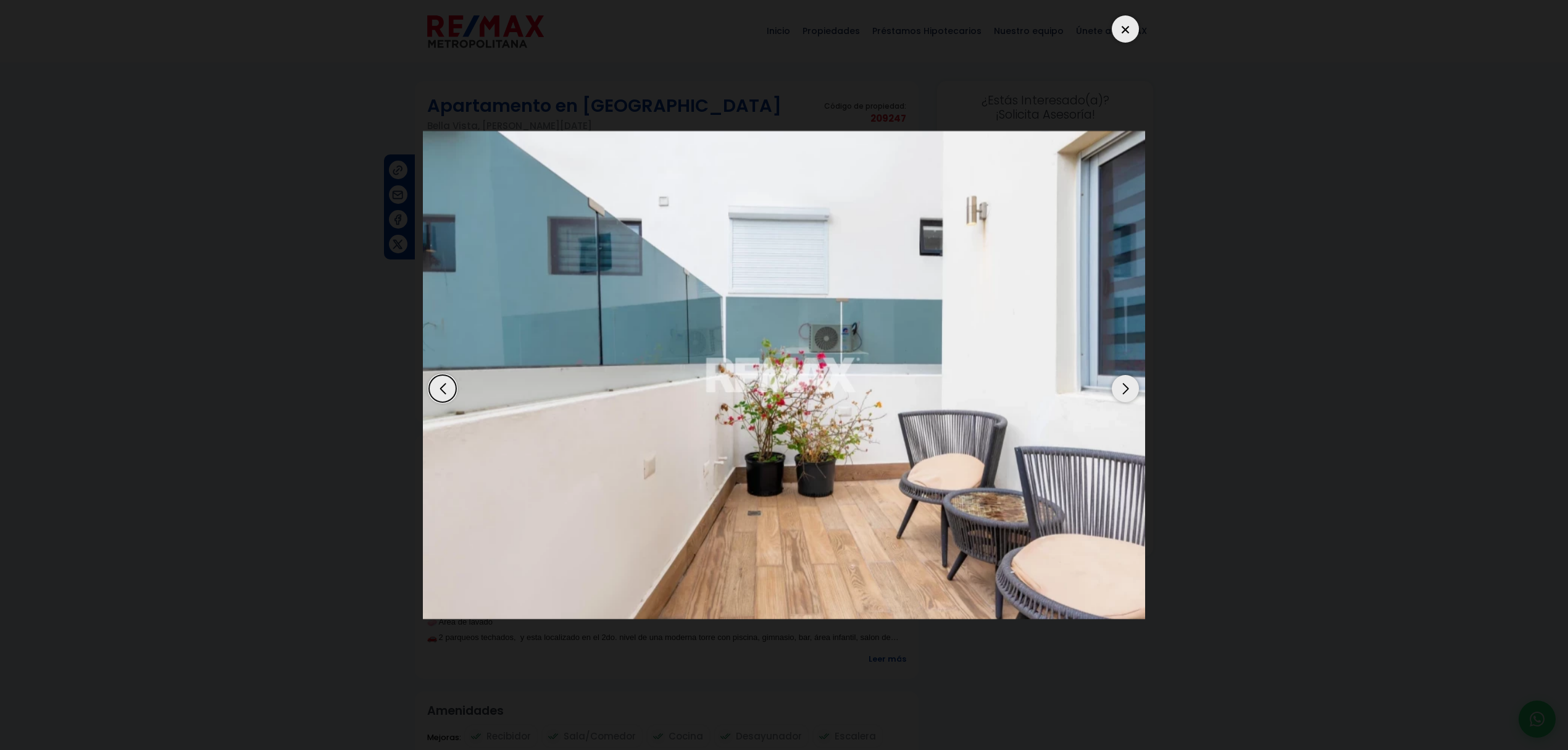
click at [1128, 389] on div "Next slide" at bounding box center [1125, 388] width 27 height 27
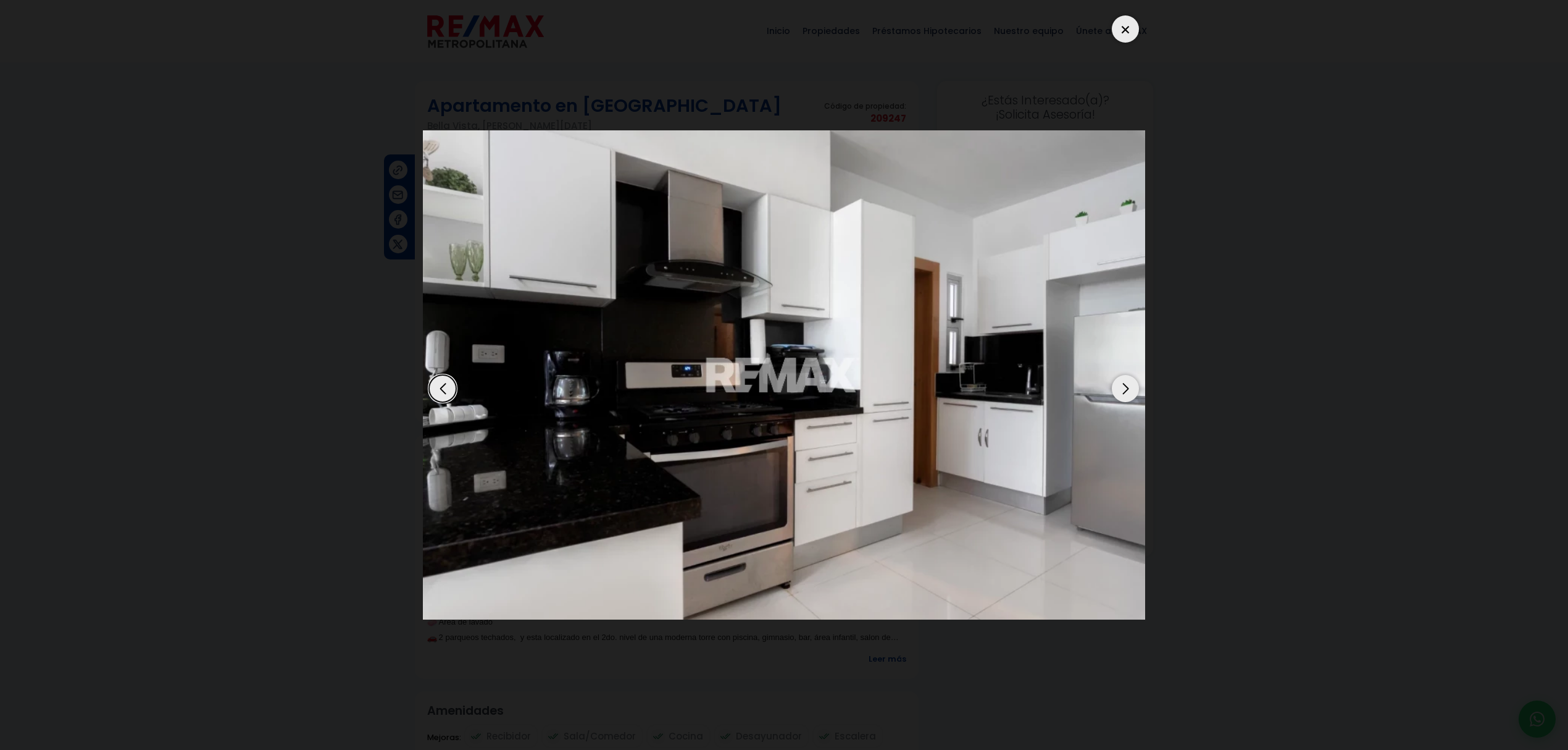
click at [437, 392] on div "Previous slide" at bounding box center [442, 388] width 27 height 27
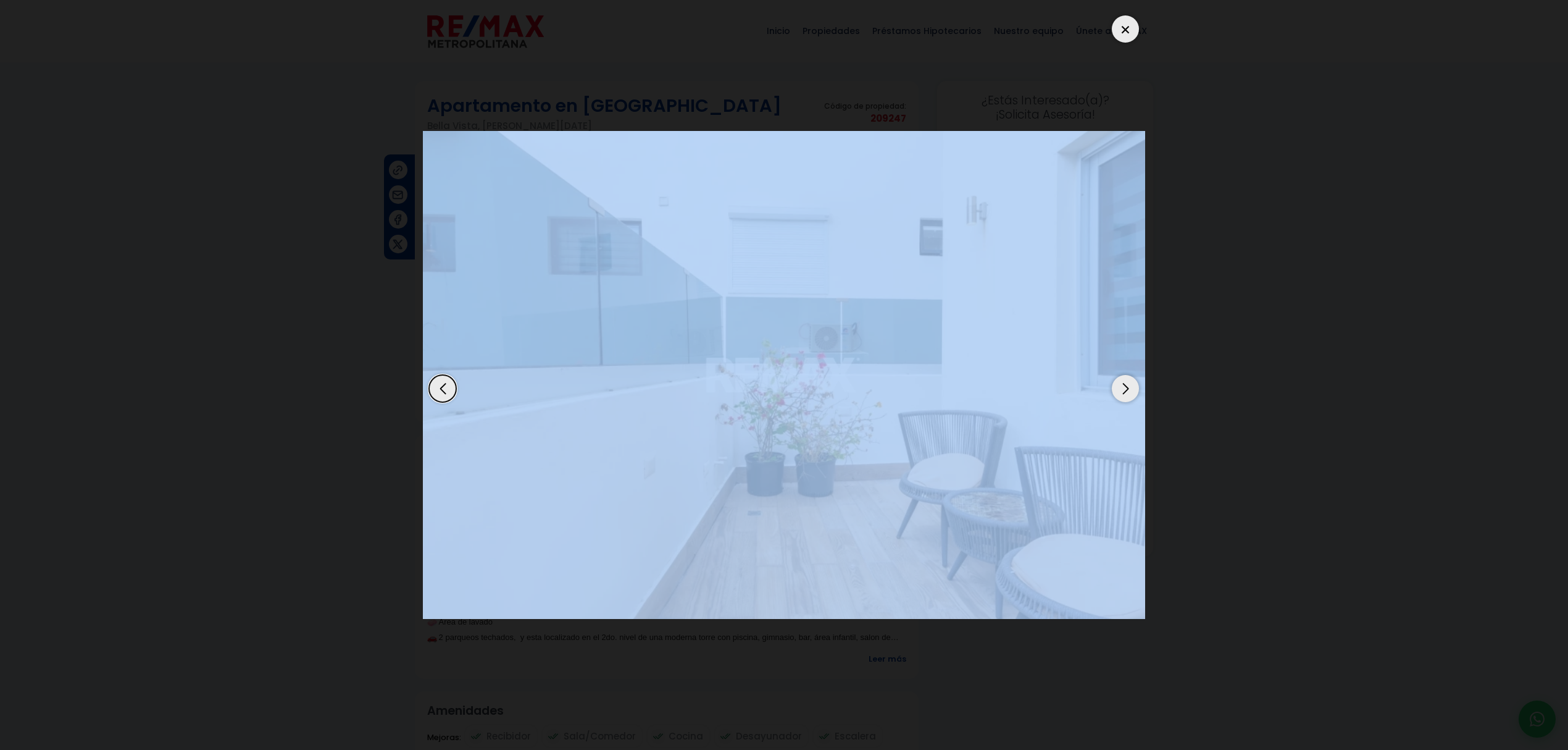
click at [437, 392] on div "Previous slide" at bounding box center [442, 388] width 27 height 27
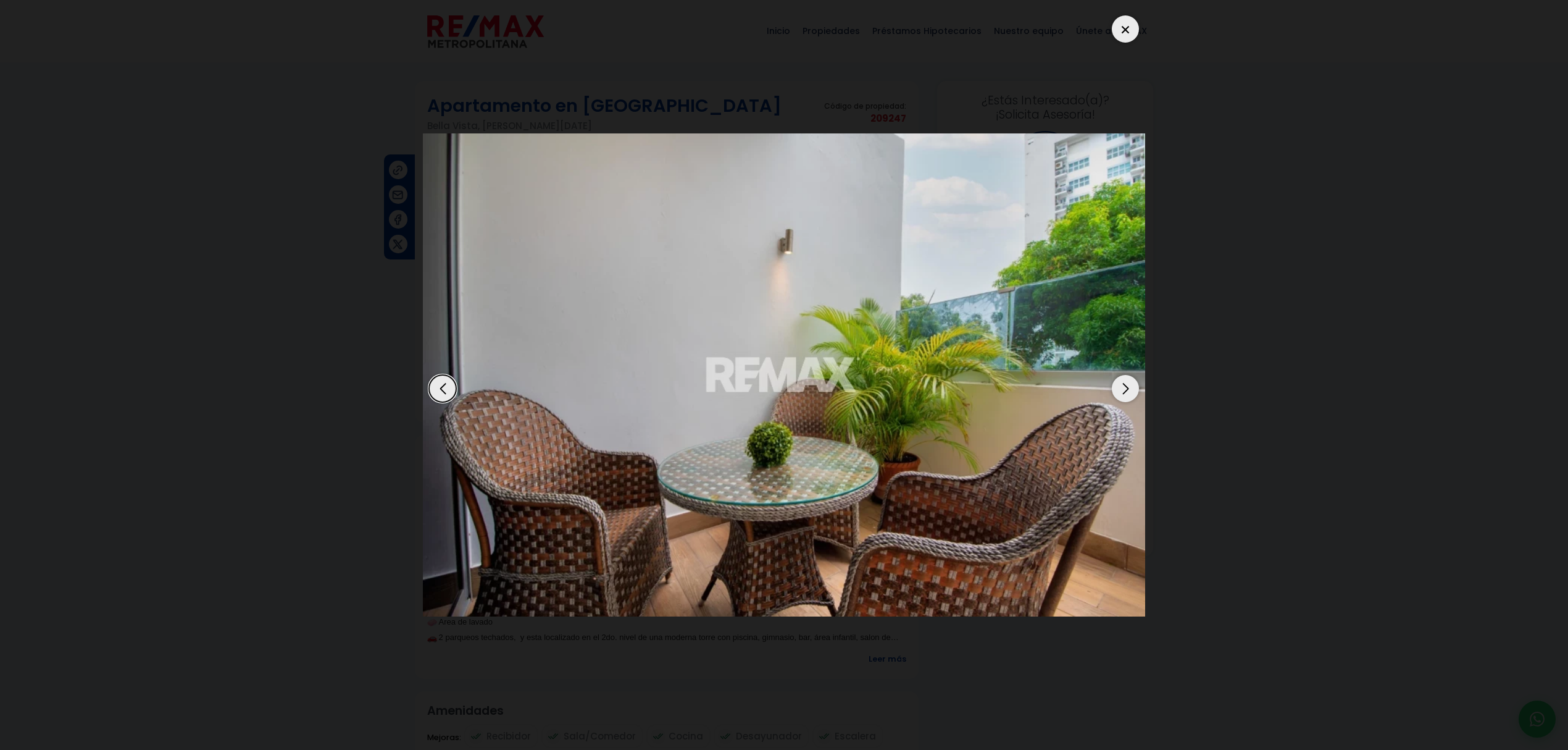
click at [437, 392] on div "Previous slide" at bounding box center [442, 388] width 27 height 27
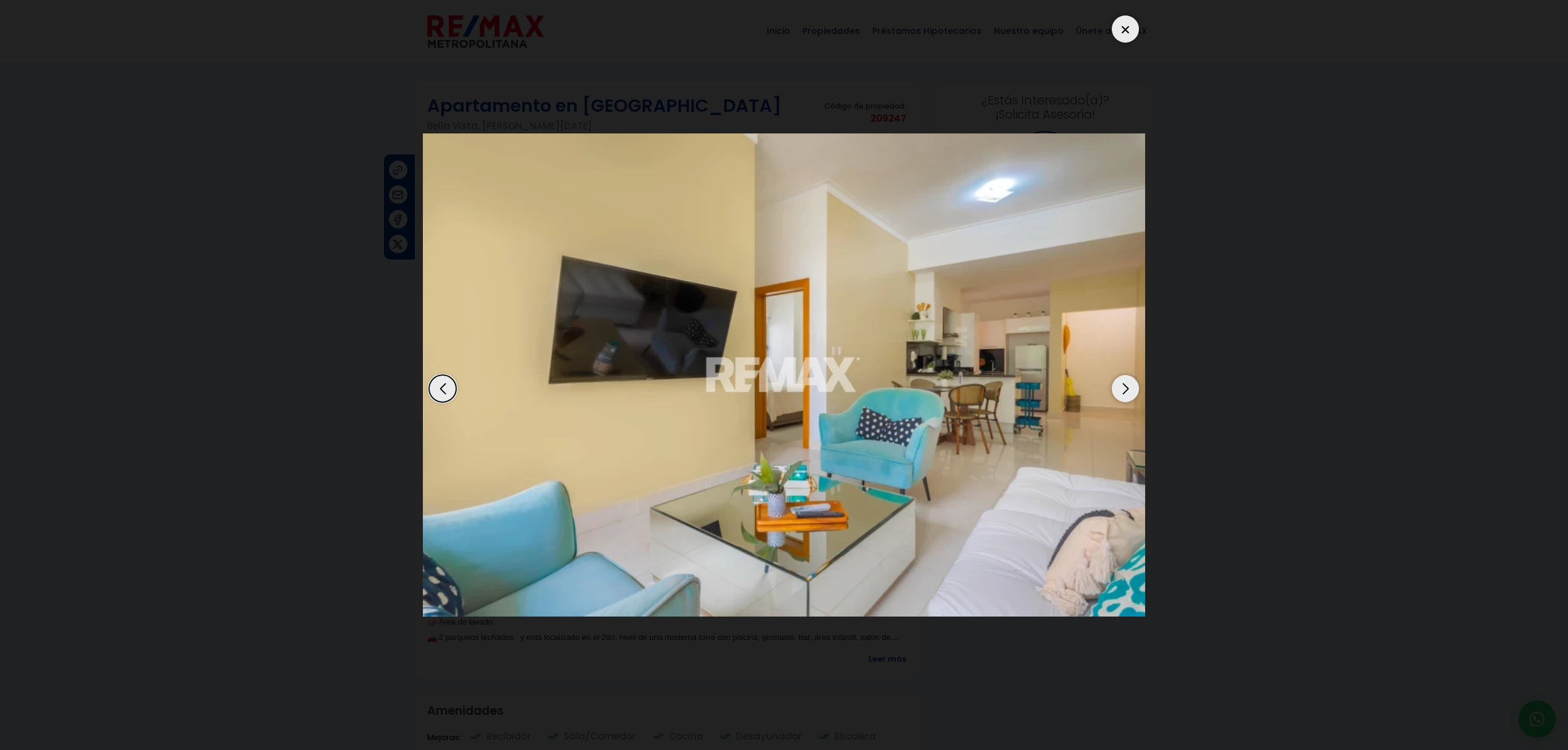
click at [1128, 385] on div "Next slide" at bounding box center [1125, 388] width 27 height 27
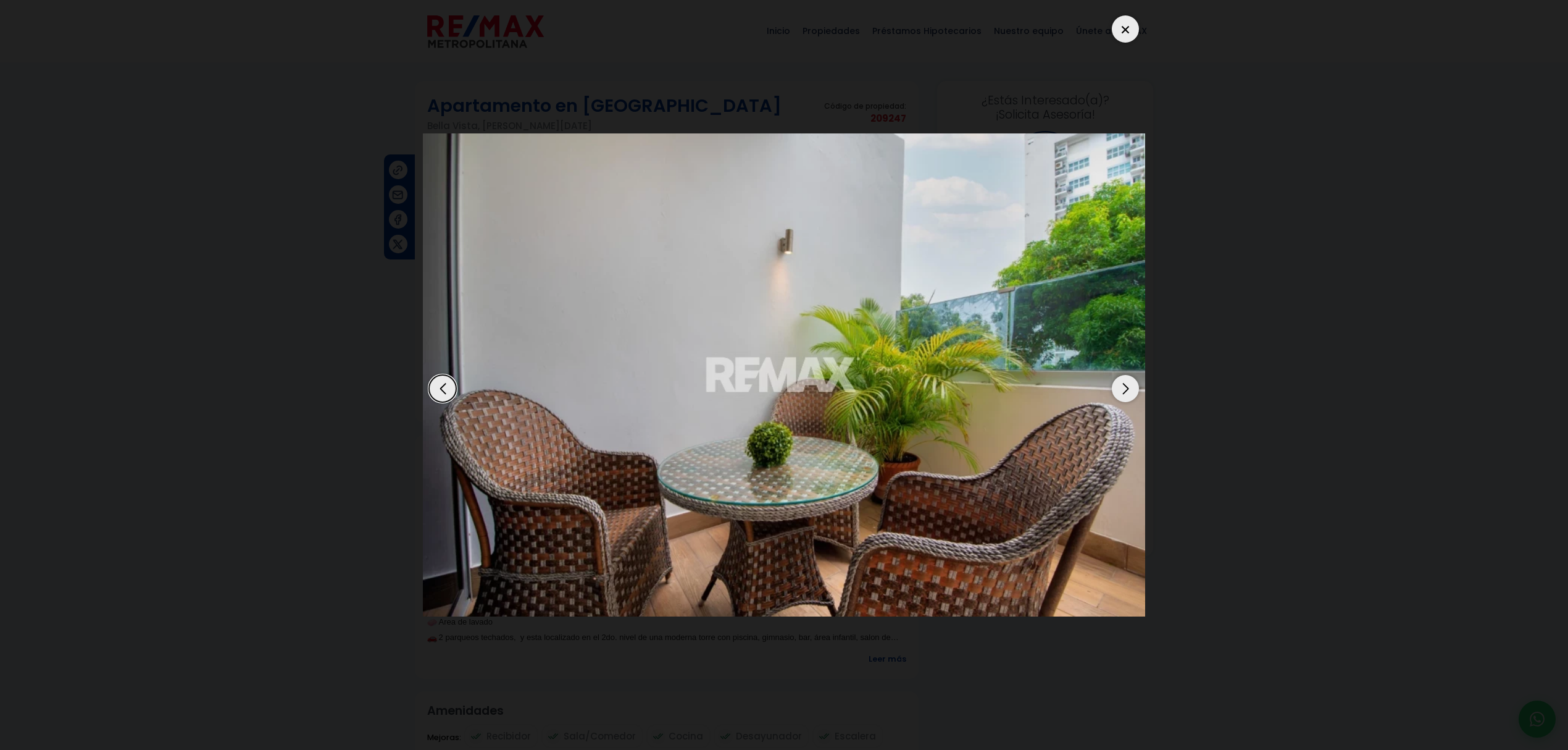
click at [1128, 385] on div "Next slide" at bounding box center [1125, 388] width 27 height 27
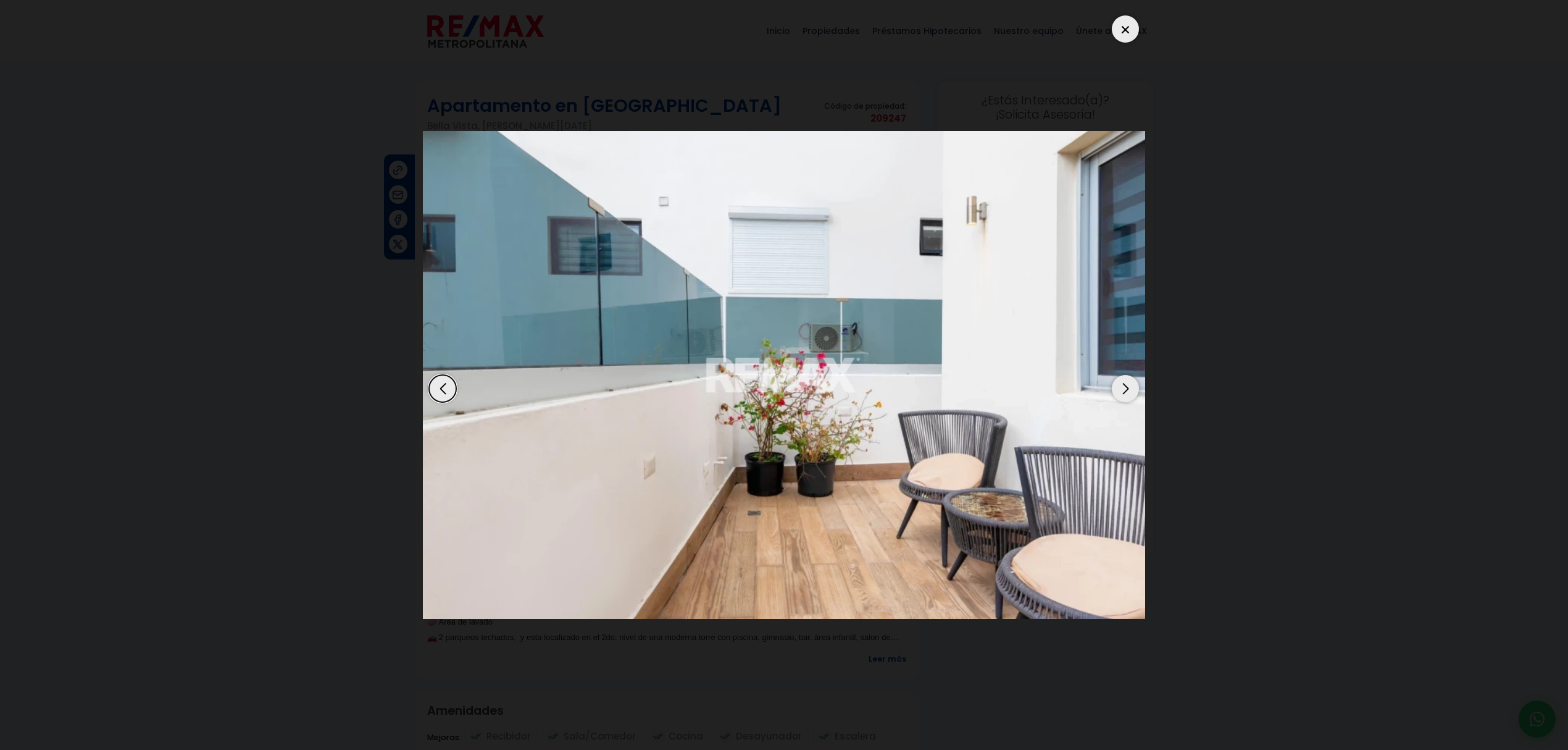
click at [1128, 385] on div "Next slide" at bounding box center [1125, 388] width 27 height 27
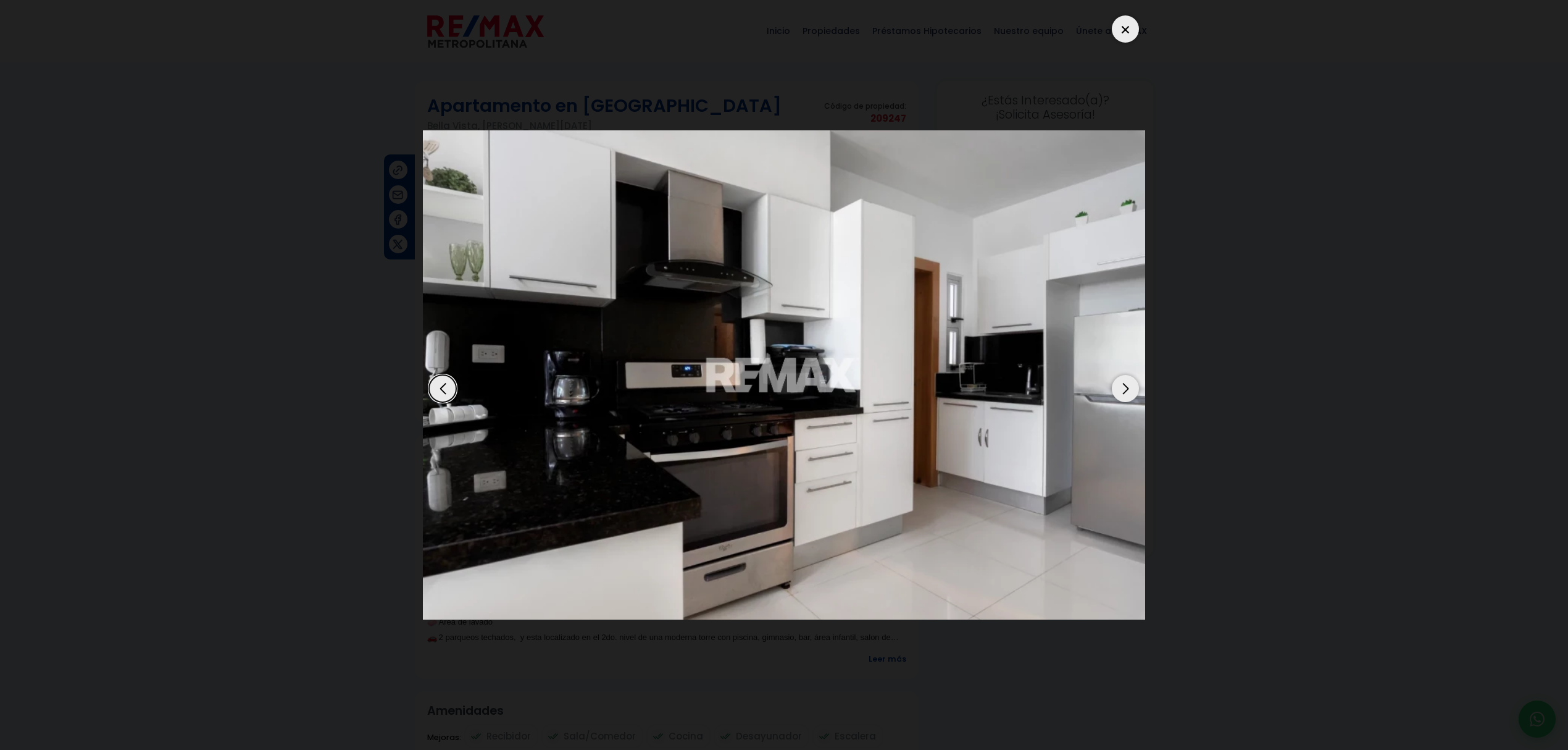
click at [1128, 385] on div "Next slide" at bounding box center [1125, 388] width 27 height 27
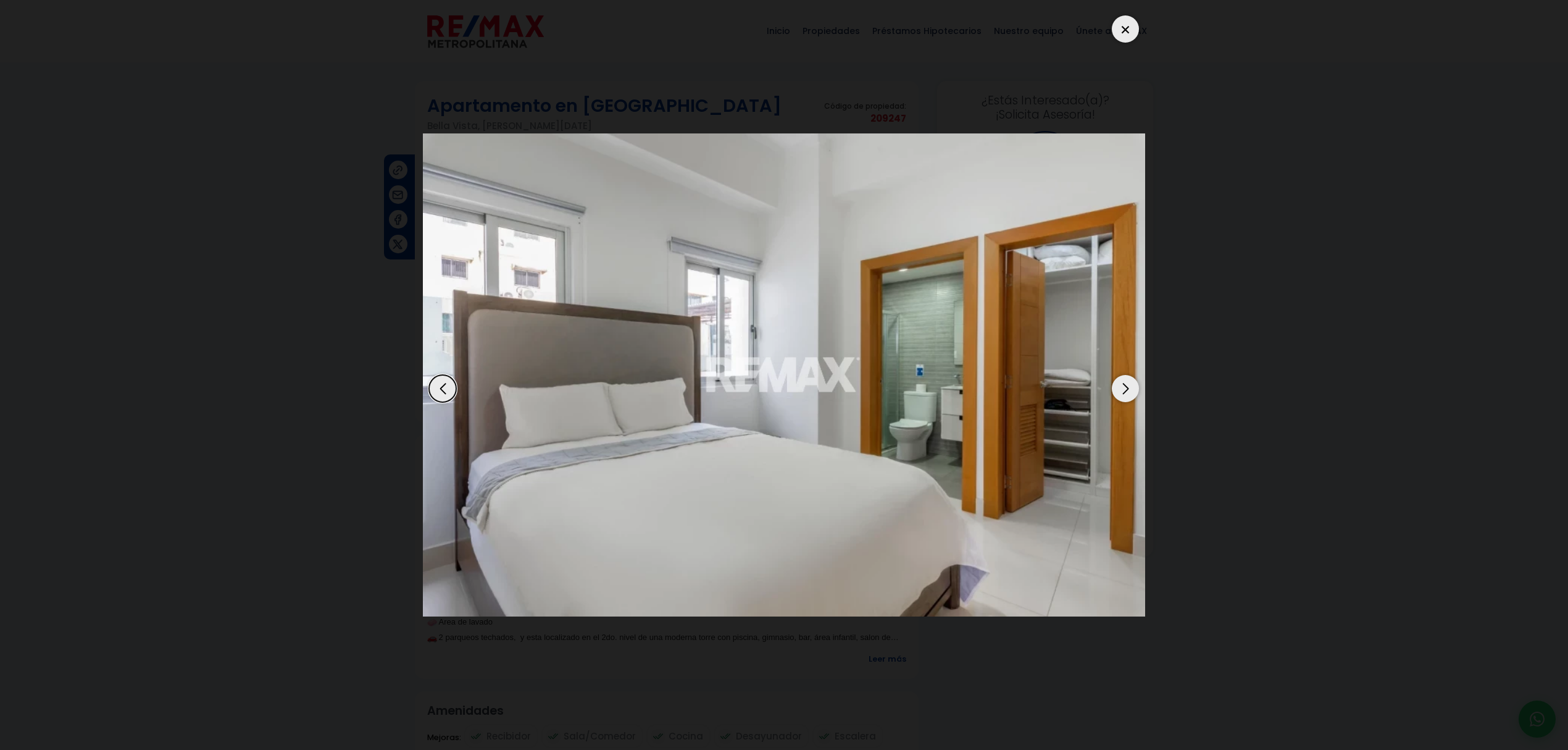
click at [1128, 385] on div "Next slide" at bounding box center [1125, 388] width 27 height 27
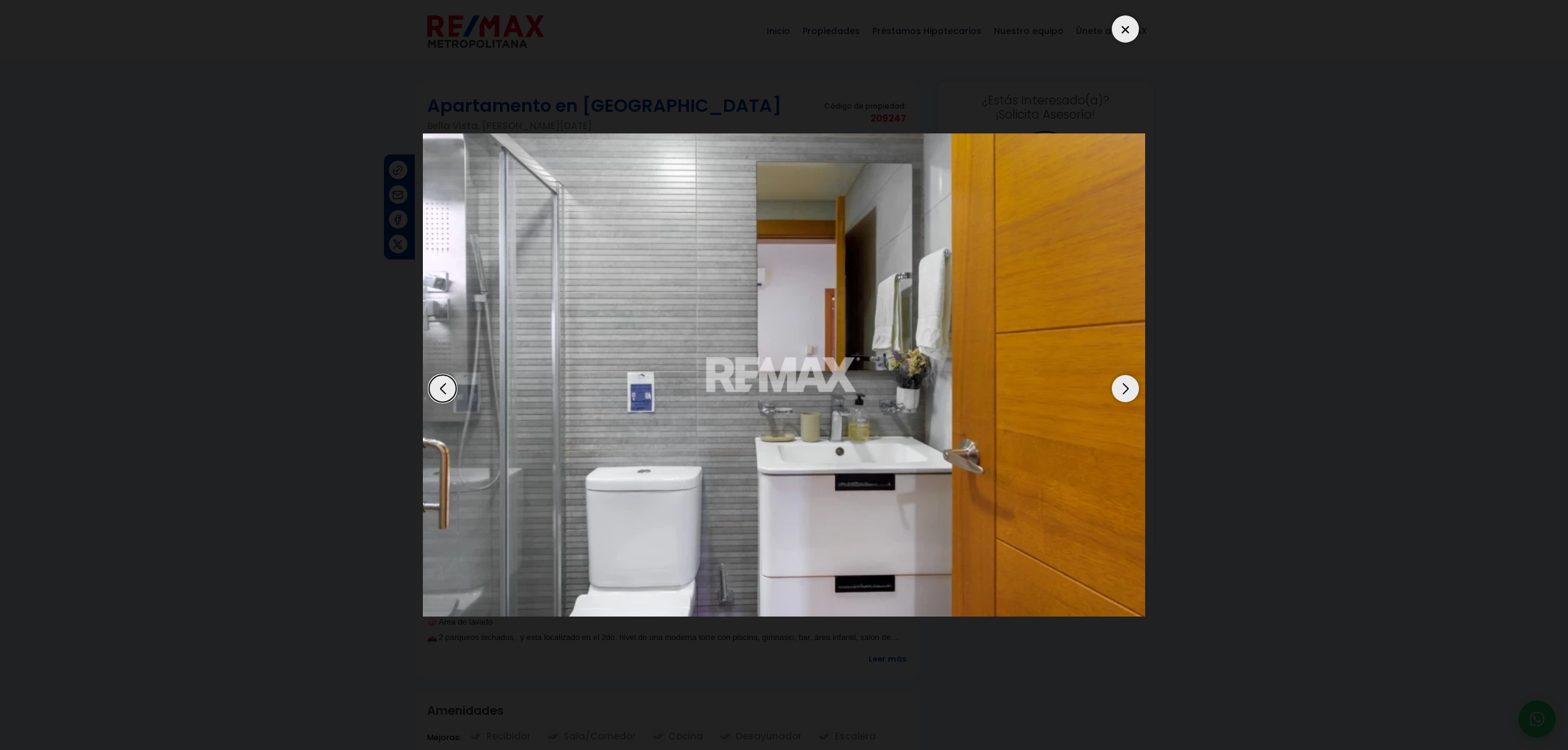
click at [1155, 381] on dialog at bounding box center [784, 375] width 741 height 750
click at [1137, 20] on div "6 / 10" at bounding box center [784, 374] width 722 height 731
click at [1133, 20] on div at bounding box center [1125, 29] width 27 height 27
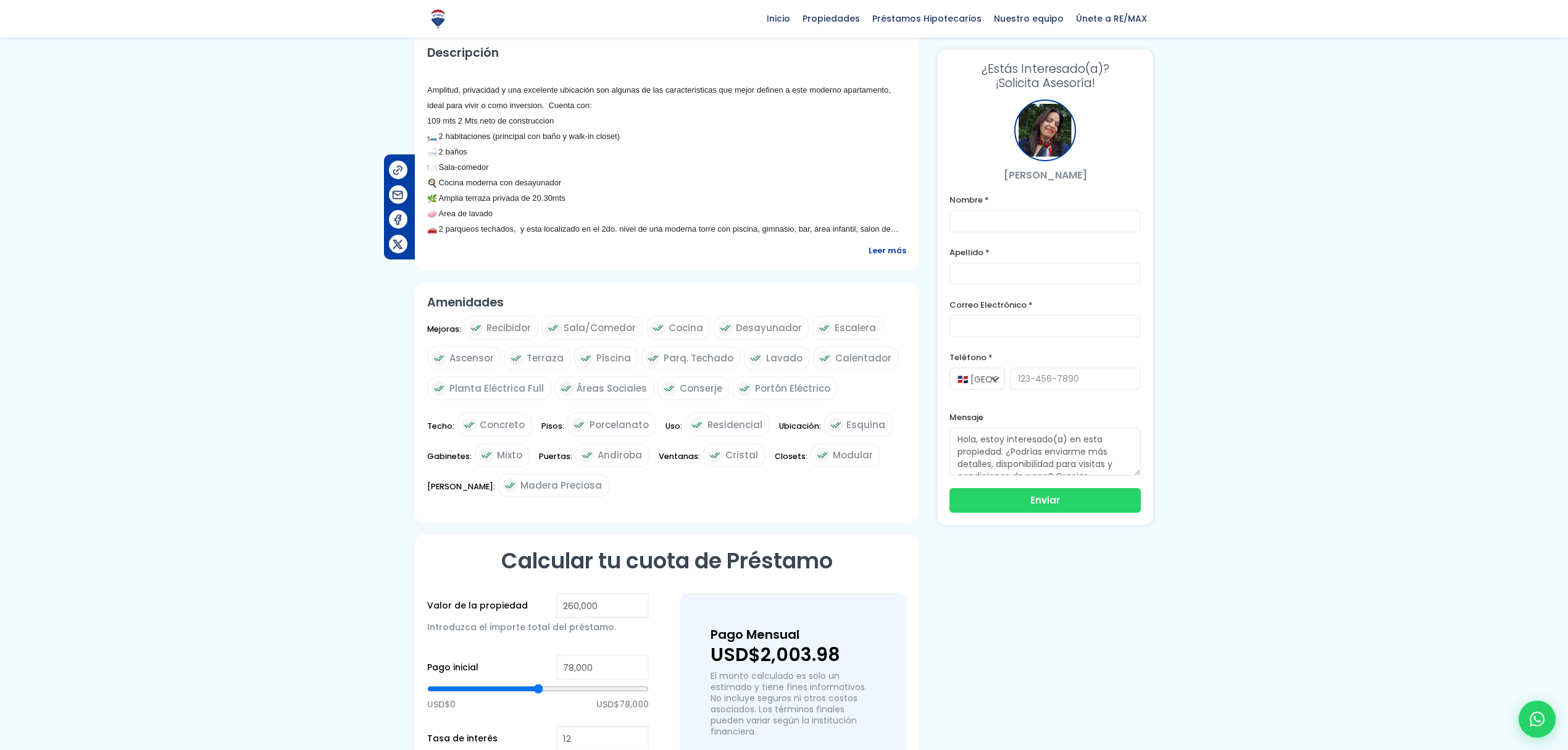
scroll to position [384, 0]
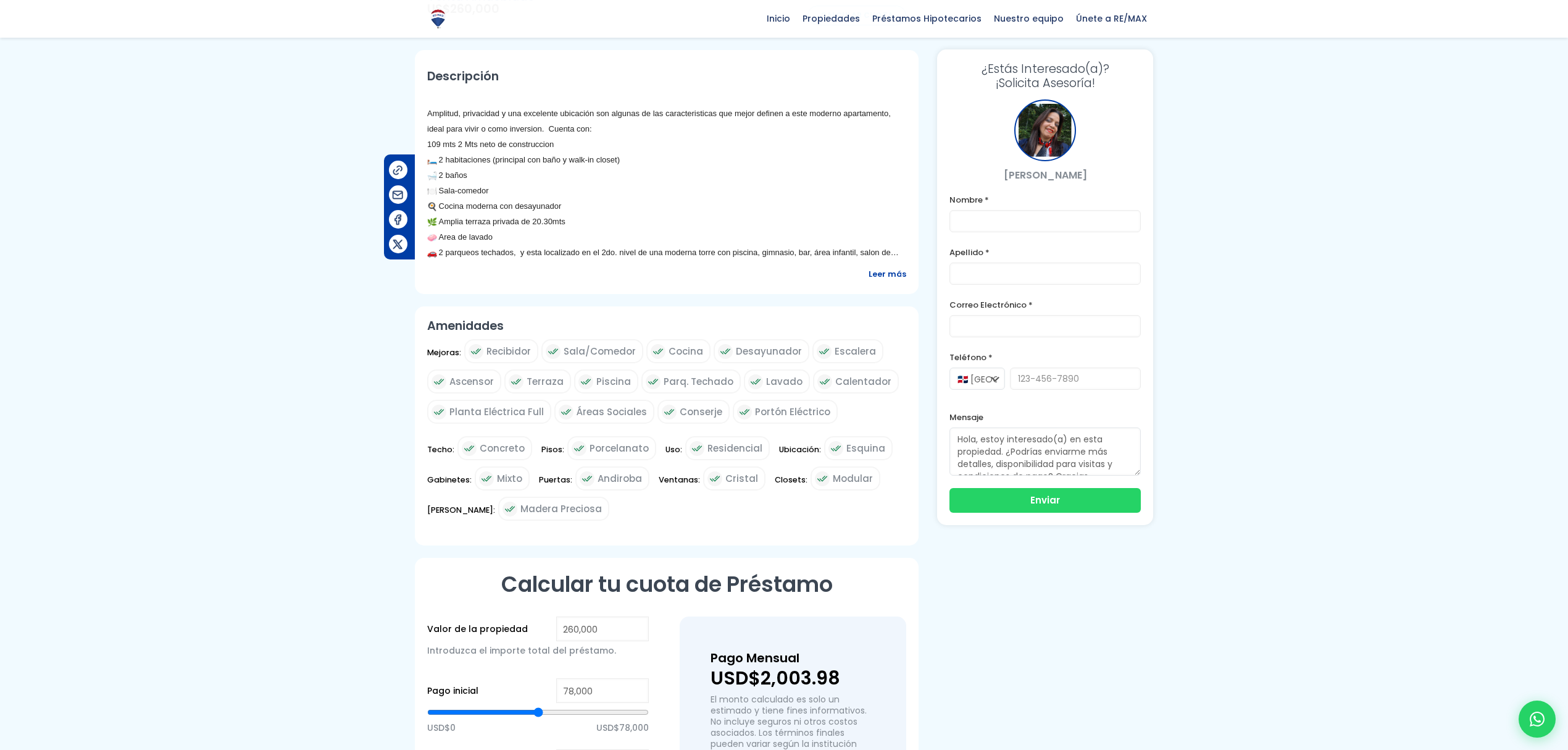
click at [871, 253] on div "2 parqueos techados, y esta localizado en el 2do. nivel de una moderna torre co…" at bounding box center [667, 252] width 479 height 15
click at [879, 259] on div "2 parqueos techados, y esta localizado en el 2do. nivel de una moderna torre co…" at bounding box center [667, 252] width 479 height 15
click at [882, 275] on span "Leer más" at bounding box center [887, 274] width 38 height 15
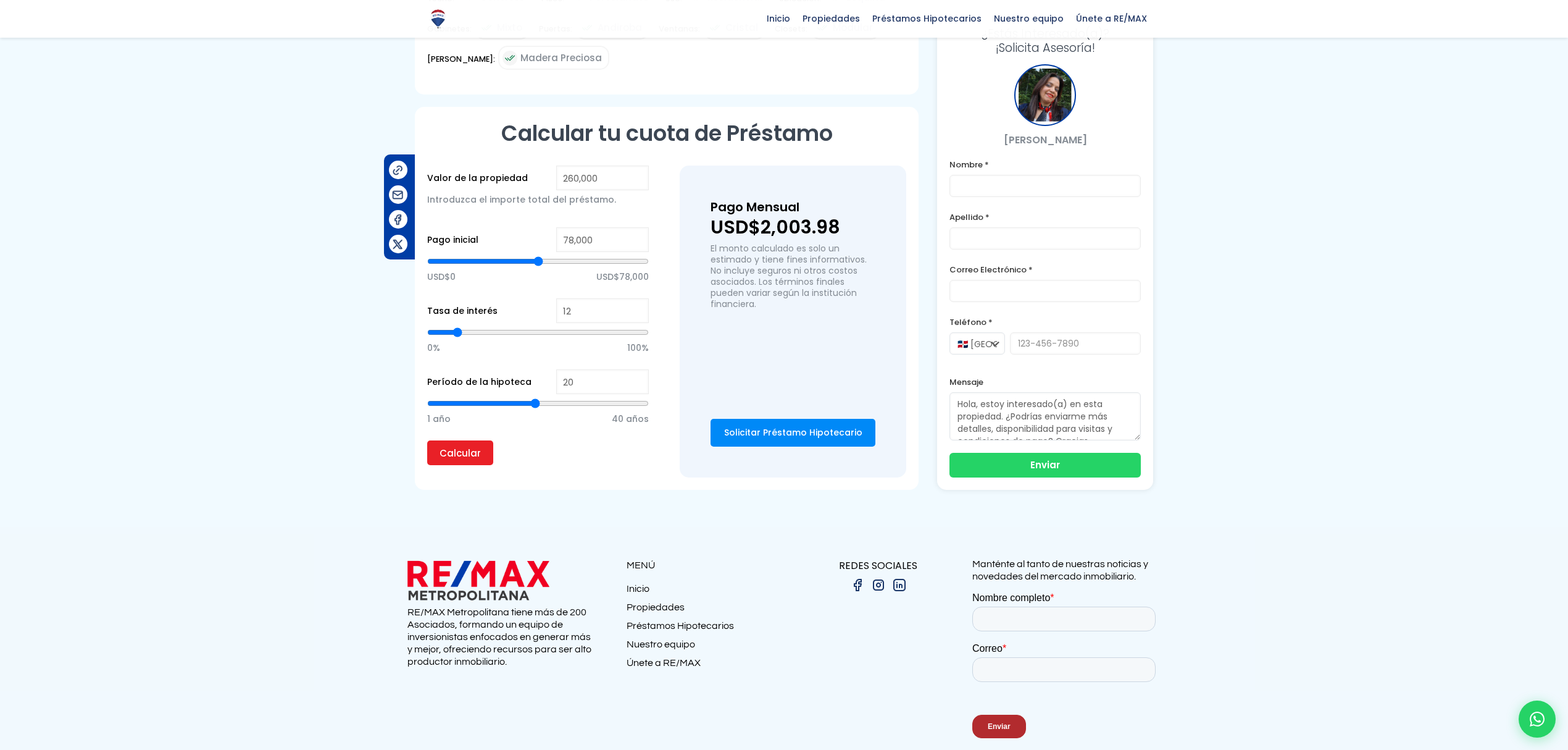
scroll to position [926, 0]
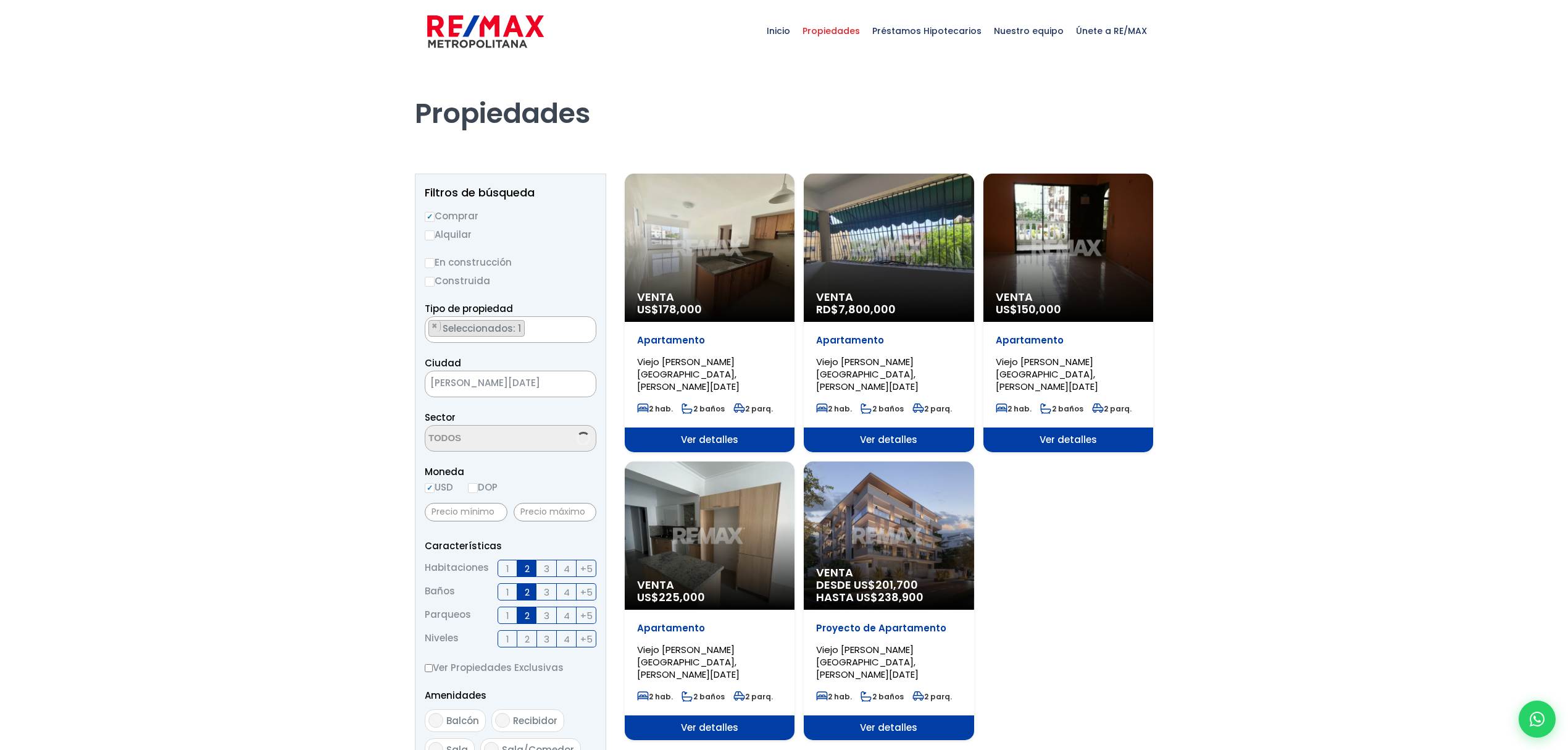
scroll to position [3403, 0]
select select "16301"
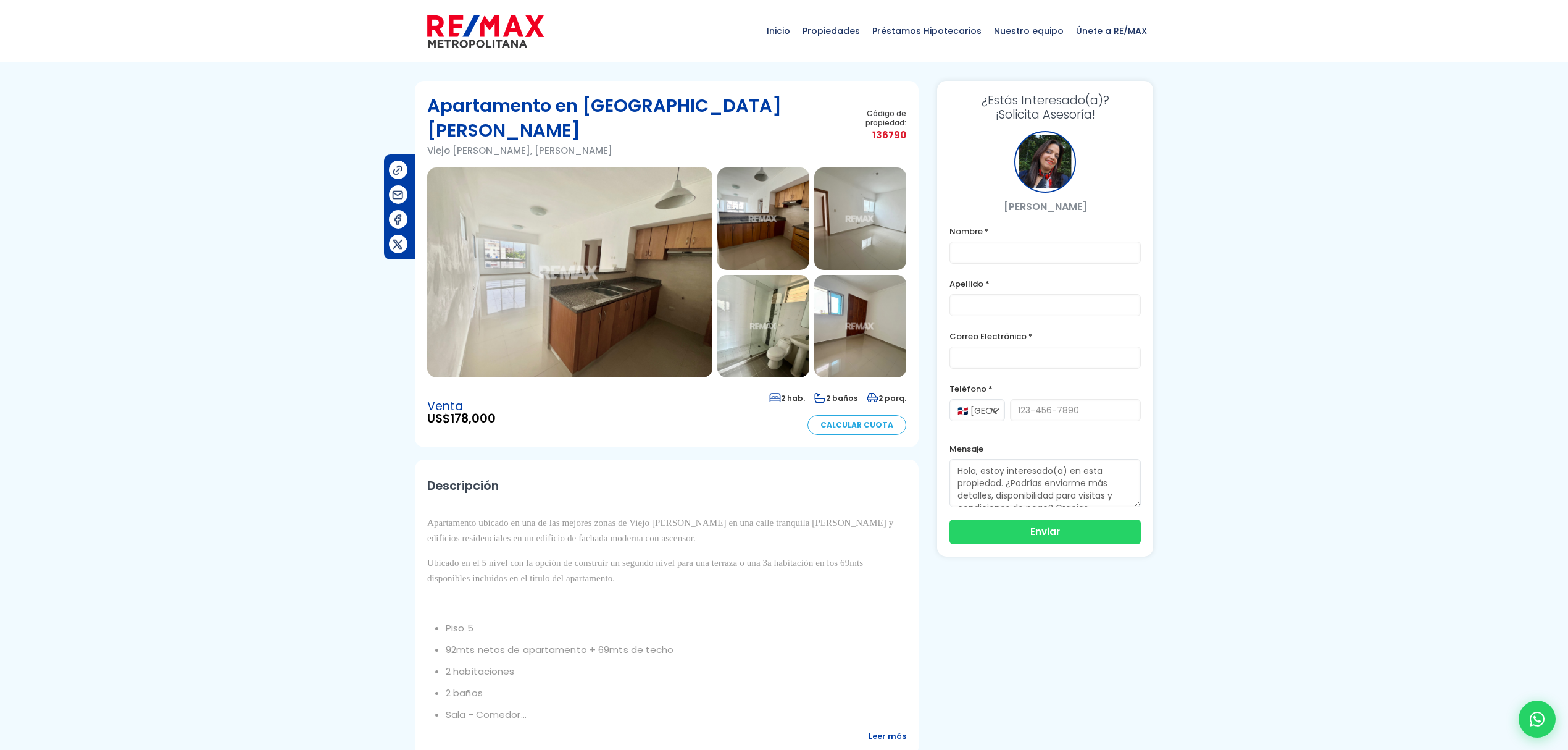
click at [633, 243] on img at bounding box center [570, 272] width 286 height 210
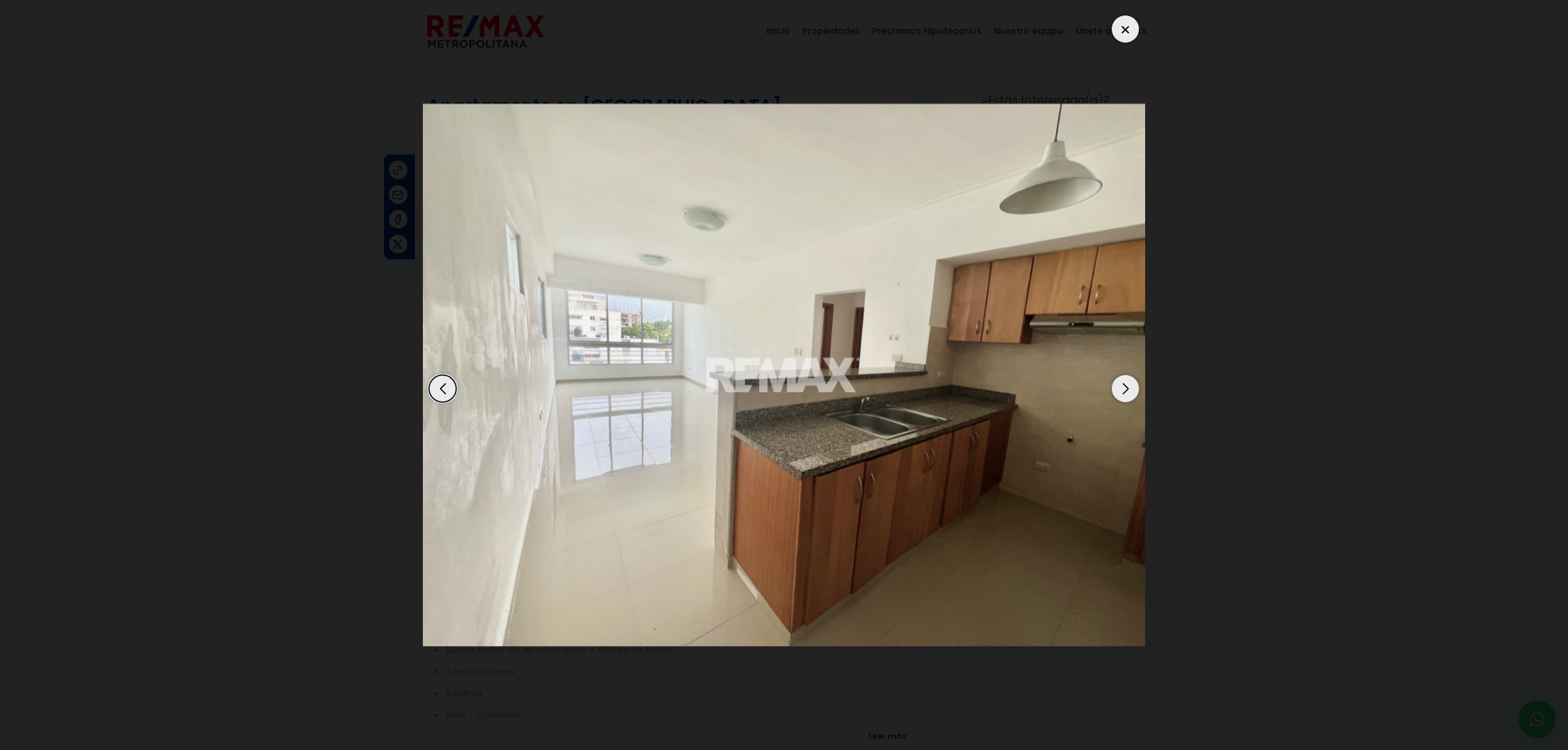
click at [1131, 392] on div "Next slide" at bounding box center [1125, 388] width 27 height 27
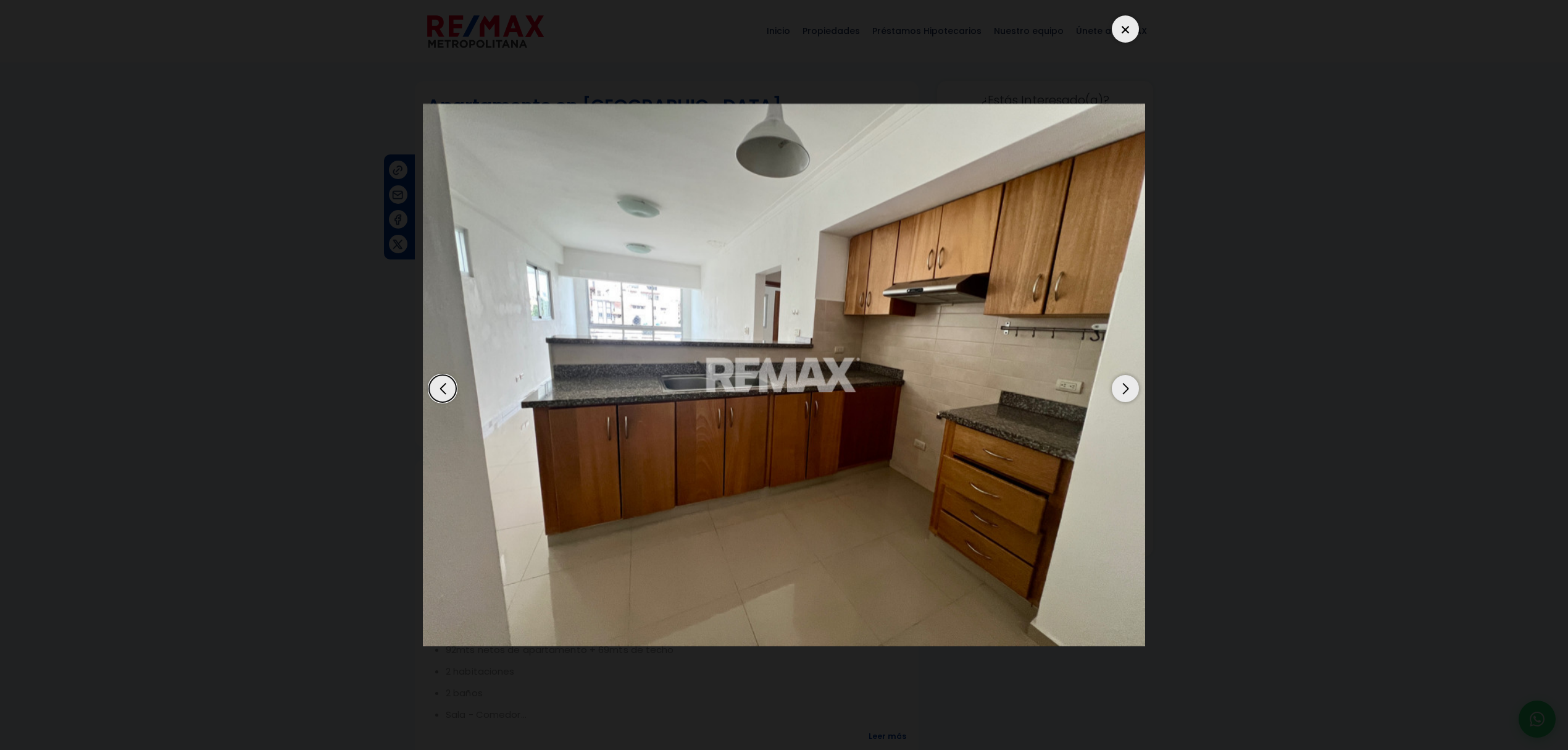
click at [1131, 392] on div "Next slide" at bounding box center [1125, 388] width 27 height 27
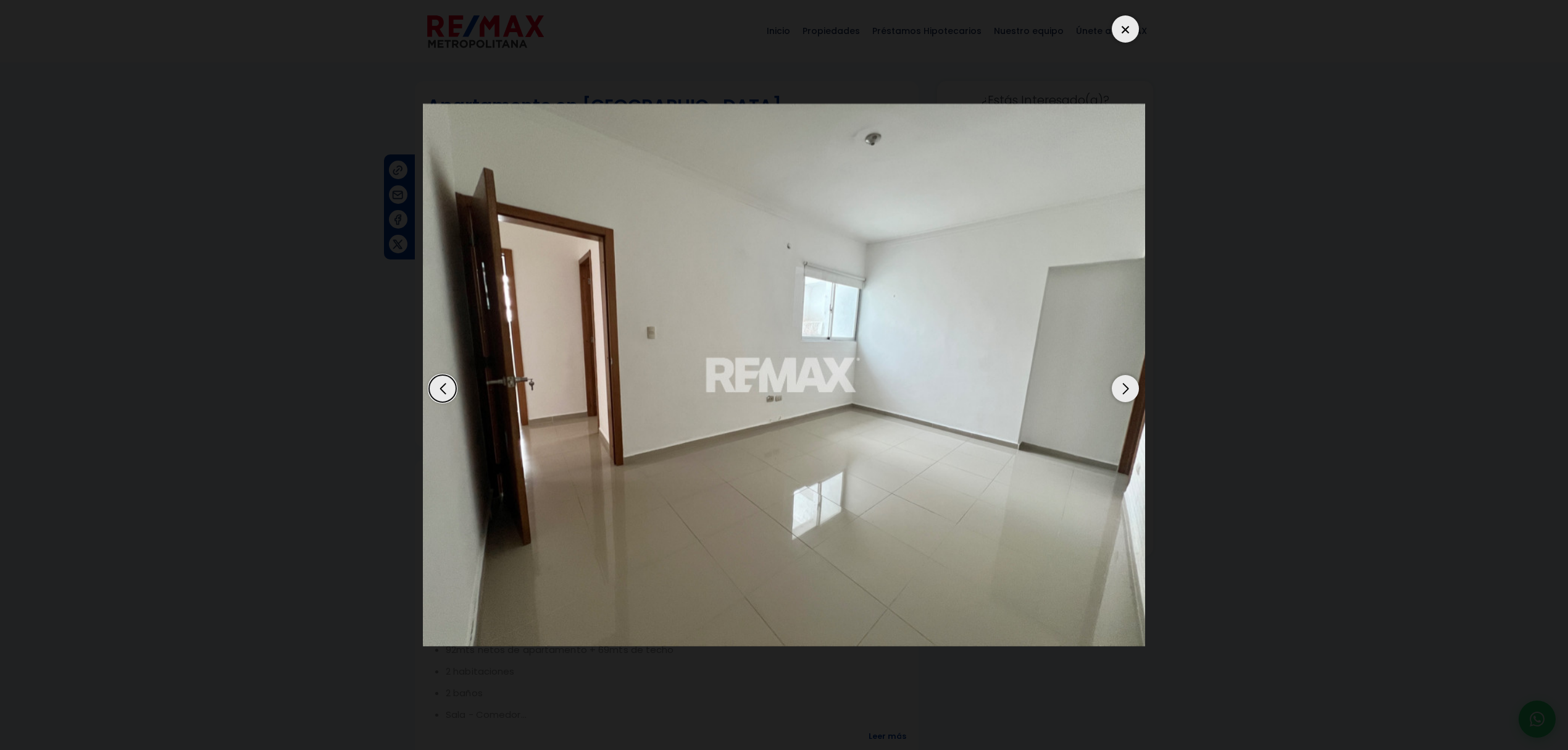
click at [1131, 392] on div "Next slide" at bounding box center [1125, 388] width 27 height 27
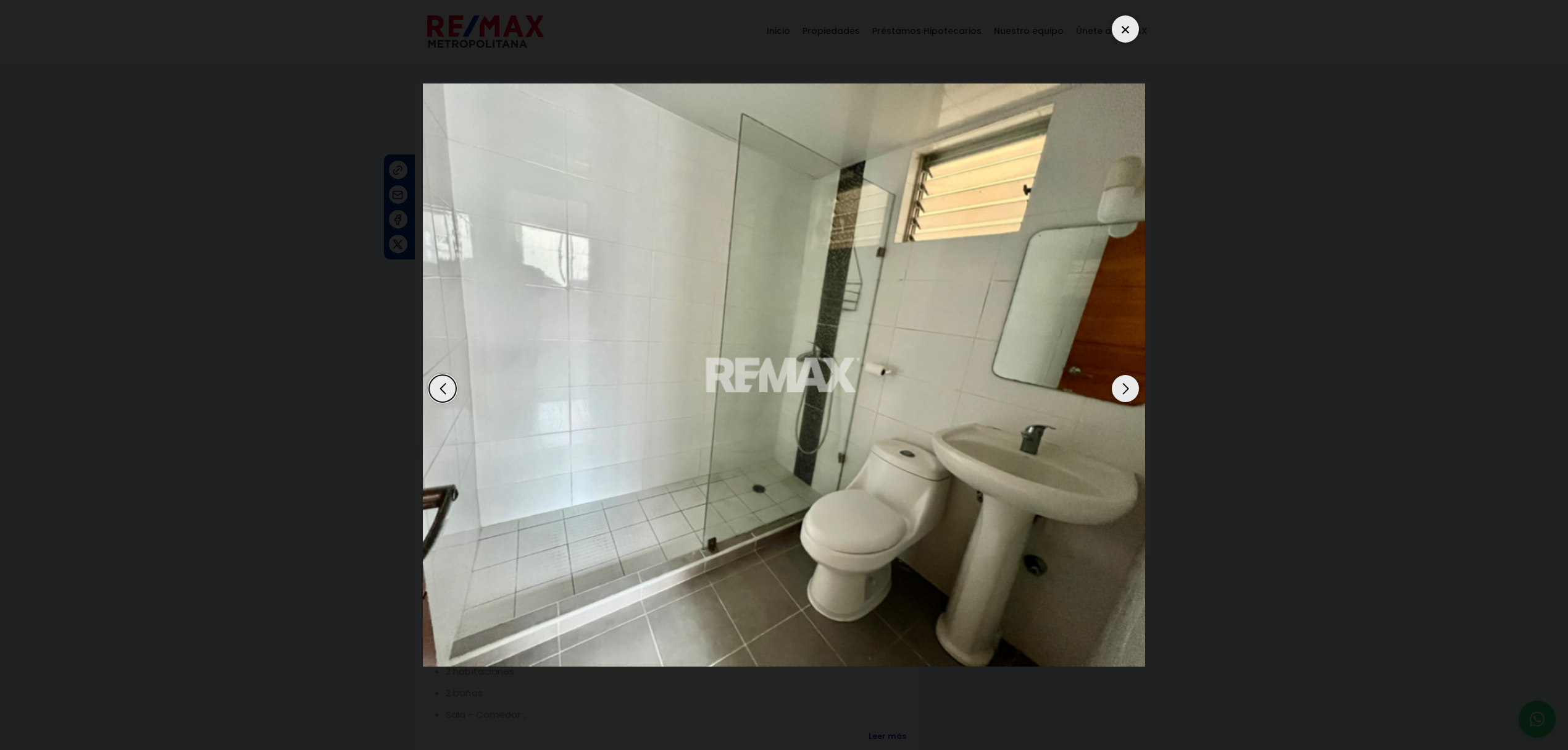
click at [1131, 392] on div "Next slide" at bounding box center [1125, 388] width 27 height 27
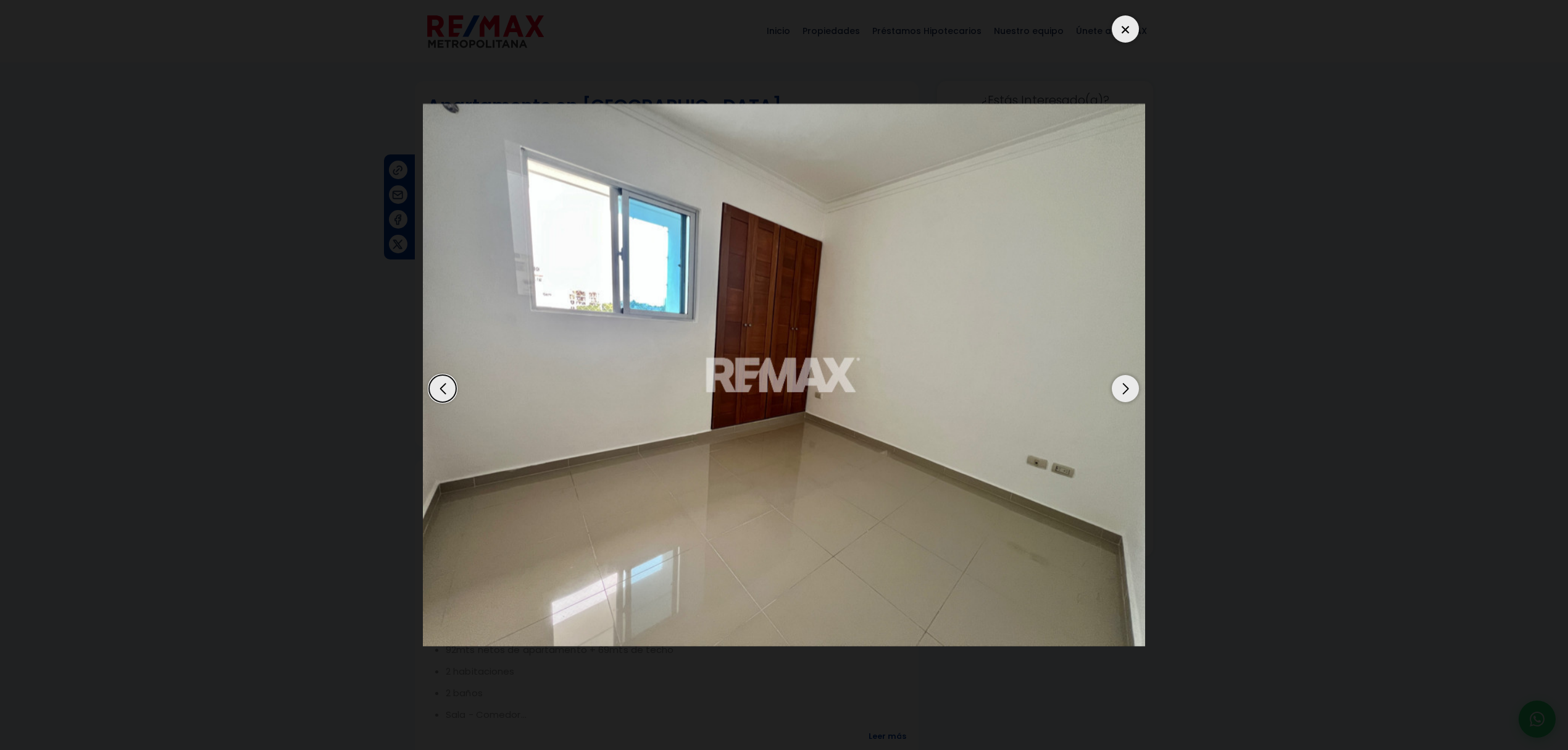
click at [1131, 392] on div "Next slide" at bounding box center [1125, 388] width 27 height 27
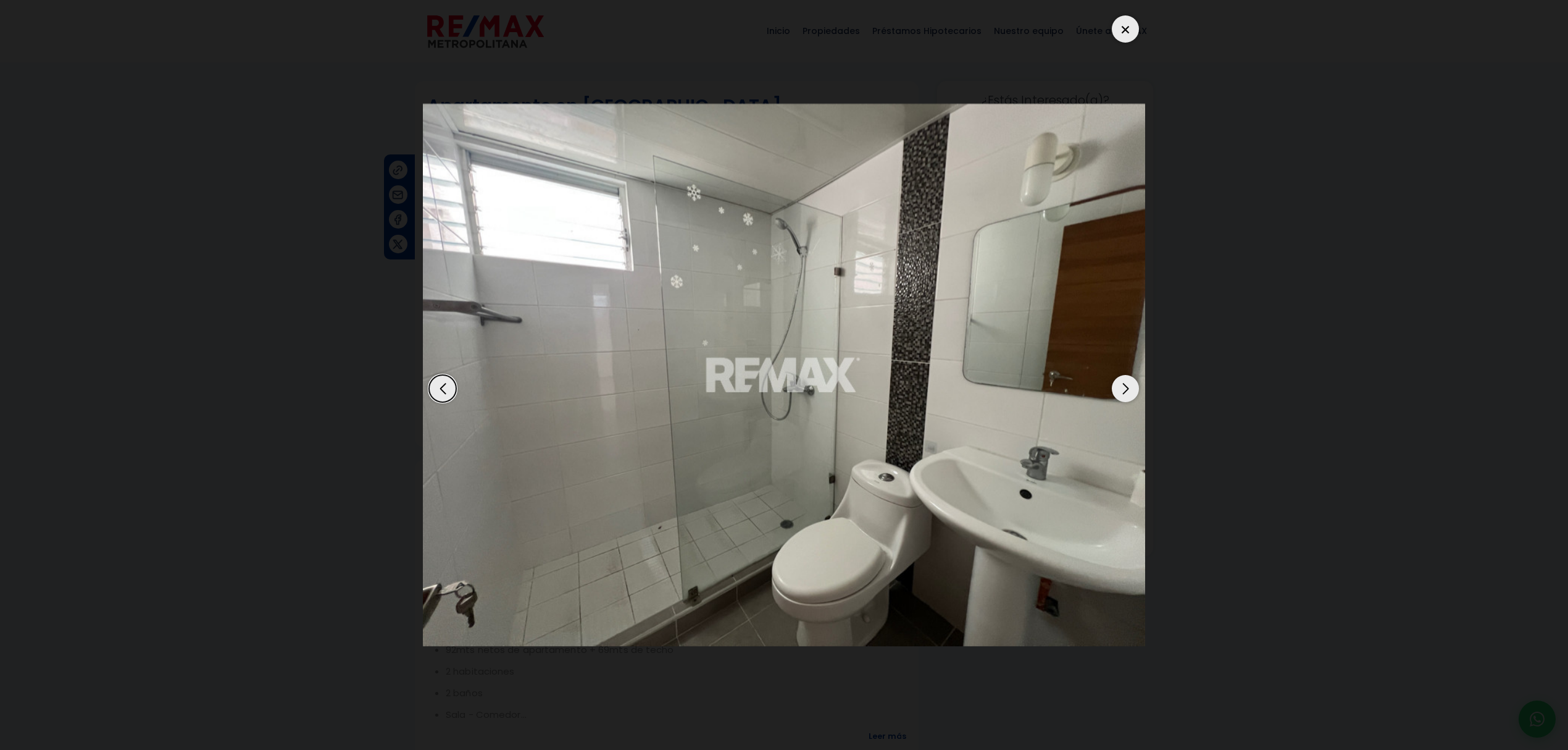
click at [1131, 392] on div "Next slide" at bounding box center [1125, 388] width 27 height 27
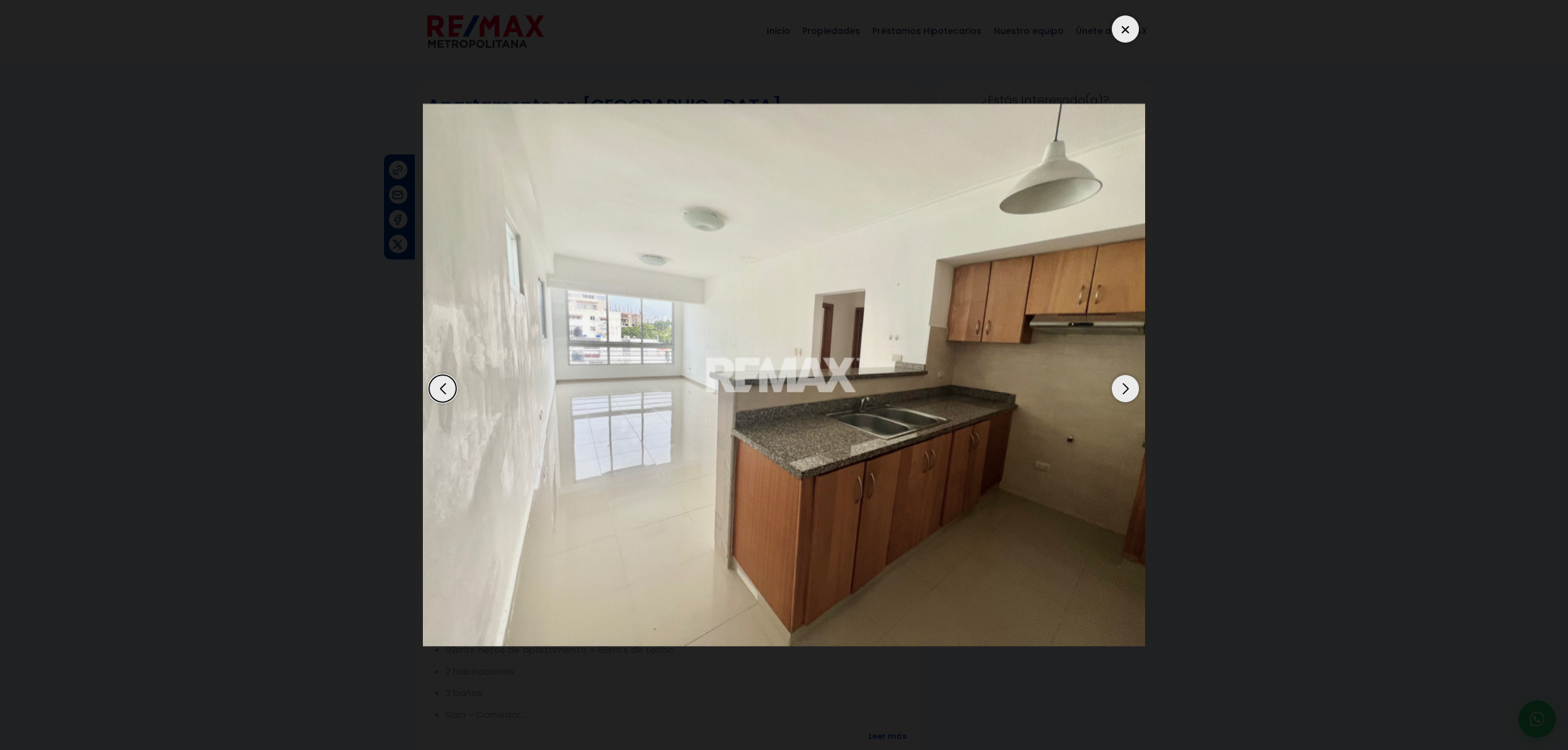
click at [1131, 392] on div "Next slide" at bounding box center [1125, 388] width 27 height 27
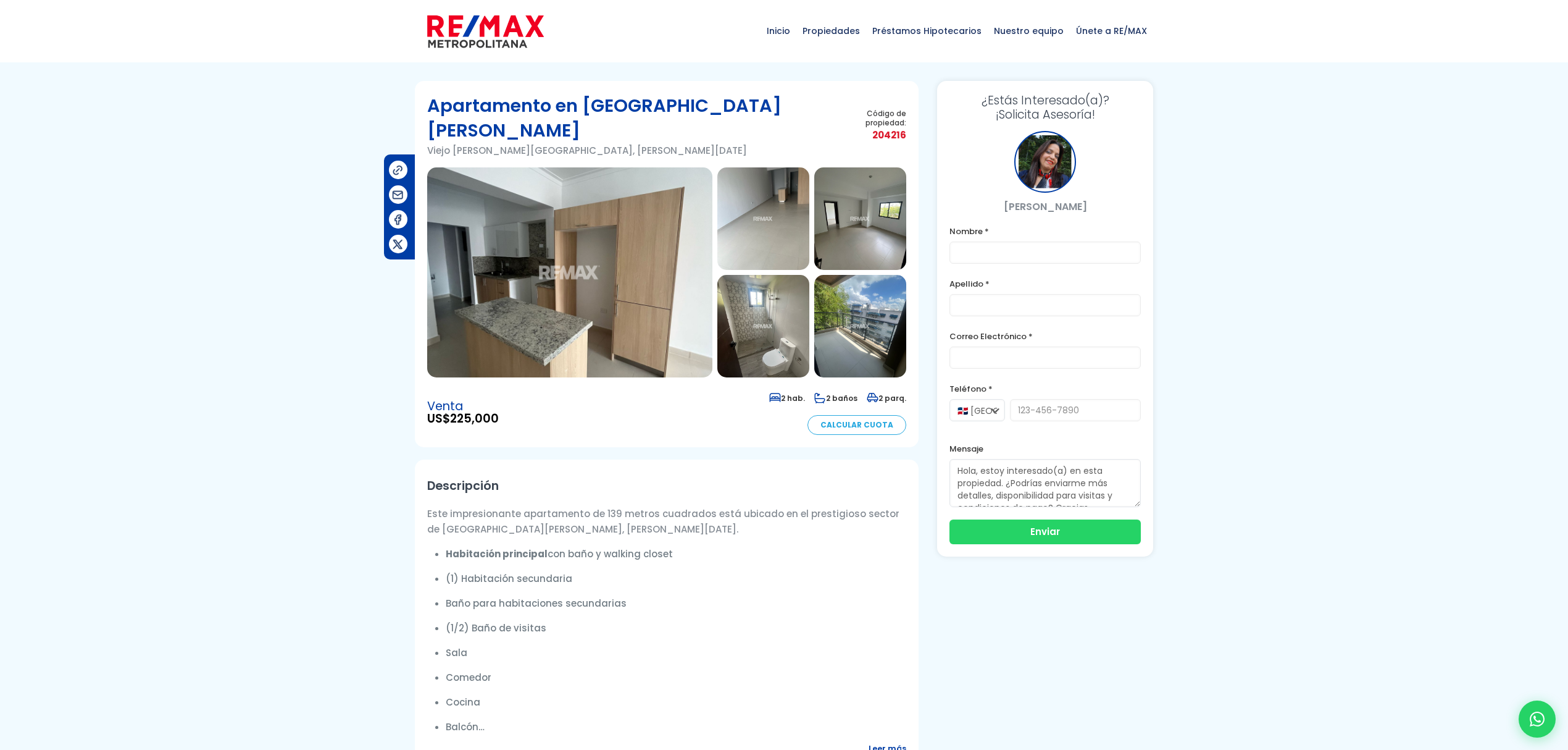
click at [550, 284] on img at bounding box center [570, 272] width 286 height 210
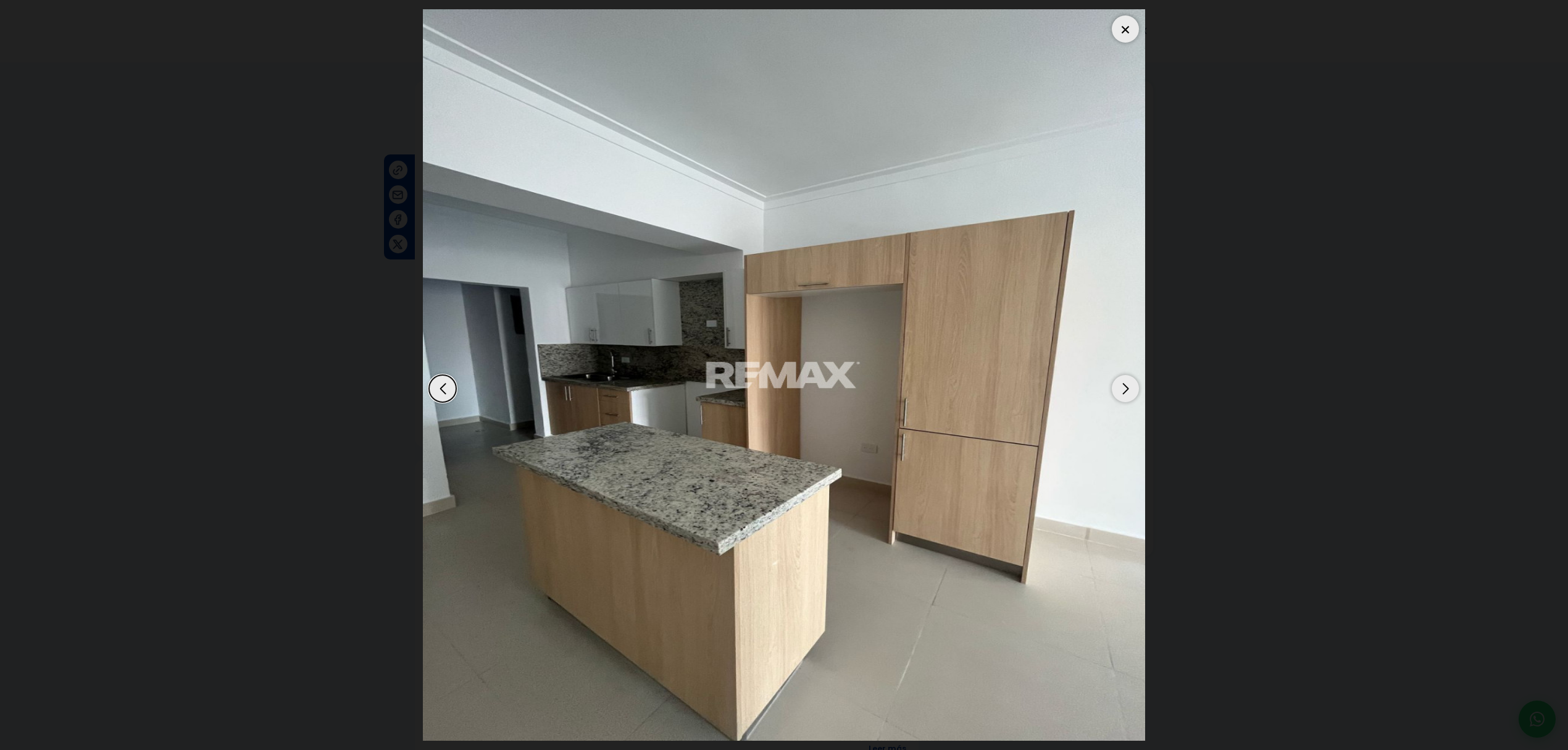
click at [1130, 386] on div "Next slide" at bounding box center [1125, 388] width 27 height 27
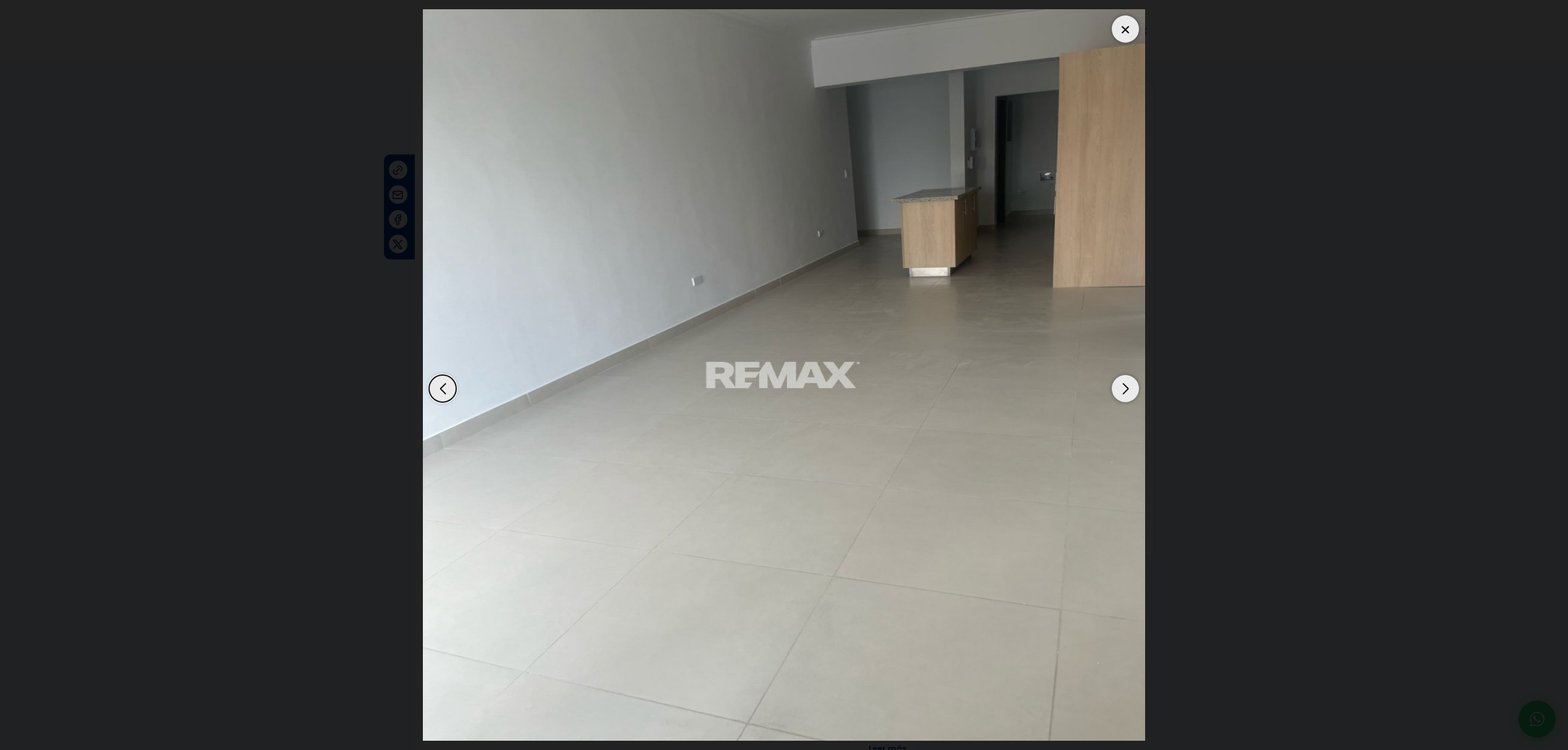
click at [1112, 395] on div "Next slide" at bounding box center [1125, 388] width 27 height 27
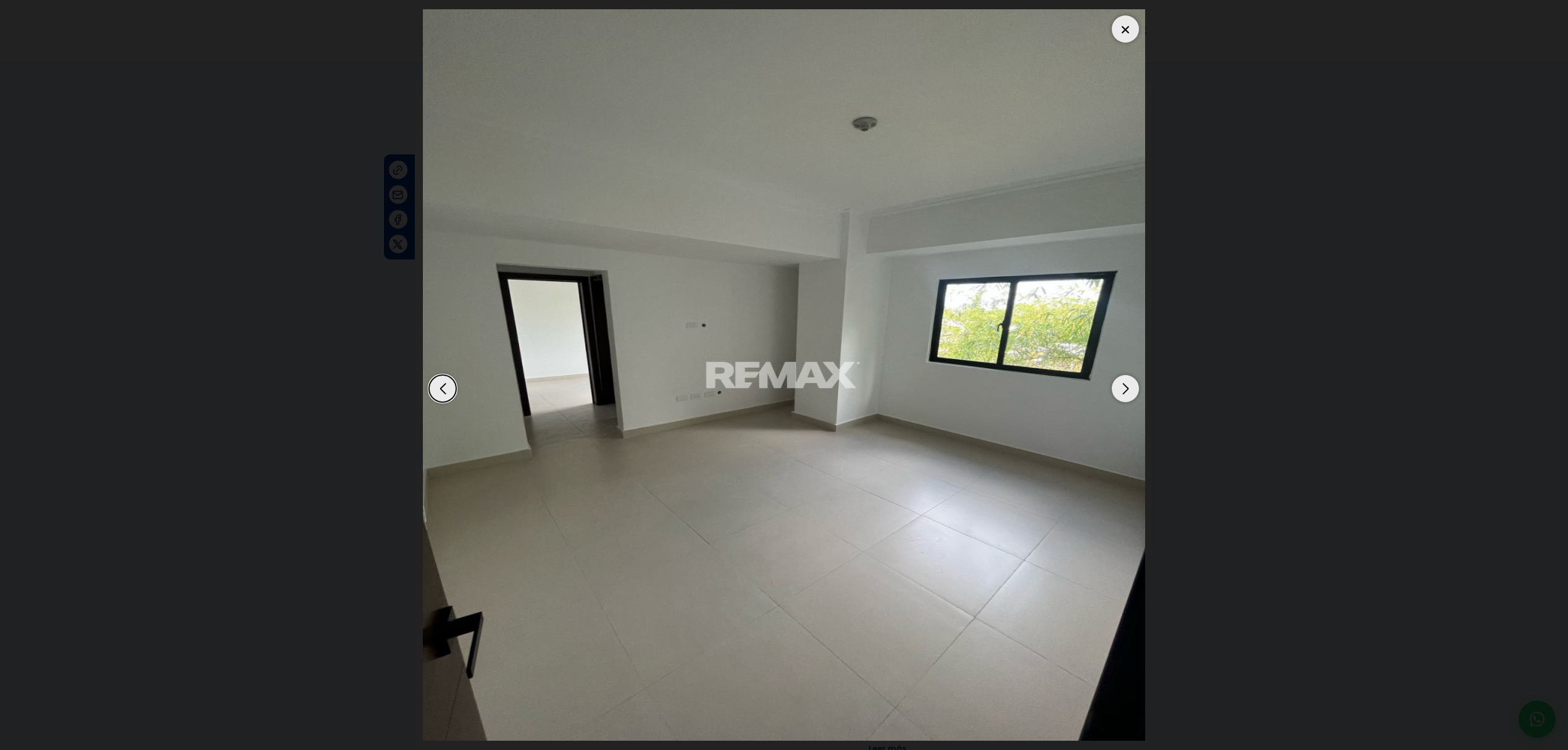
click at [1127, 397] on div "Next slide" at bounding box center [1125, 388] width 27 height 27
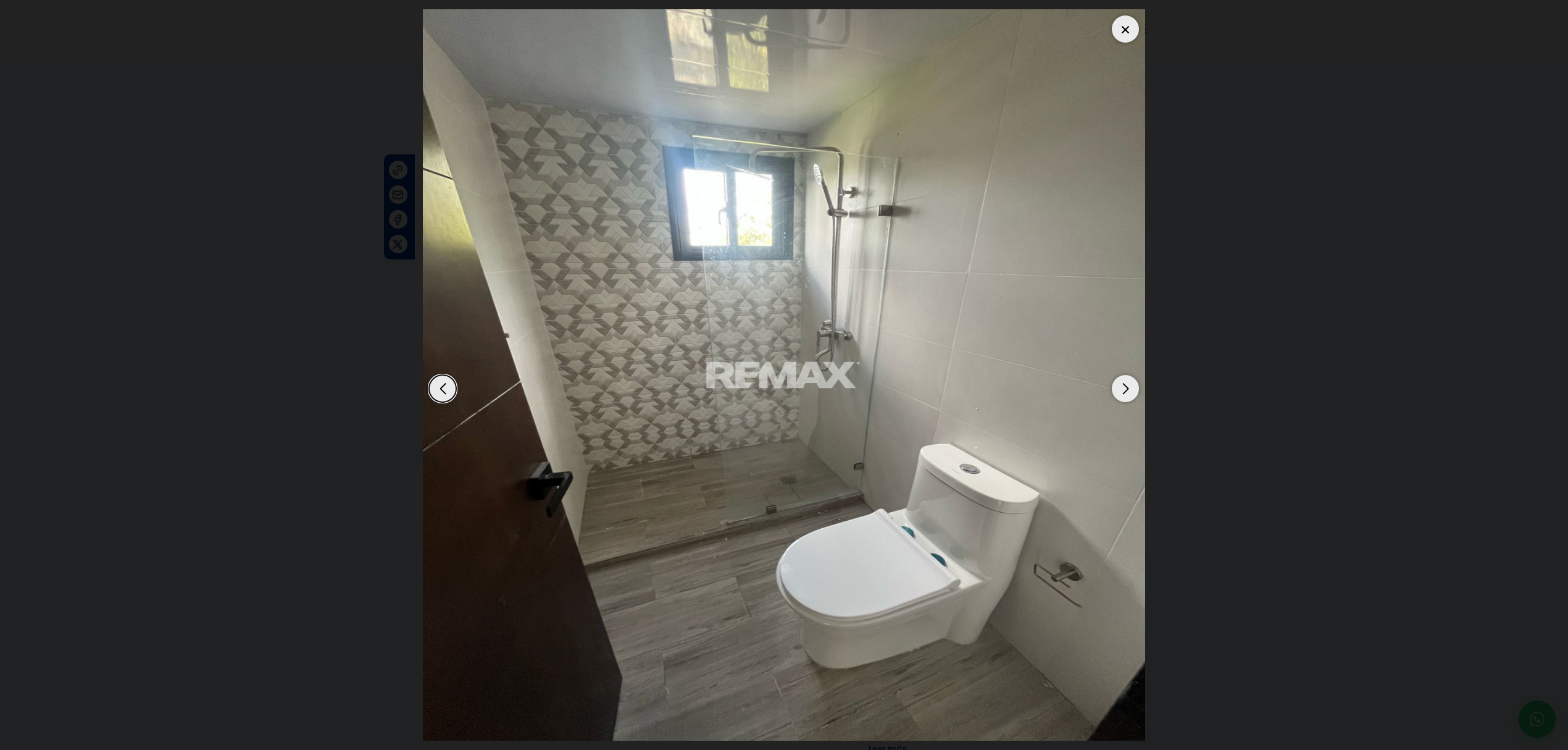
click at [1127, 397] on div "Next slide" at bounding box center [1125, 388] width 27 height 27
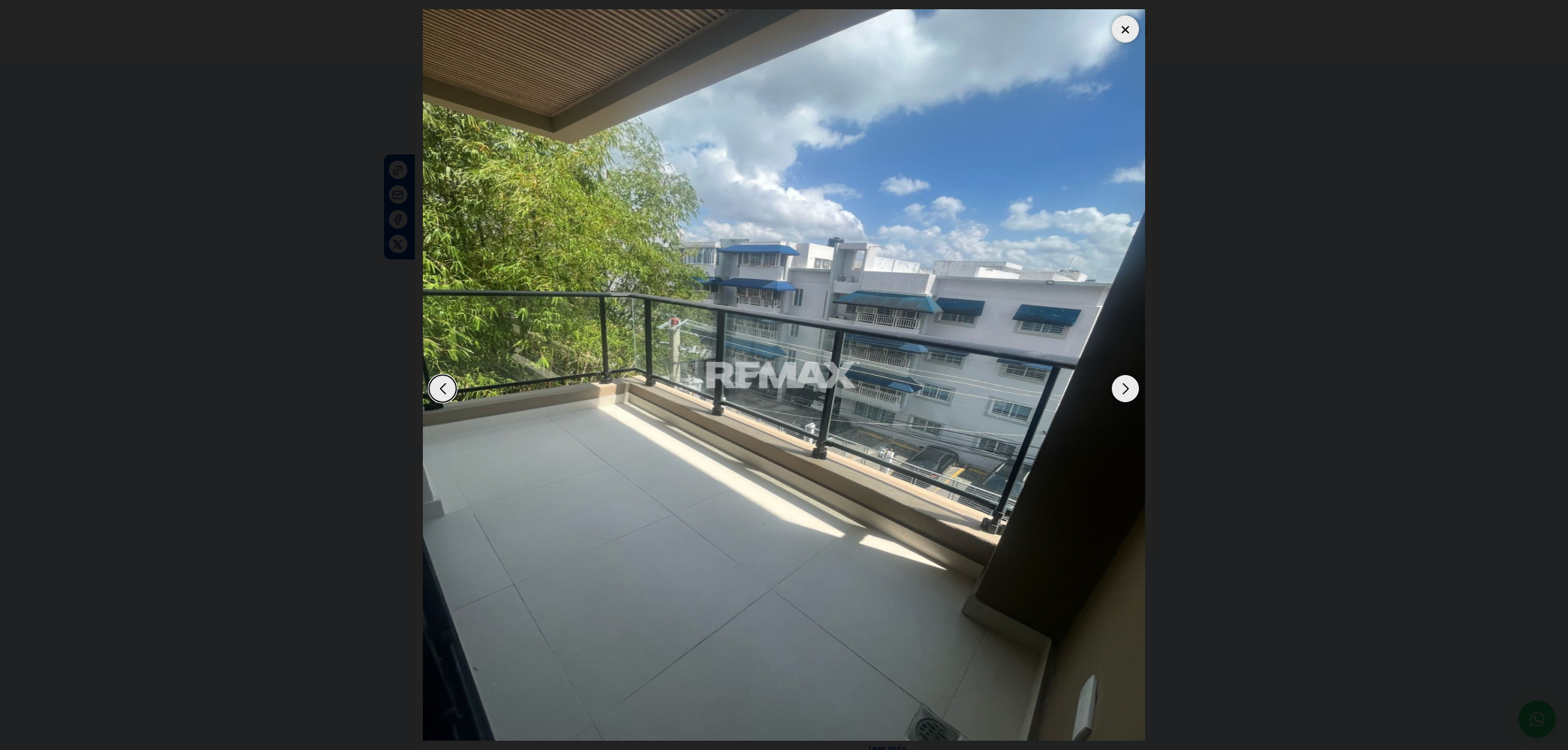
click at [1127, 397] on div "Next slide" at bounding box center [1125, 388] width 27 height 27
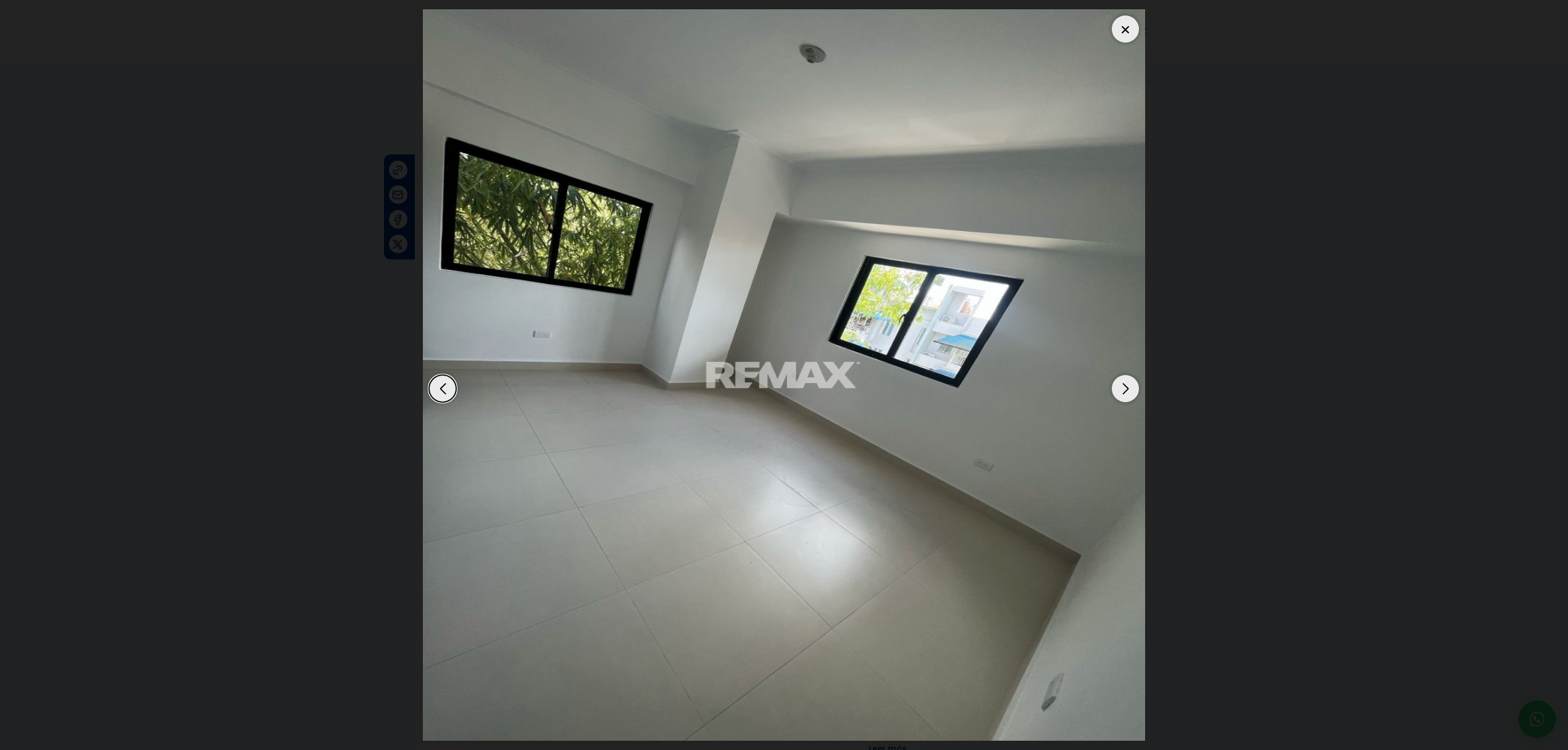
click at [1127, 397] on div "Next slide" at bounding box center [1125, 388] width 27 height 27
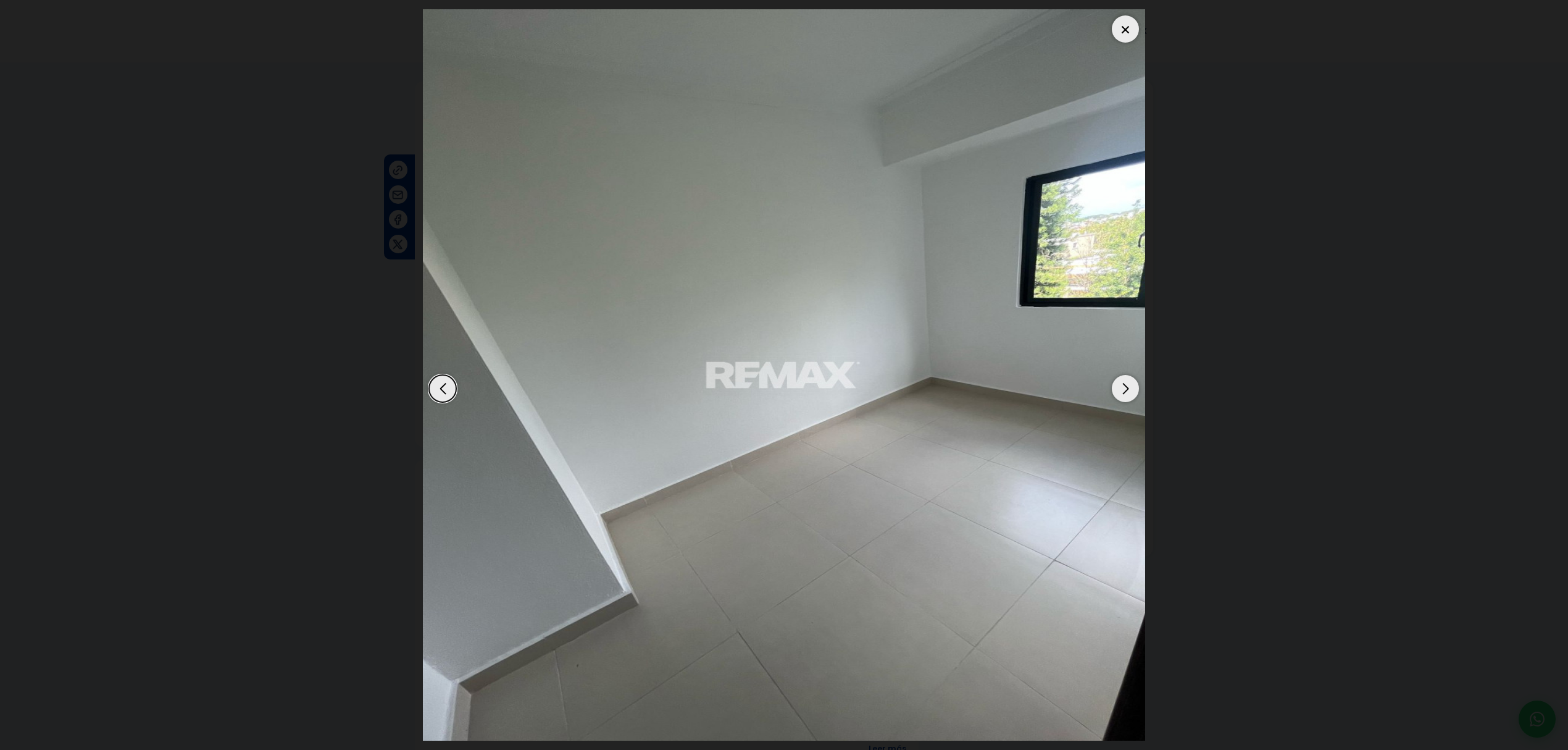
click at [1127, 397] on div "Next slide" at bounding box center [1125, 388] width 27 height 27
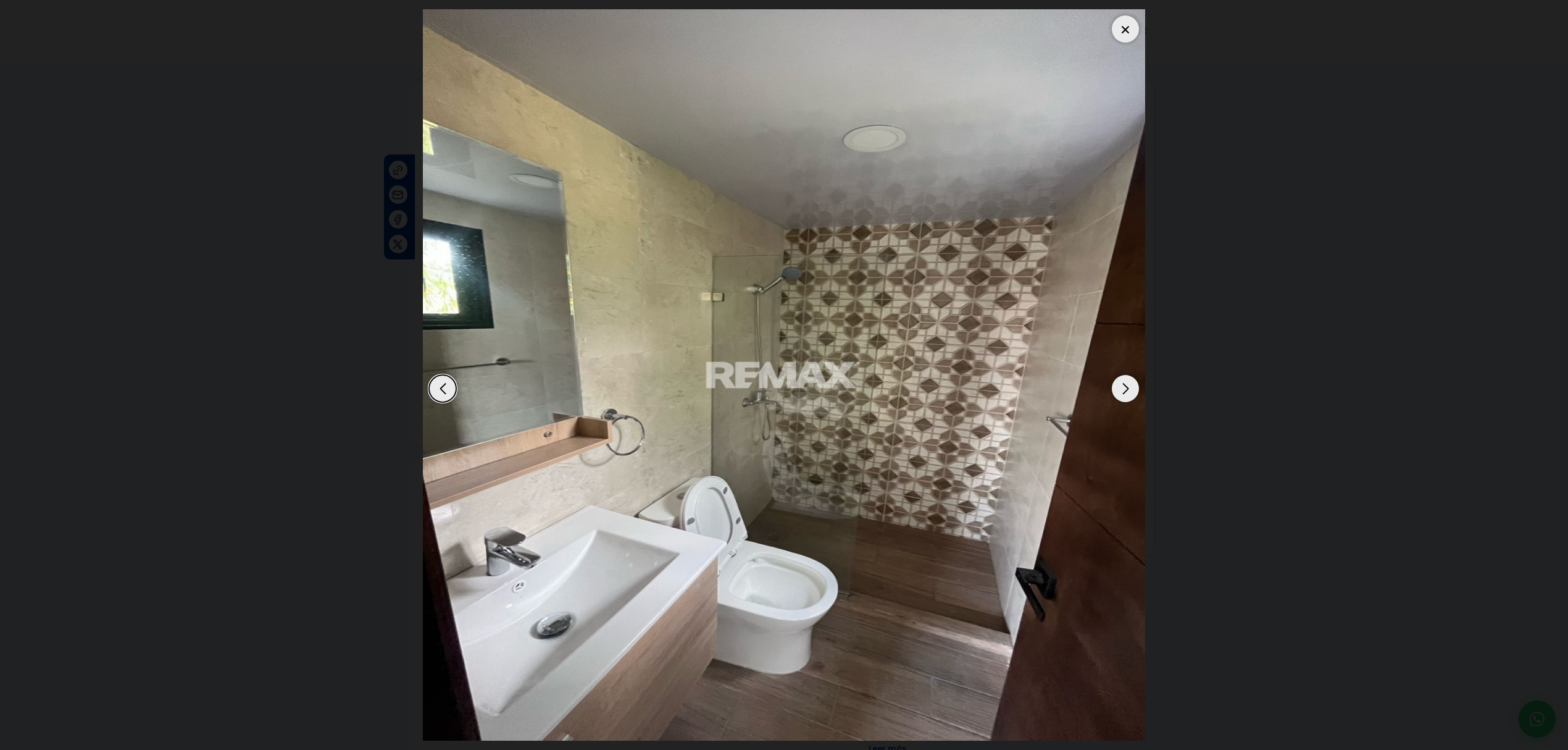
click at [1127, 397] on div "Next slide" at bounding box center [1125, 388] width 27 height 27
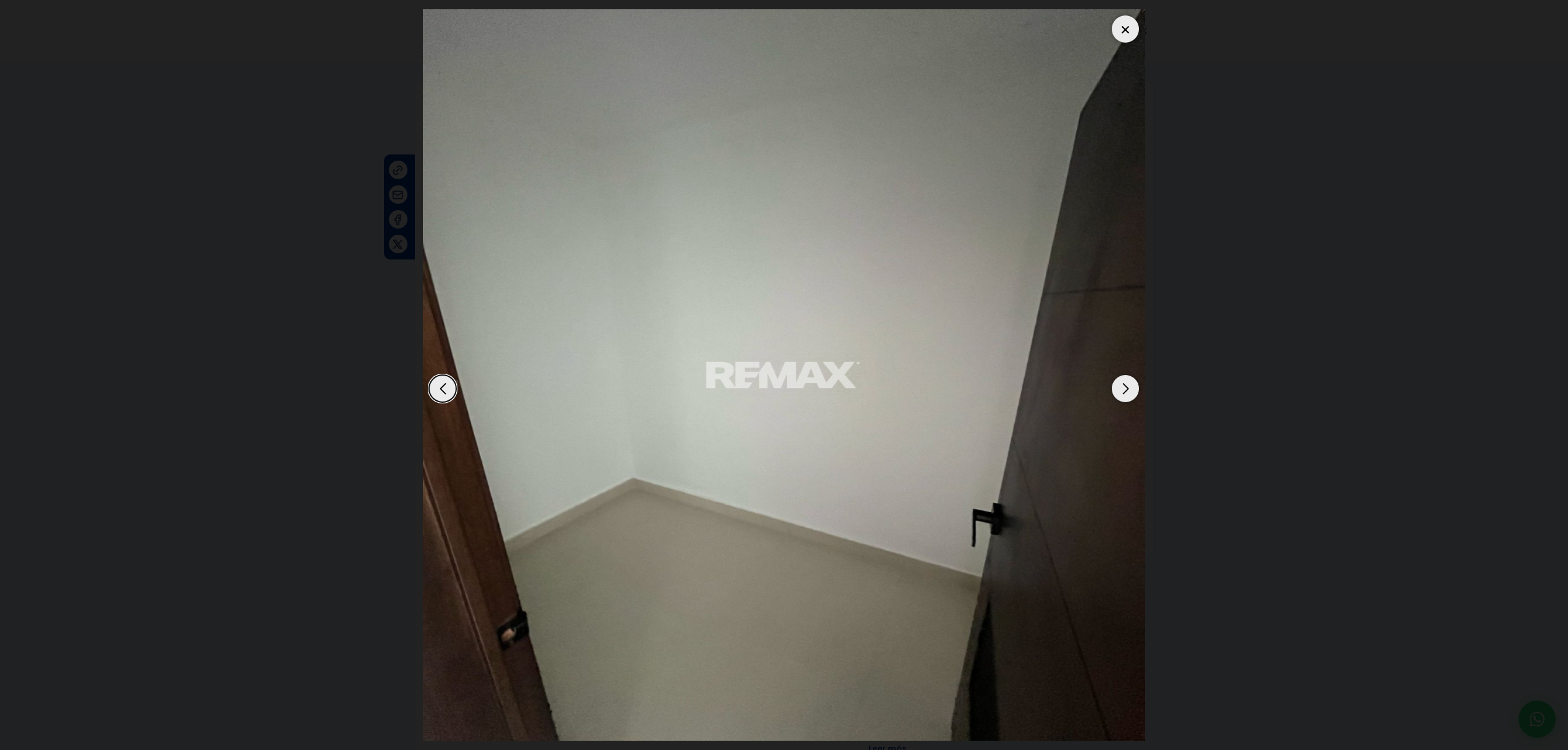
click at [1119, 25] on div at bounding box center [1125, 29] width 27 height 27
